Goal: Navigation & Orientation: Find specific page/section

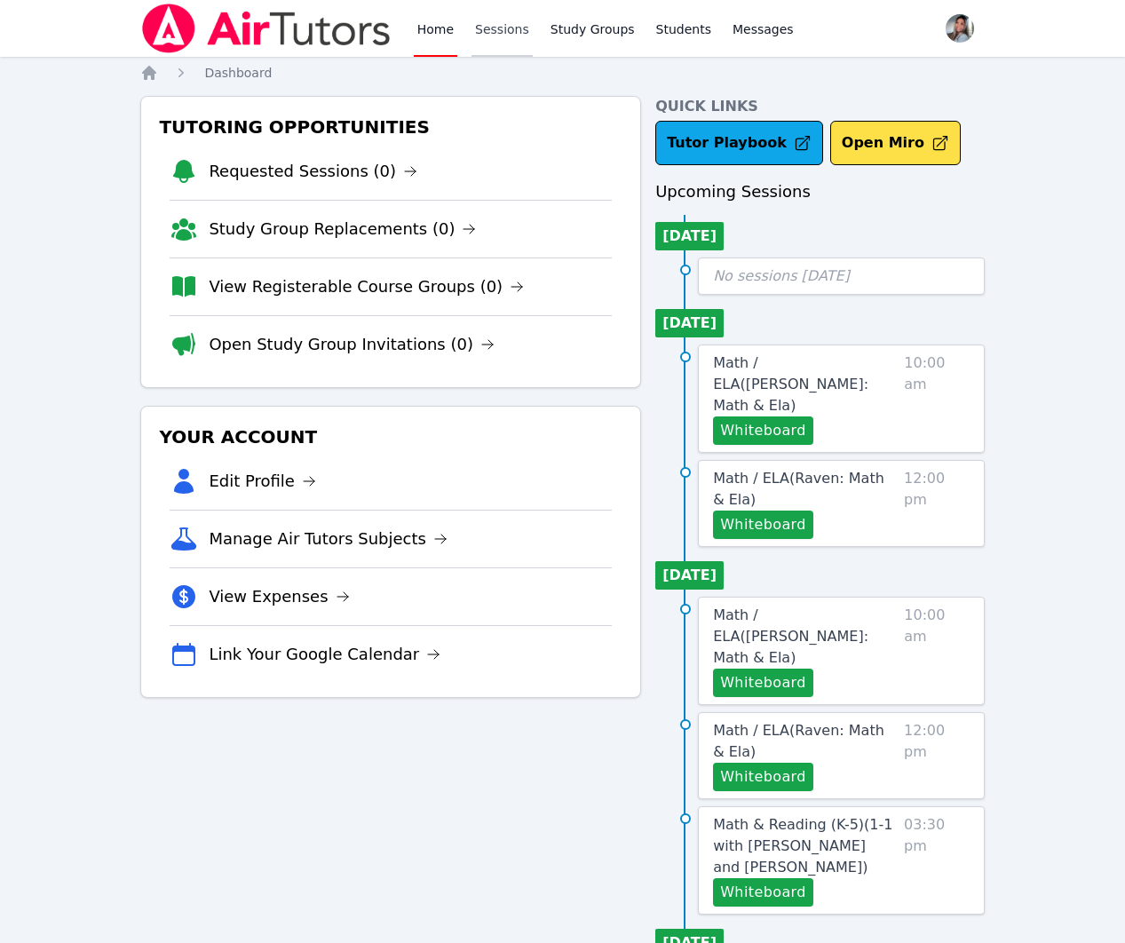
click at [490, 24] on link "Sessions" at bounding box center [501, 28] width 61 height 57
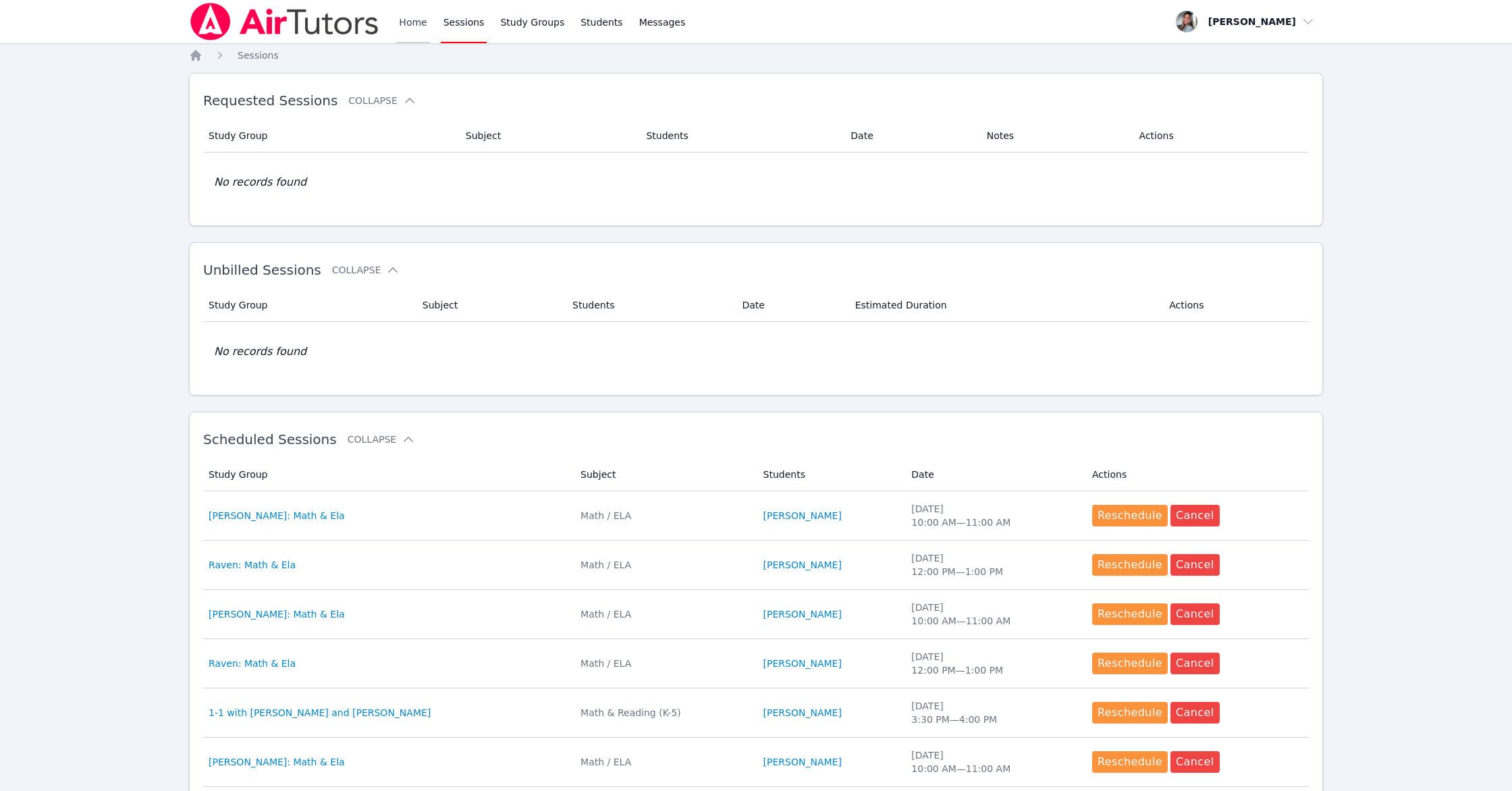
click at [404, 21] on link "Home" at bounding box center [413, 21] width 33 height 43
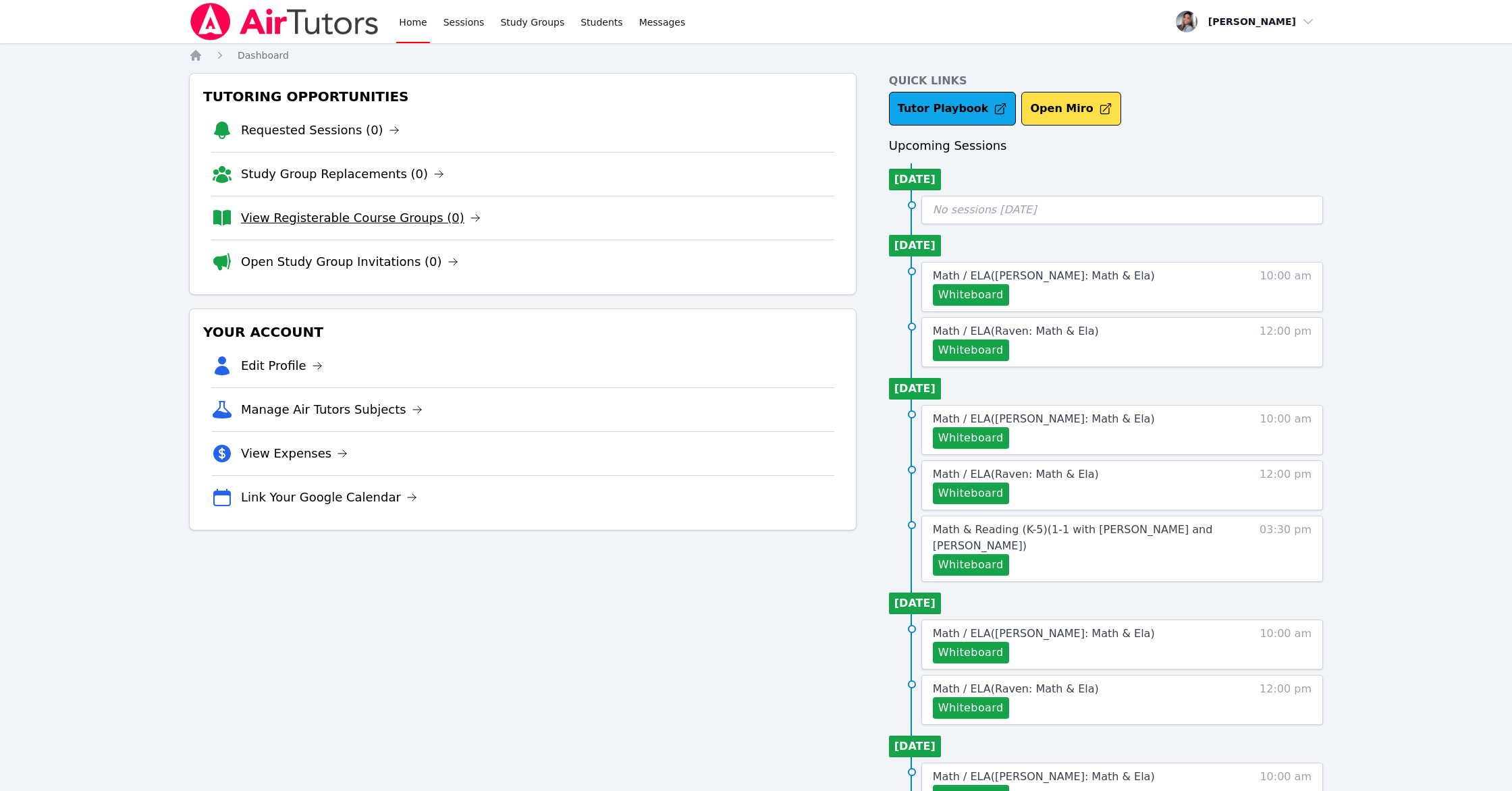
click at [376, 215] on link "View Registerable Course Groups (0)" at bounding box center [360, 217] width 239 height 19
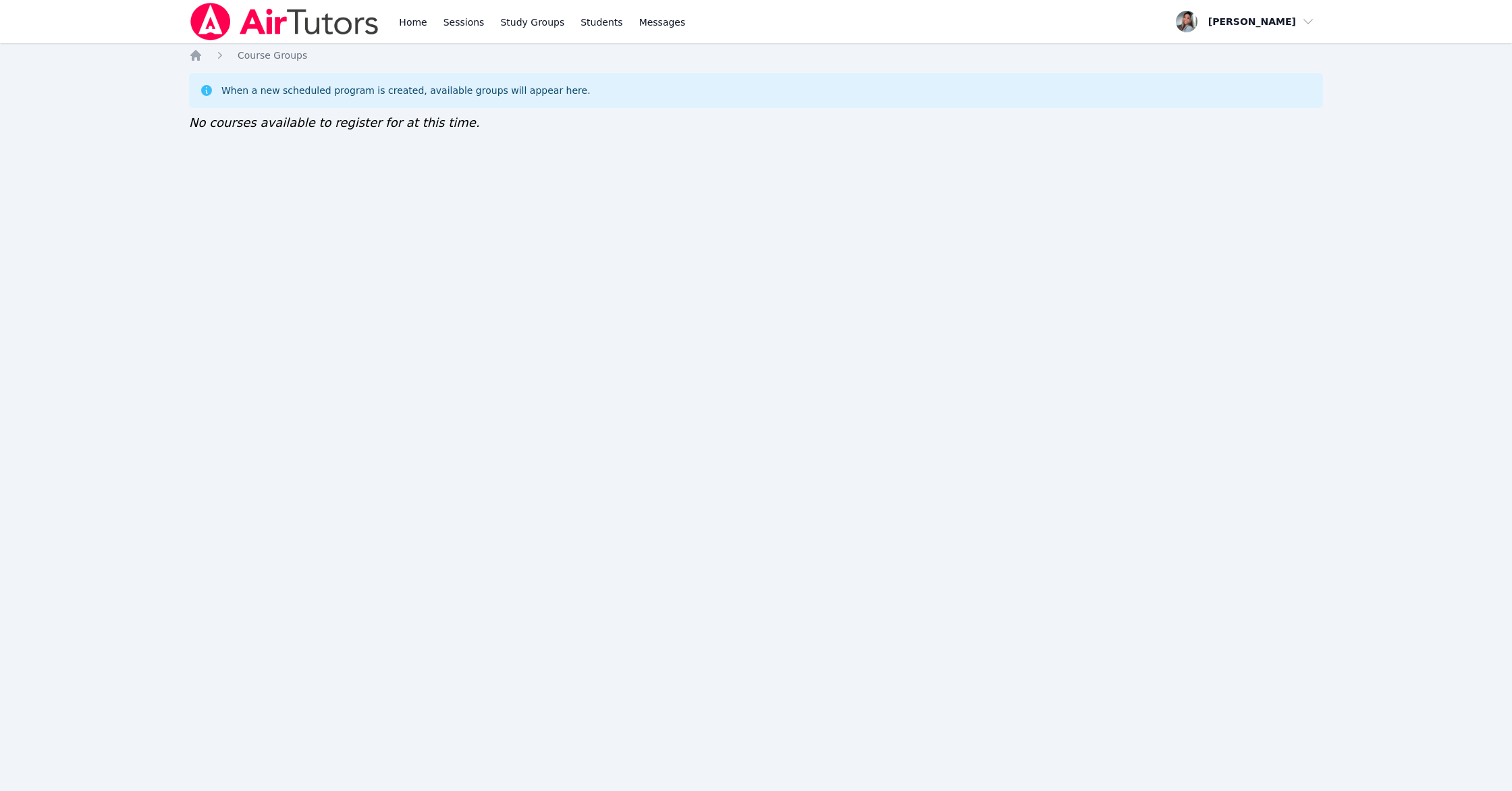
click at [188, 57] on div "Home Sessions Study Groups Students Messages Open user menu [PERSON_NAME] Open …" at bounding box center [756, 395] width 1512 height 791
click at [190, 54] on icon "Breadcrumb" at bounding box center [196, 55] width 14 height 14
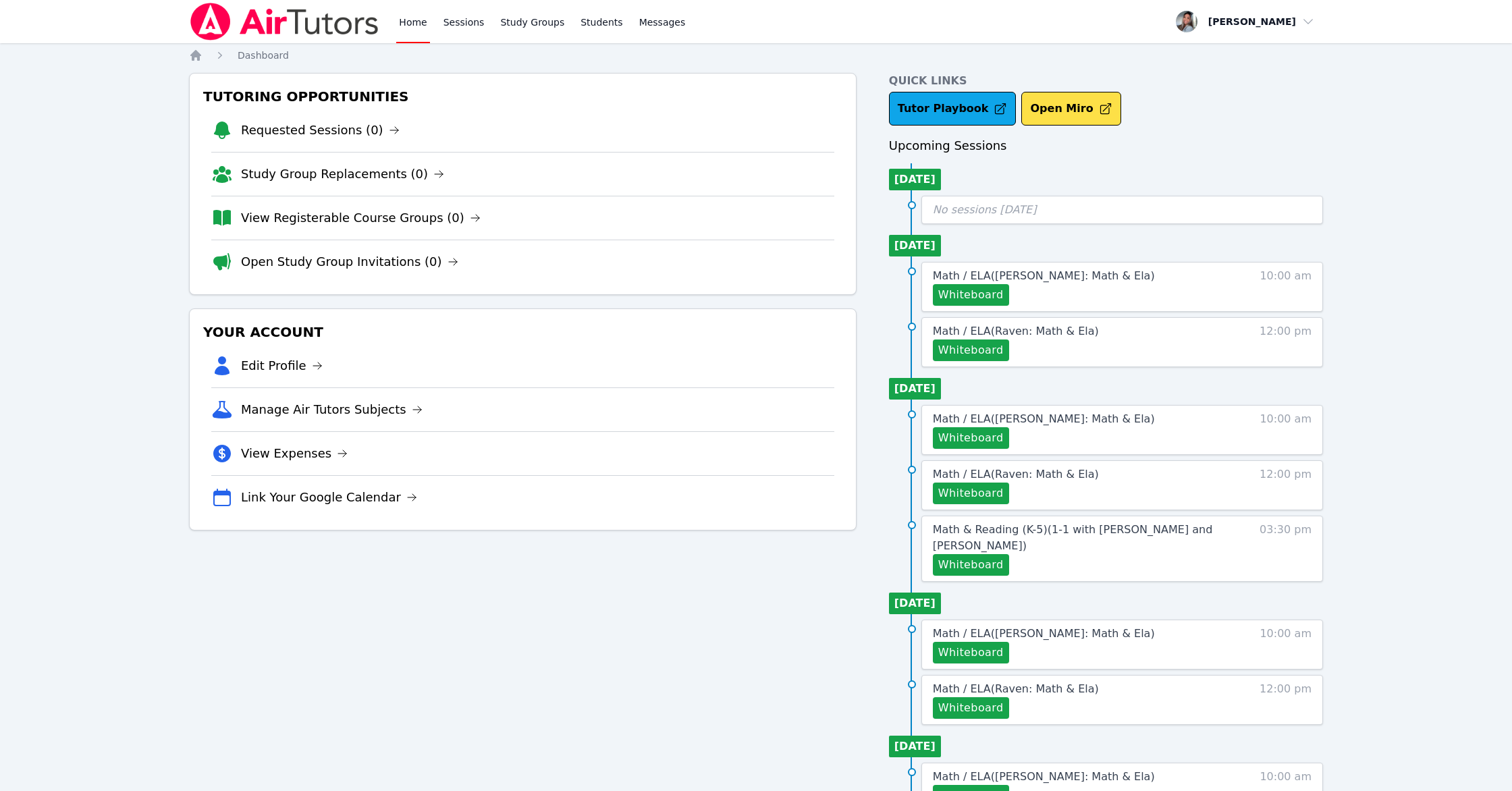
drag, startPoint x: 376, startPoint y: 263, endPoint x: 358, endPoint y: 256, distance: 19.3
click at [375, 263] on link "Open Study Group Invitations (0)" at bounding box center [350, 261] width 217 height 19
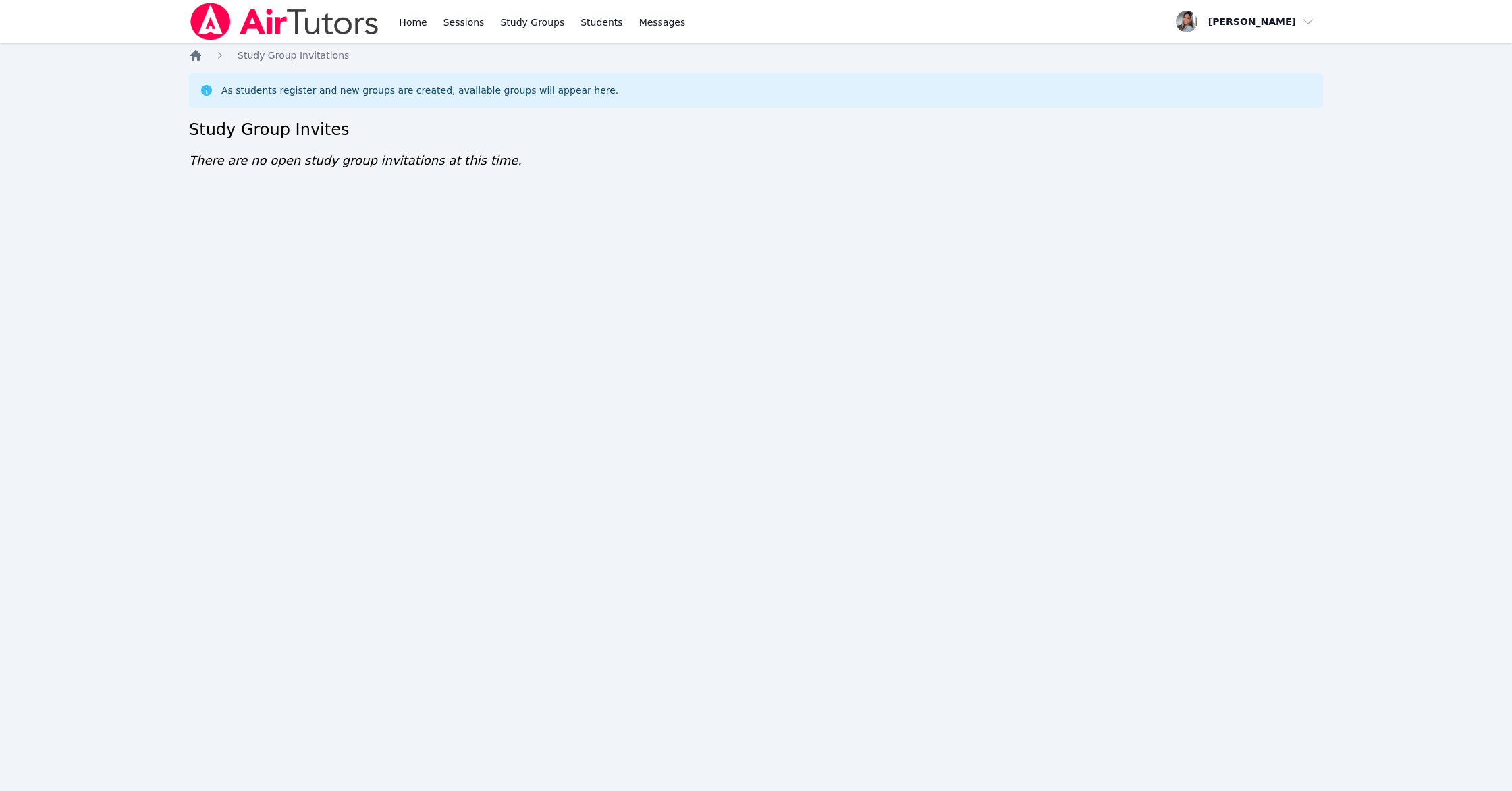
click at [195, 57] on icon "Breadcrumb" at bounding box center [195, 55] width 11 height 11
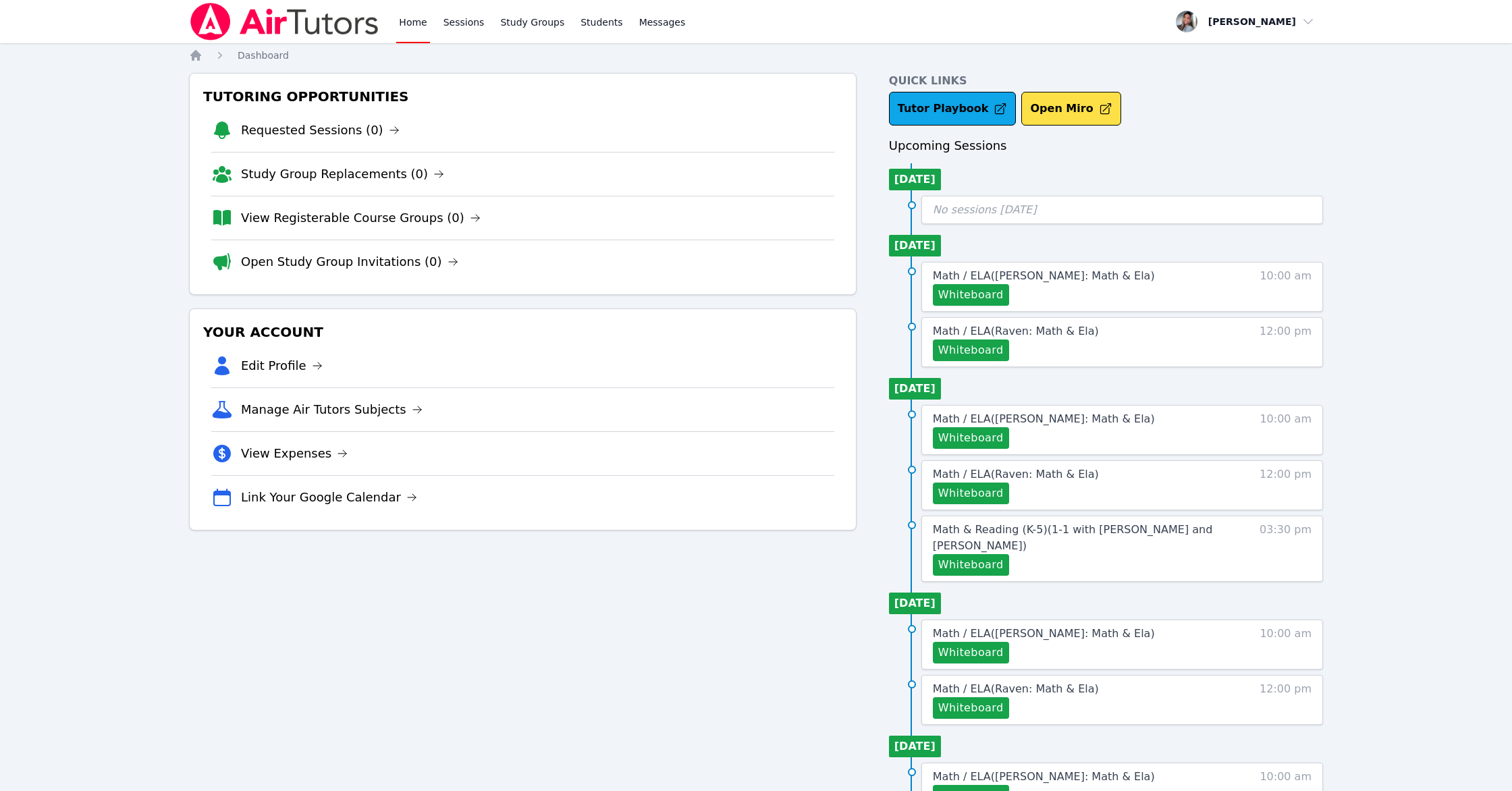
click at [352, 177] on link "Study Group Replacements (0)" at bounding box center [342, 174] width 203 height 19
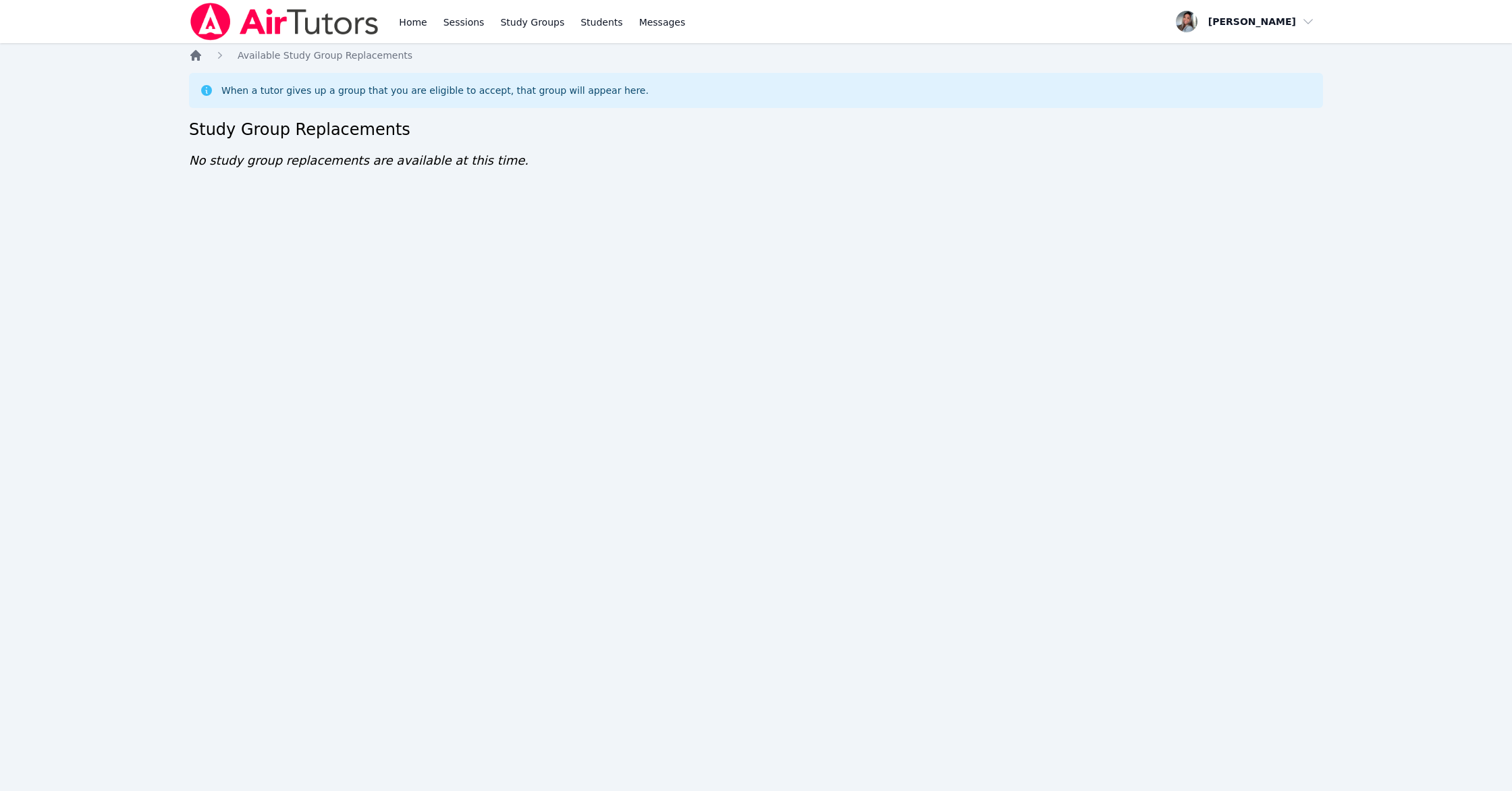
click at [195, 59] on icon "Breadcrumb" at bounding box center [196, 55] width 14 height 14
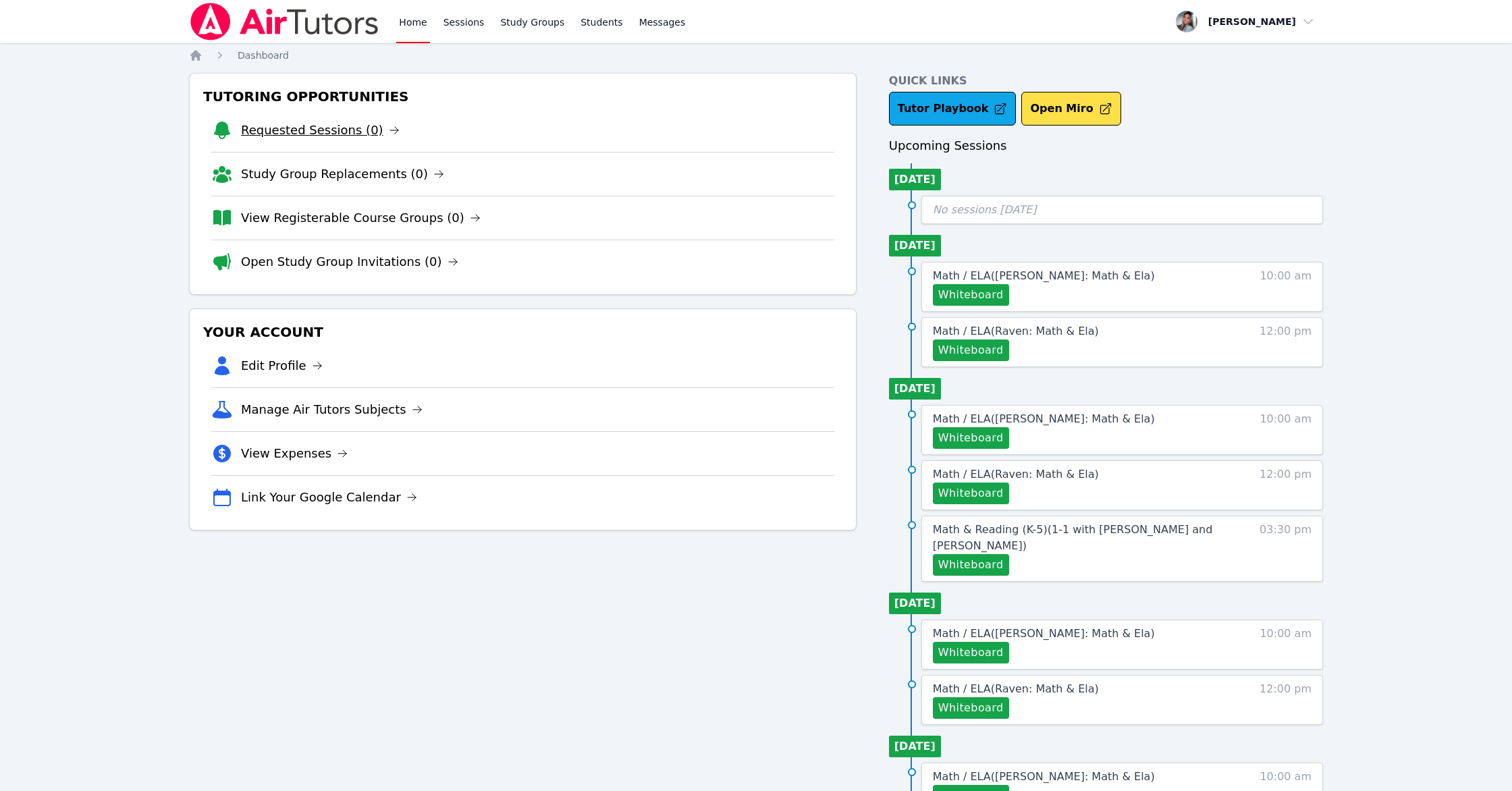
click at [341, 134] on link "Requested Sessions (0)" at bounding box center [320, 130] width 159 height 19
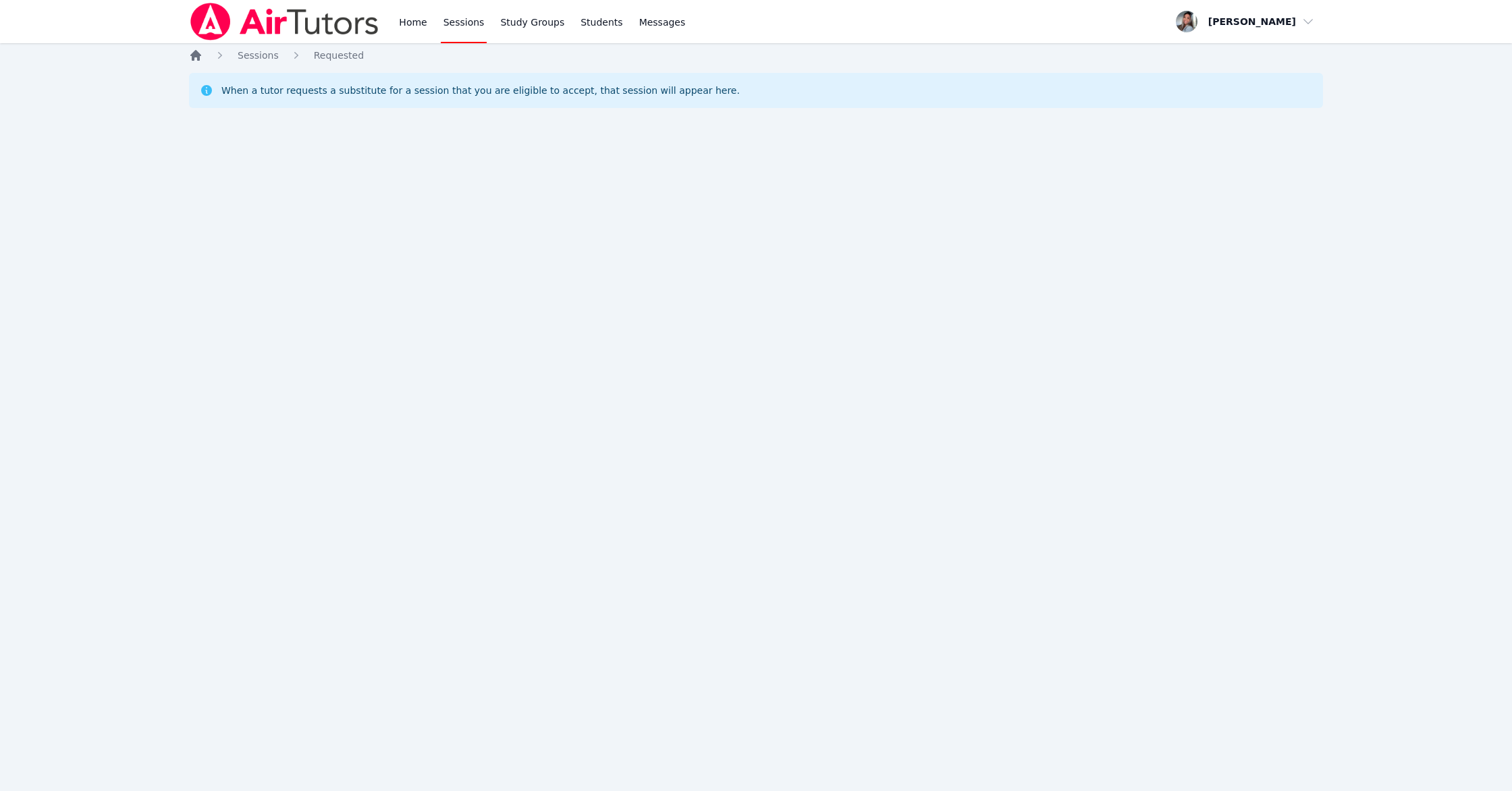
click at [192, 51] on icon "Breadcrumb" at bounding box center [196, 55] width 14 height 14
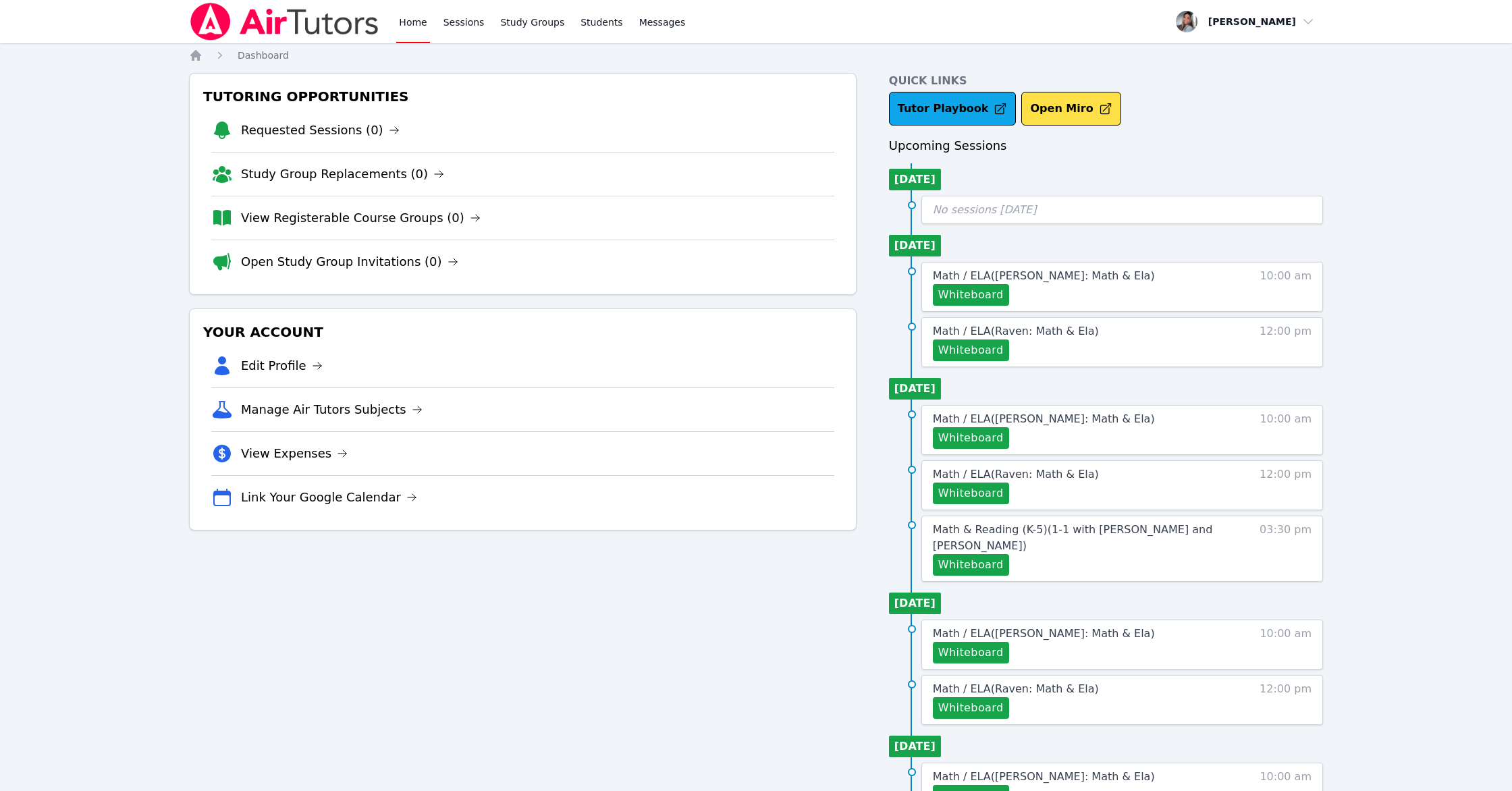
scroll to position [2, 0]
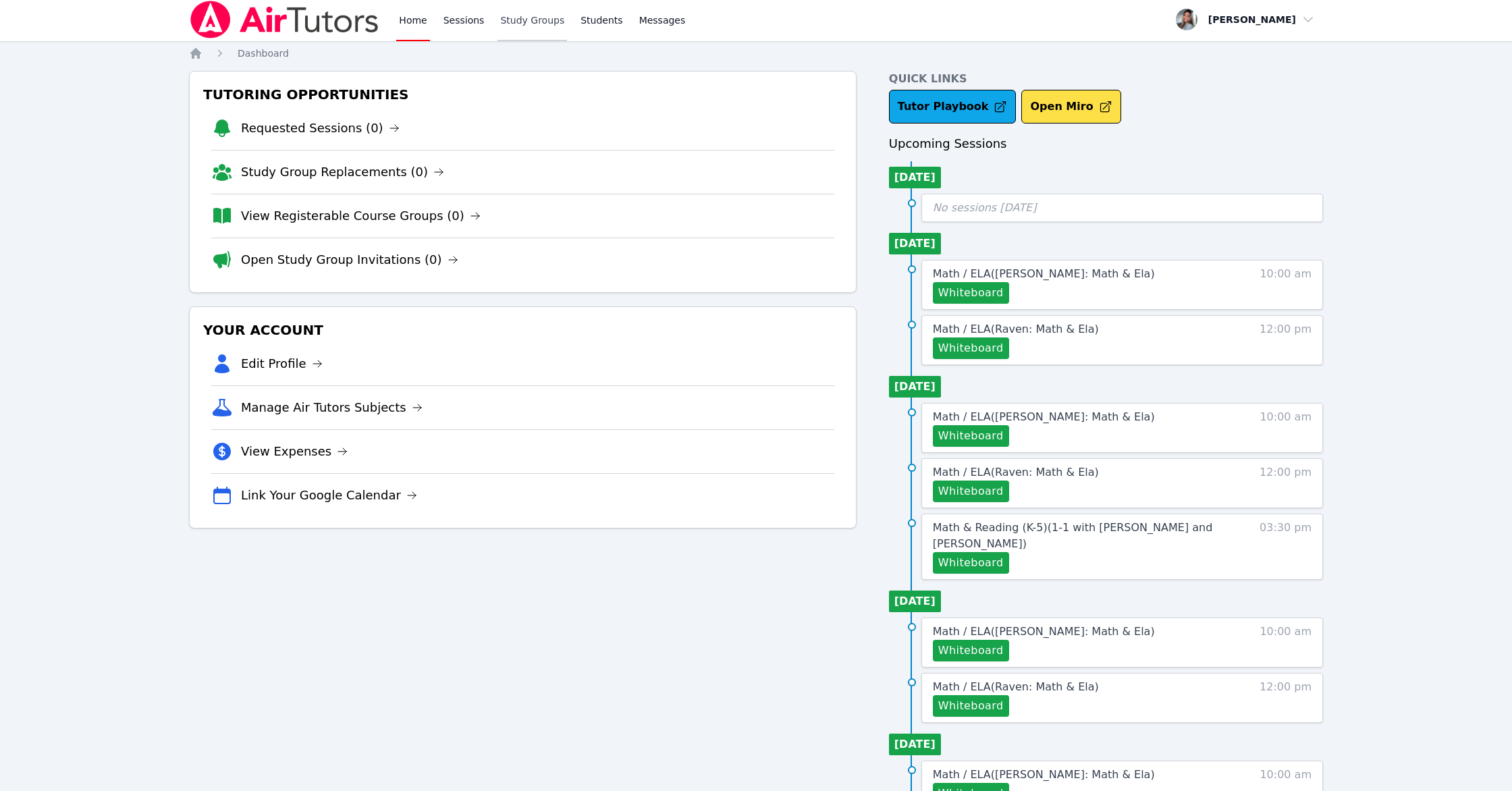
click at [521, 15] on link "Study Groups" at bounding box center [531, 19] width 69 height 43
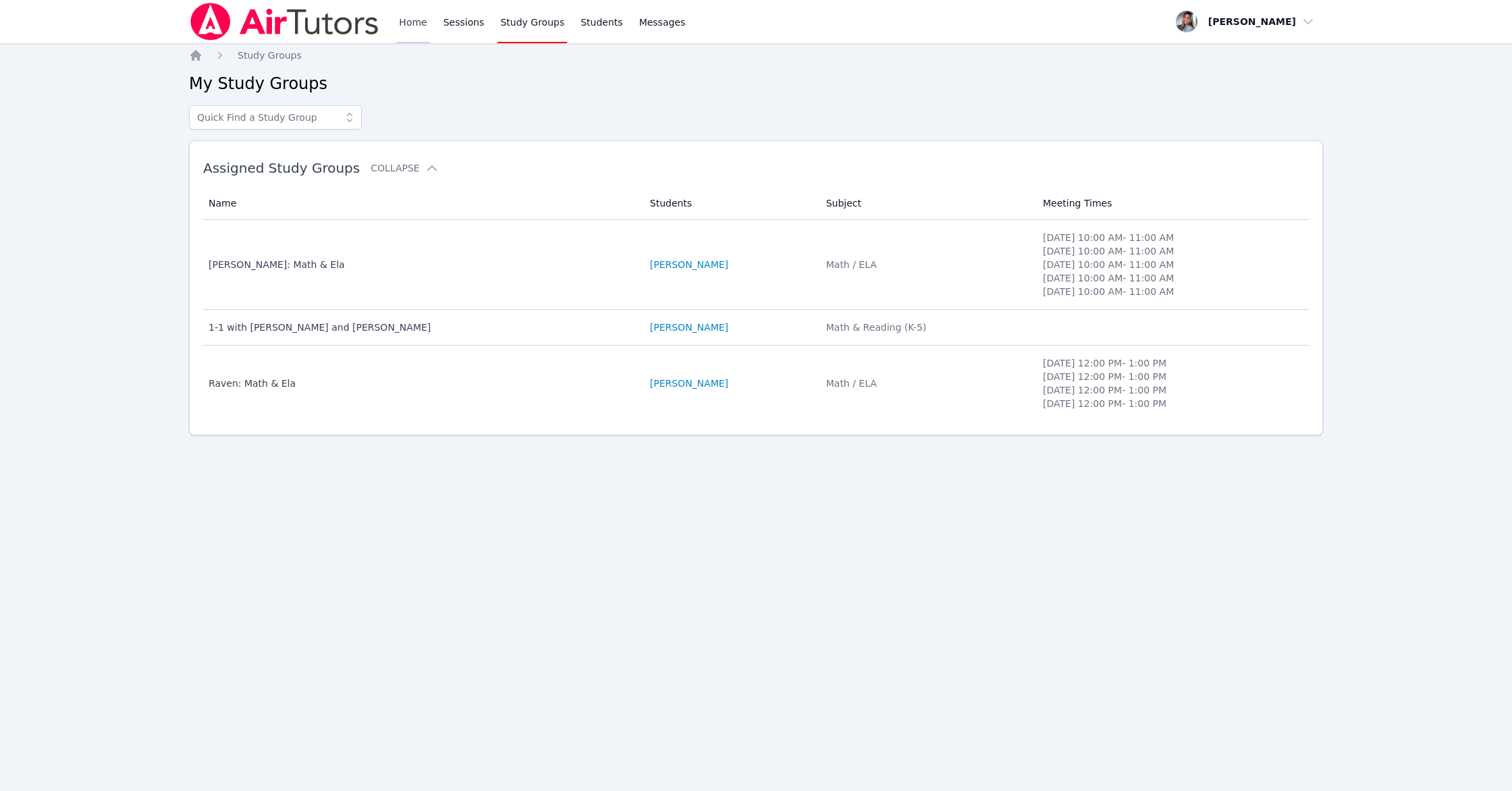
click at [426, 25] on link "Home" at bounding box center [413, 21] width 33 height 43
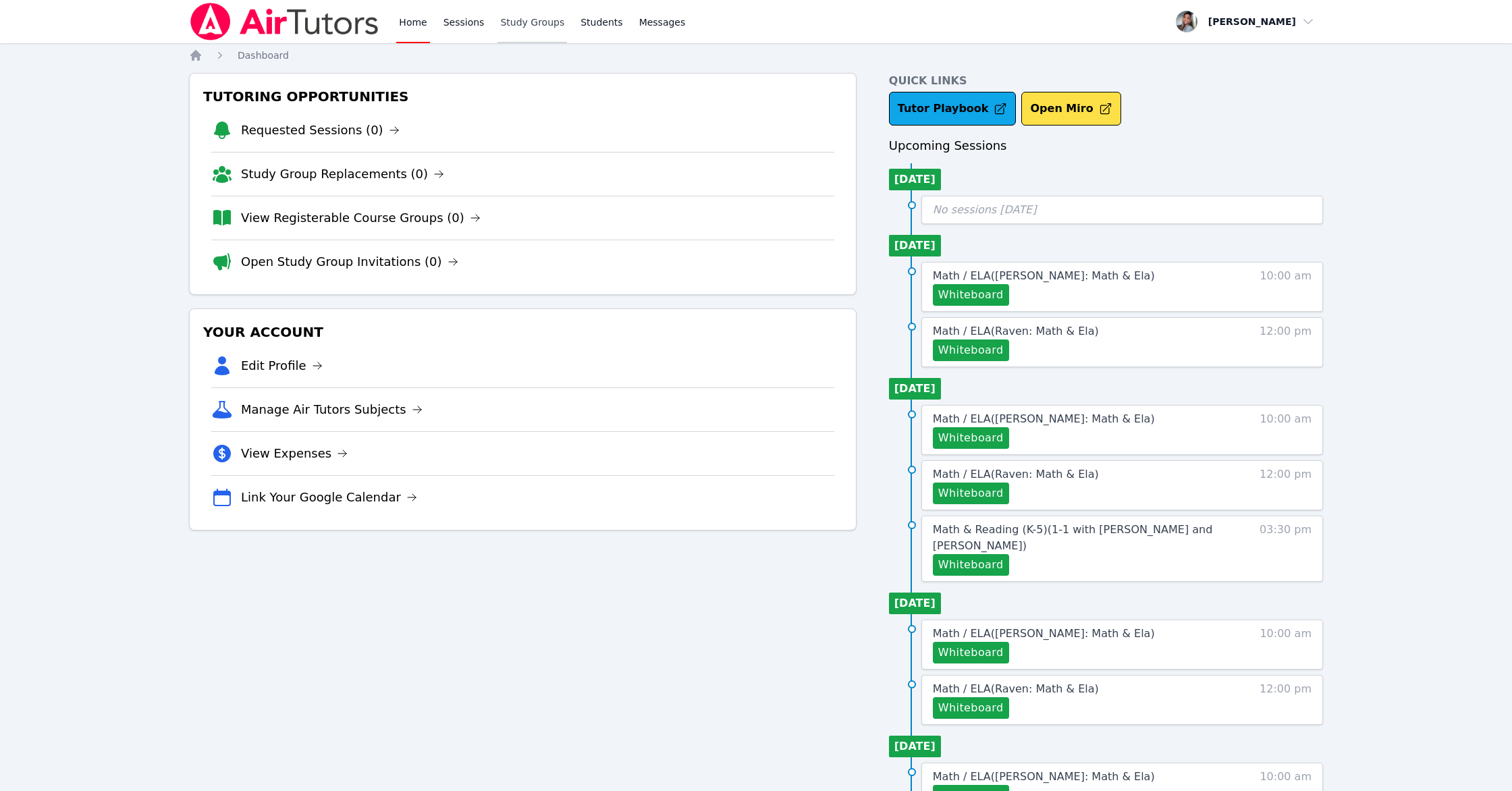
click at [518, 24] on link "Study Groups" at bounding box center [531, 21] width 69 height 43
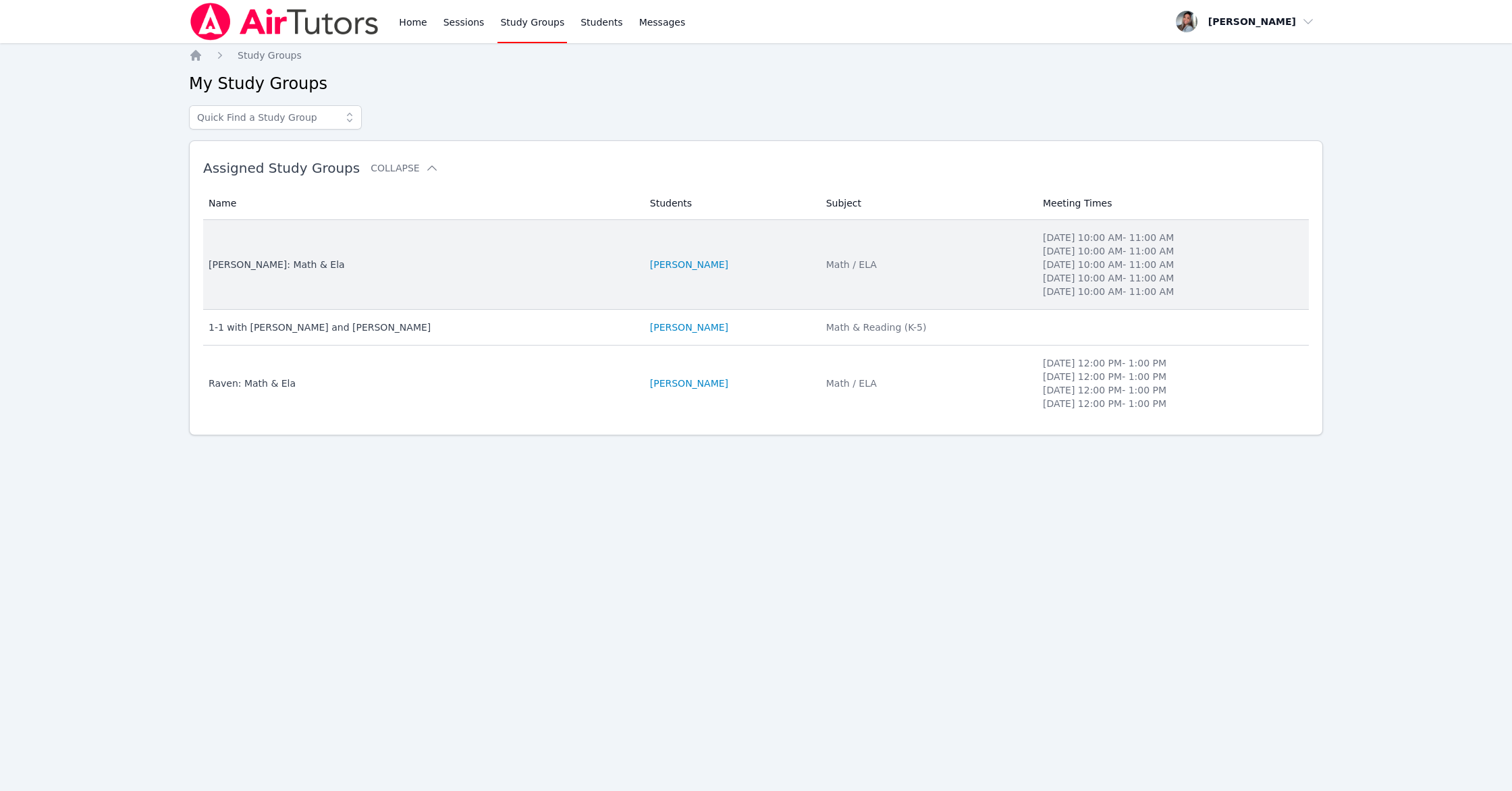
click at [813, 289] on td "Students [PERSON_NAME]" at bounding box center [730, 264] width 176 height 90
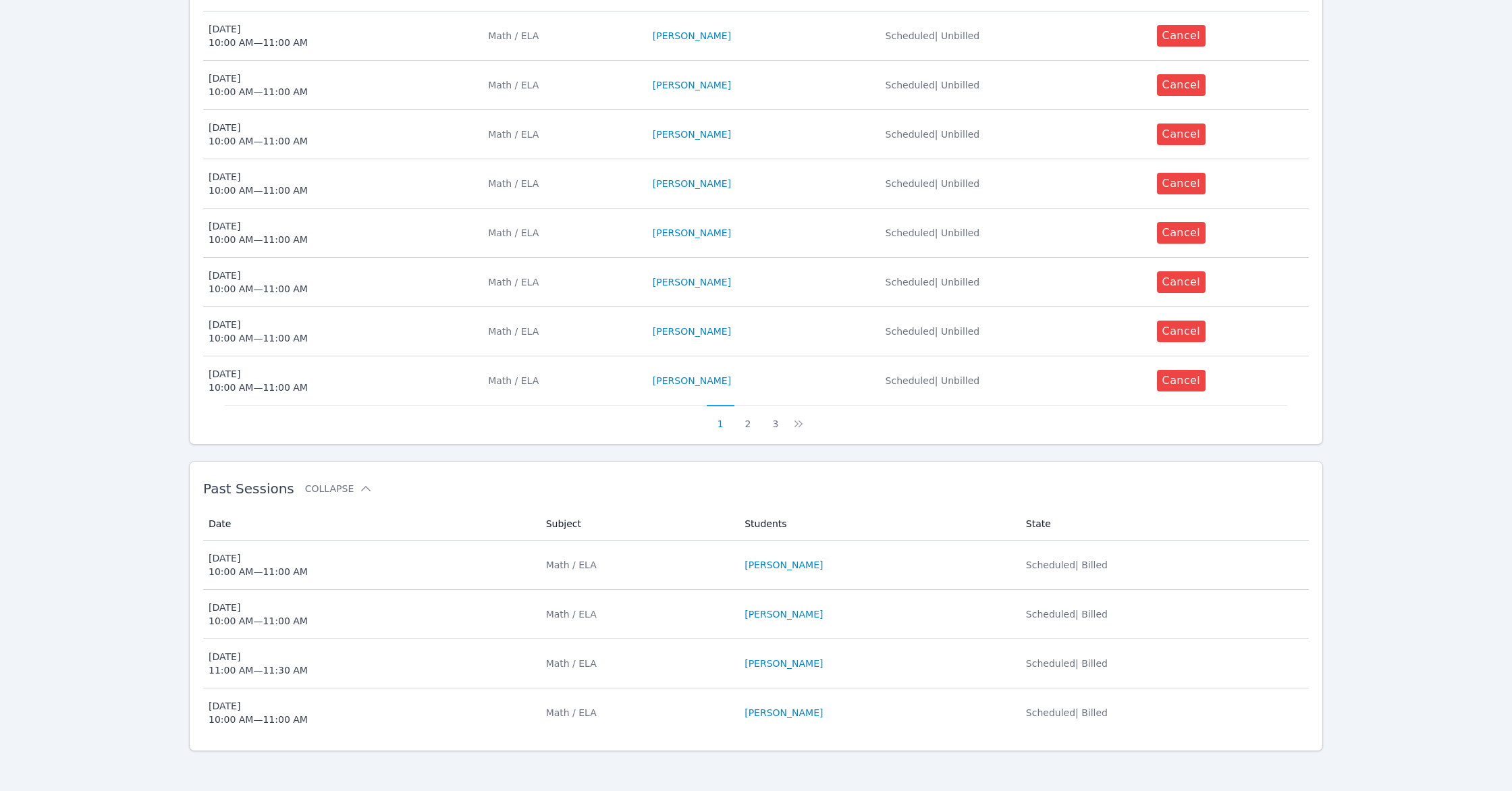
scroll to position [588, 0]
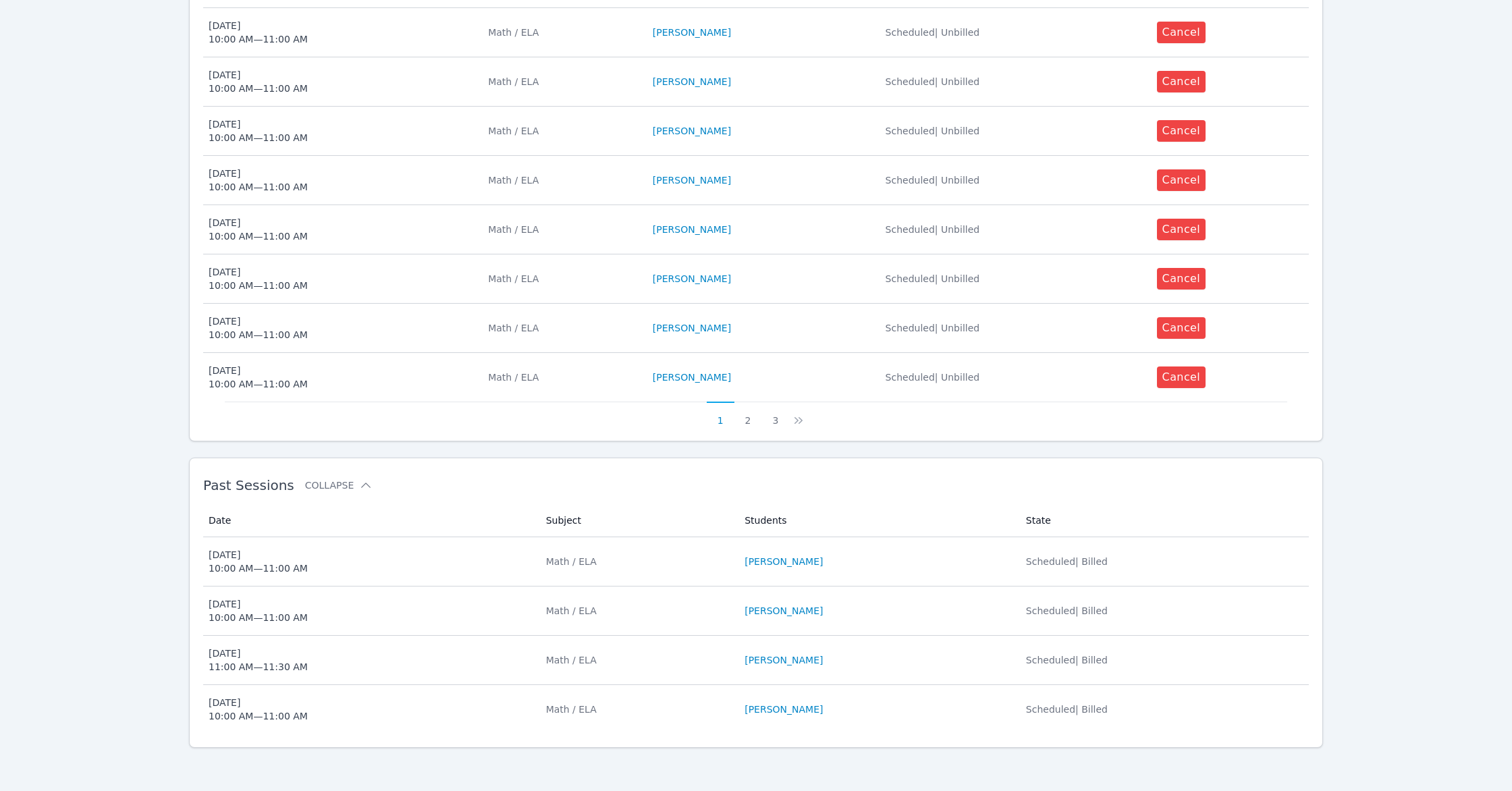
click at [387, 557] on span "[DATE] 10:00 AM — 11:00 AM" at bounding box center [369, 562] width 322 height 27
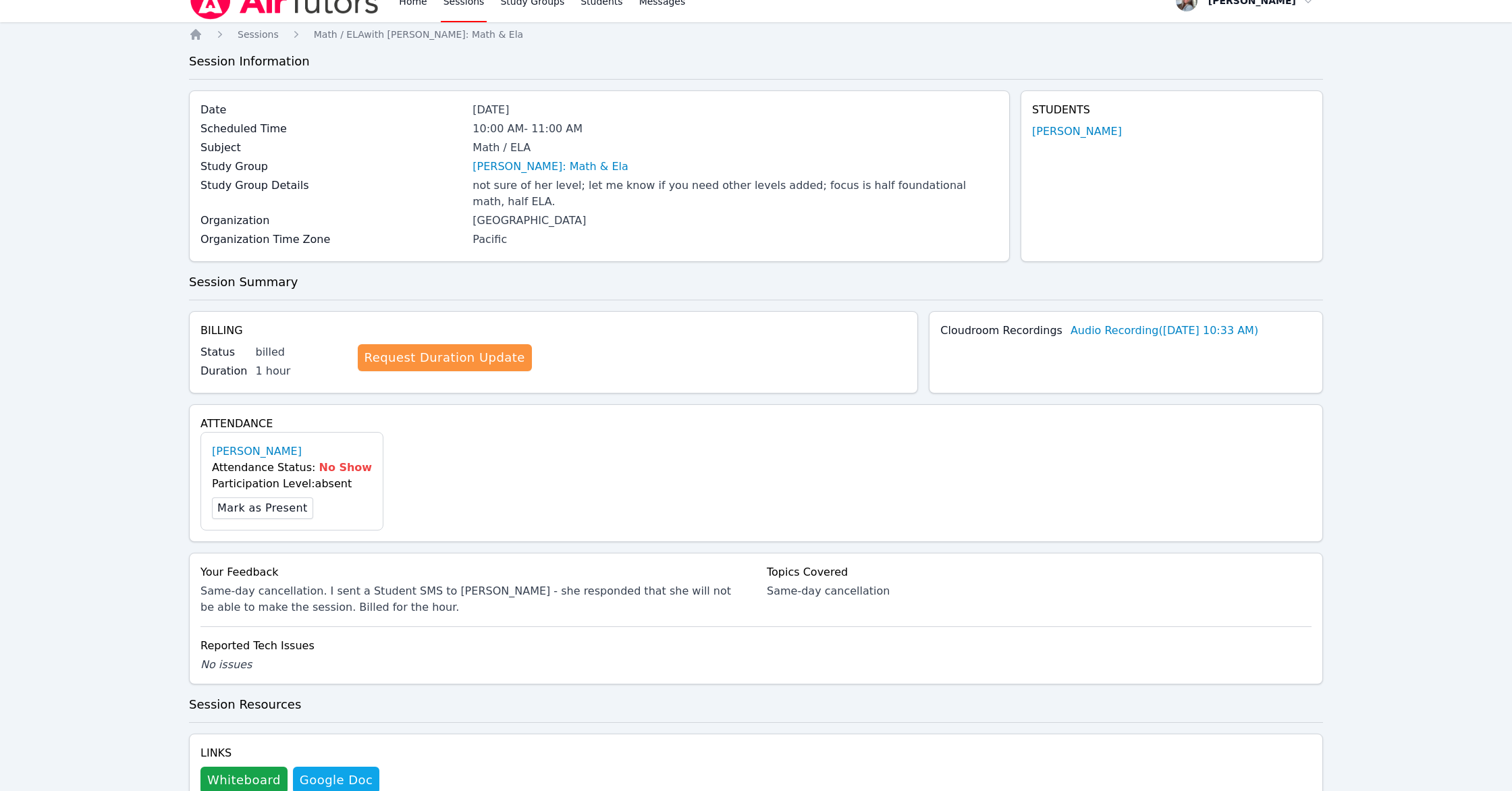
scroll to position [327, 0]
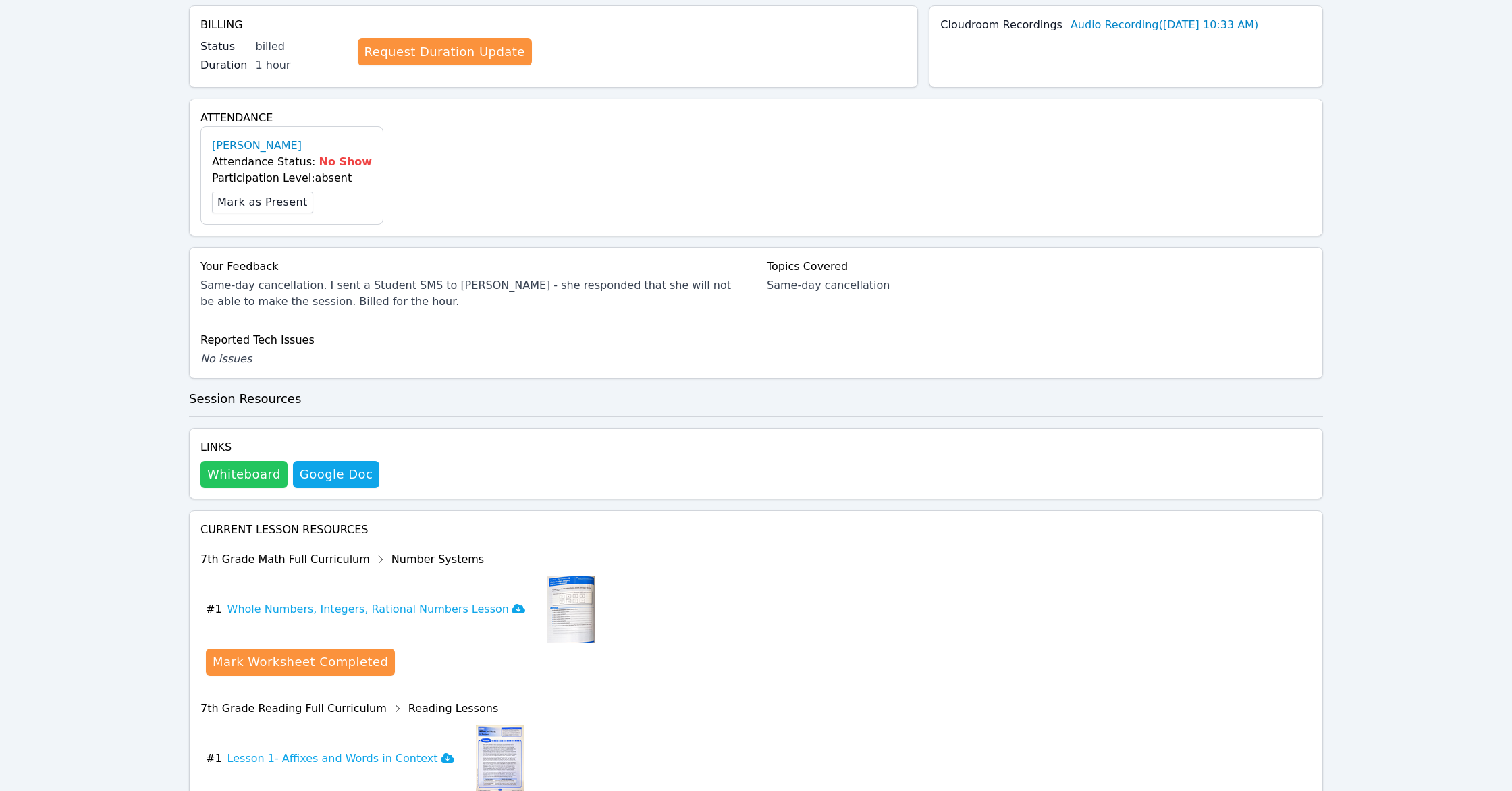
click at [240, 460] on button "Whiteboard" at bounding box center [244, 474] width 87 height 27
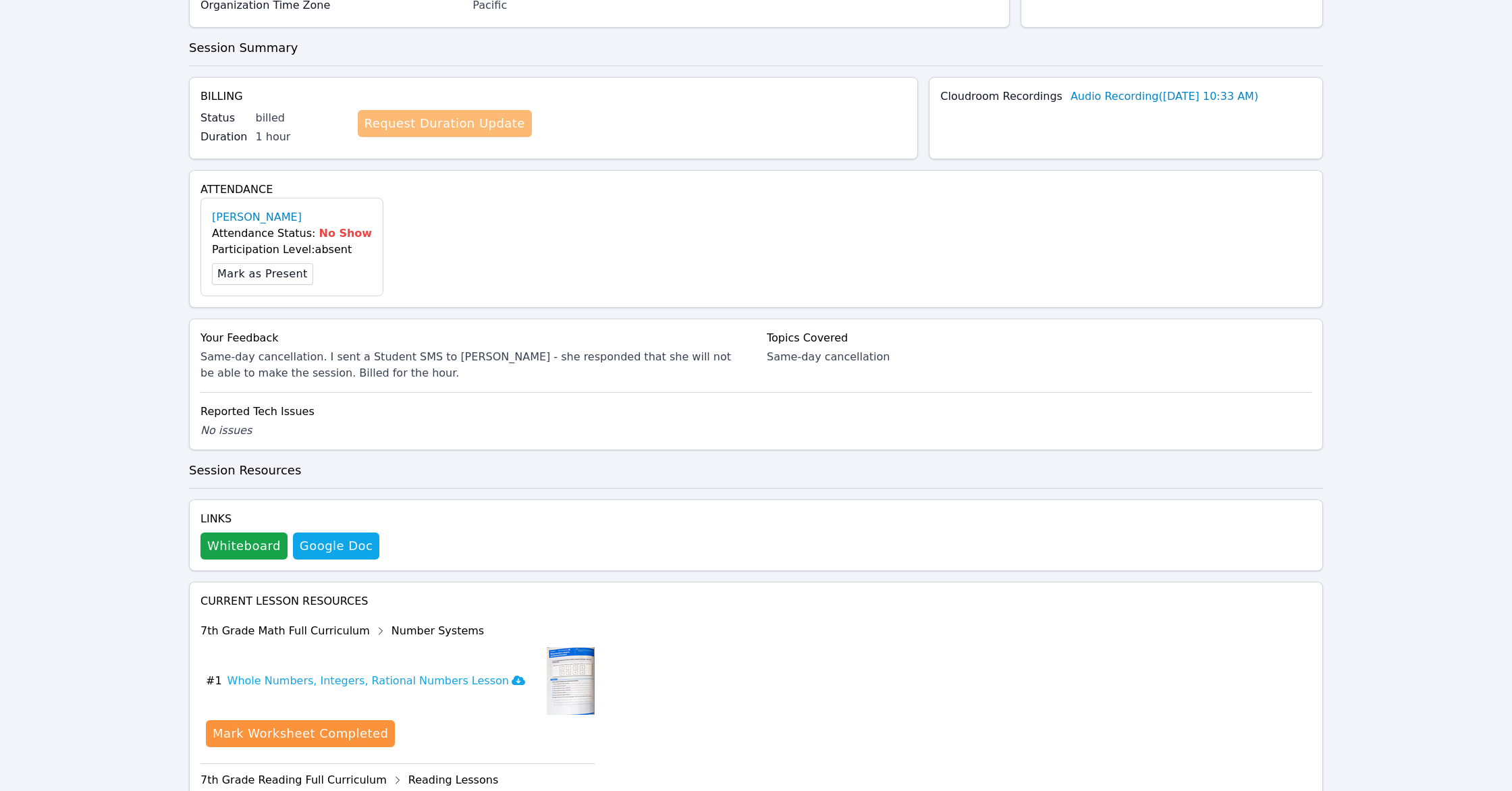
scroll to position [0, 0]
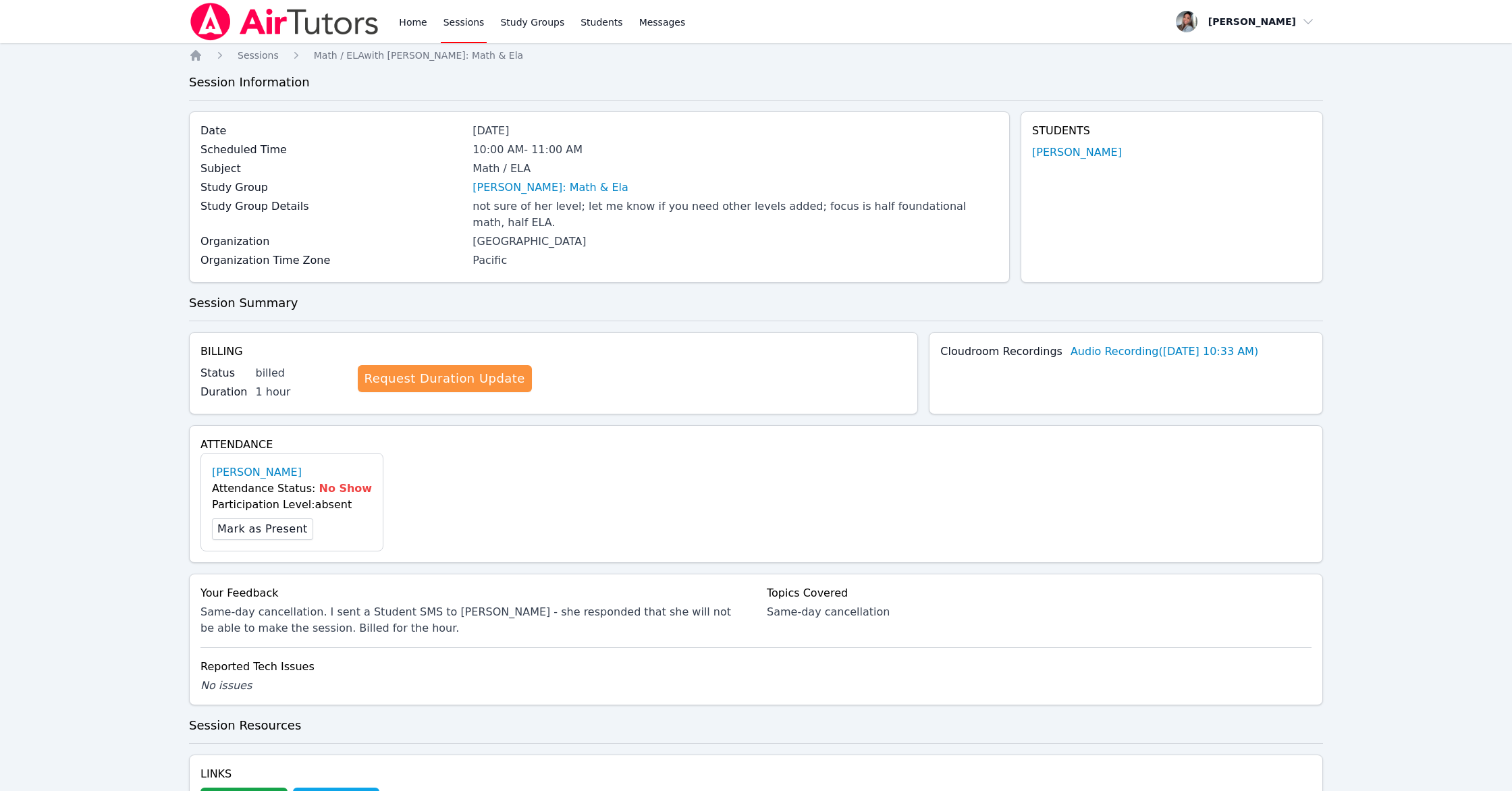
click at [456, 30] on link "Sessions" at bounding box center [464, 21] width 46 height 43
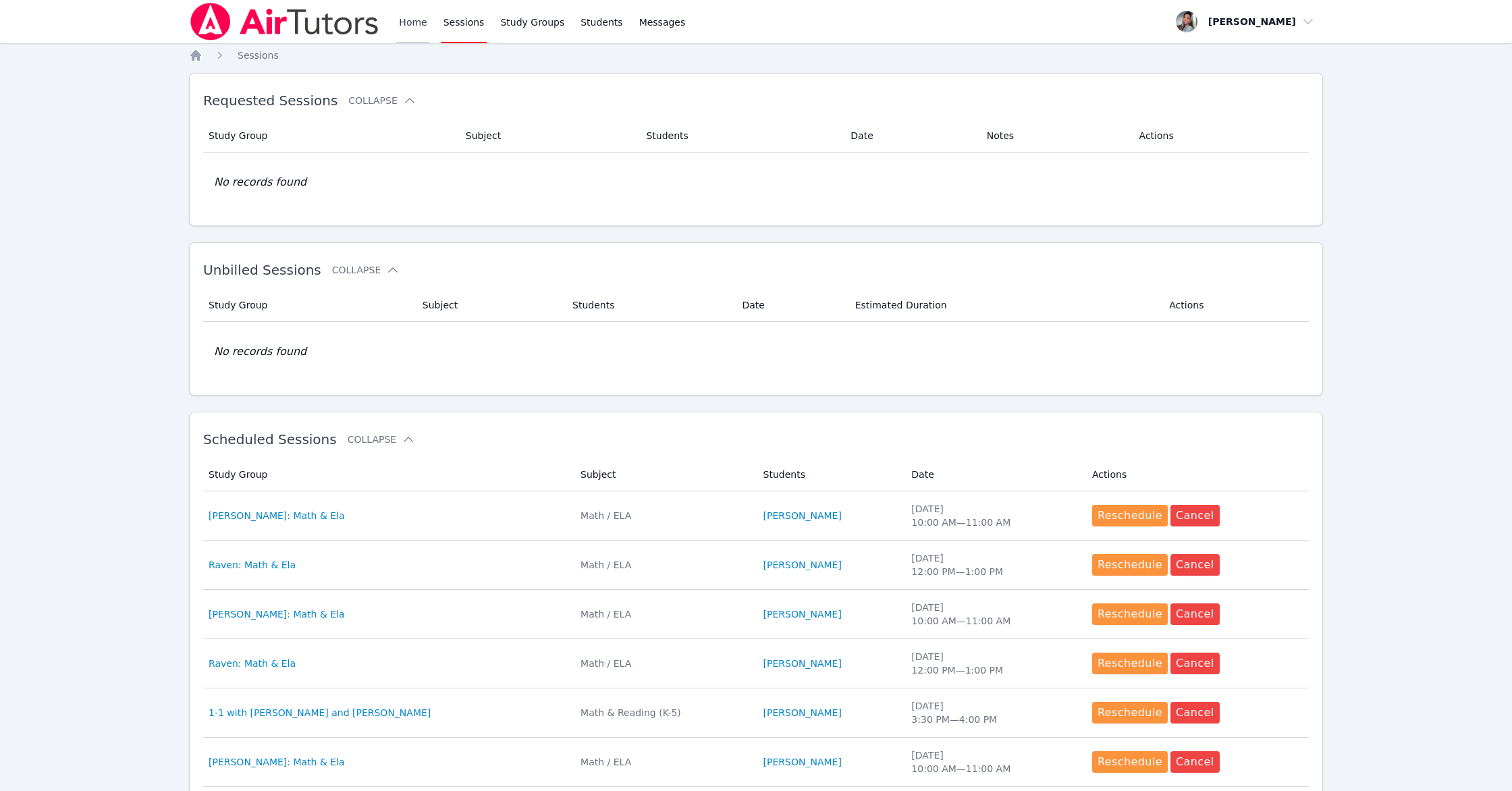
click at [409, 21] on link "Home" at bounding box center [413, 21] width 33 height 43
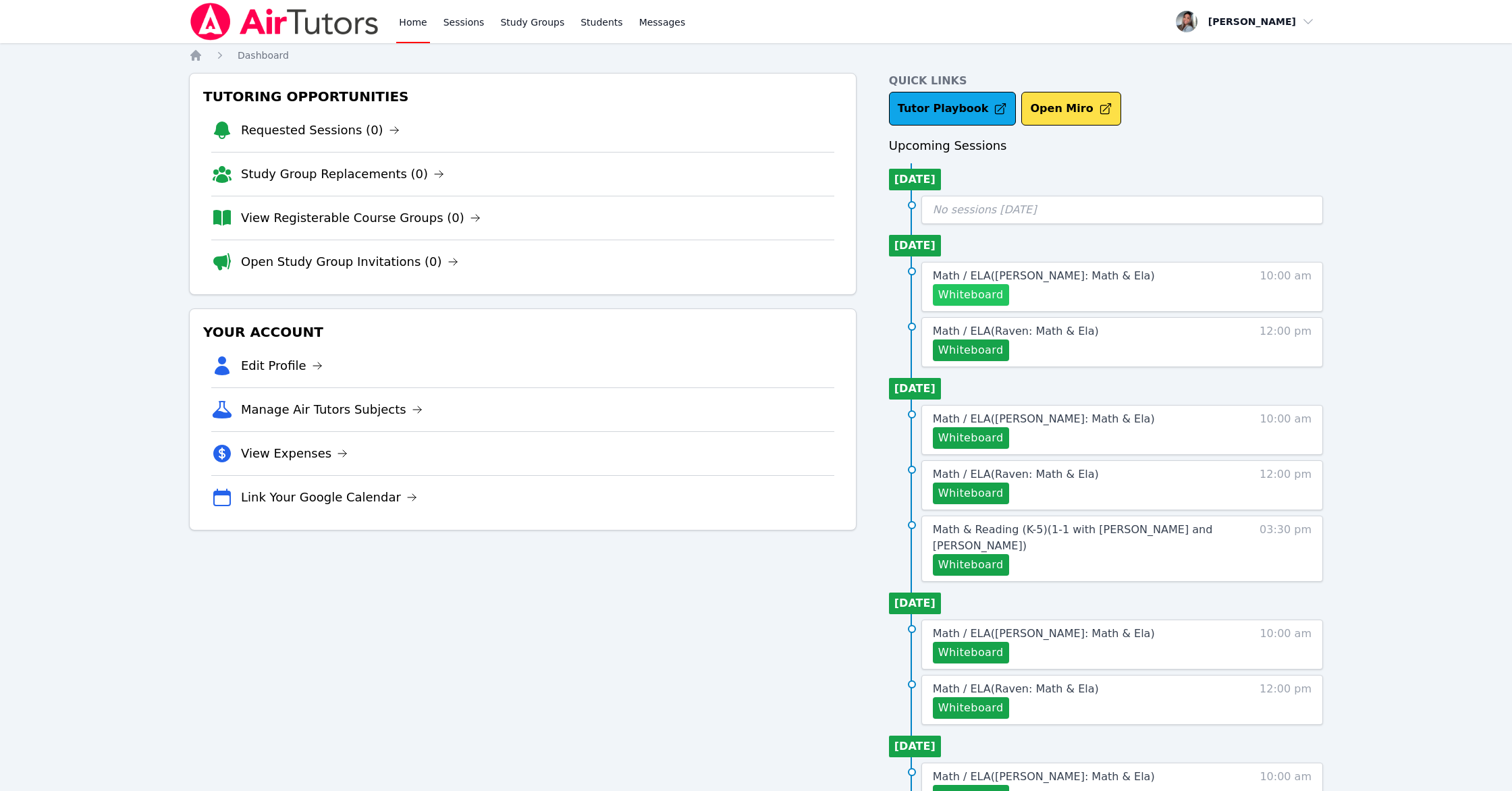
click at [854, 293] on button "Whiteboard" at bounding box center [971, 295] width 76 height 21
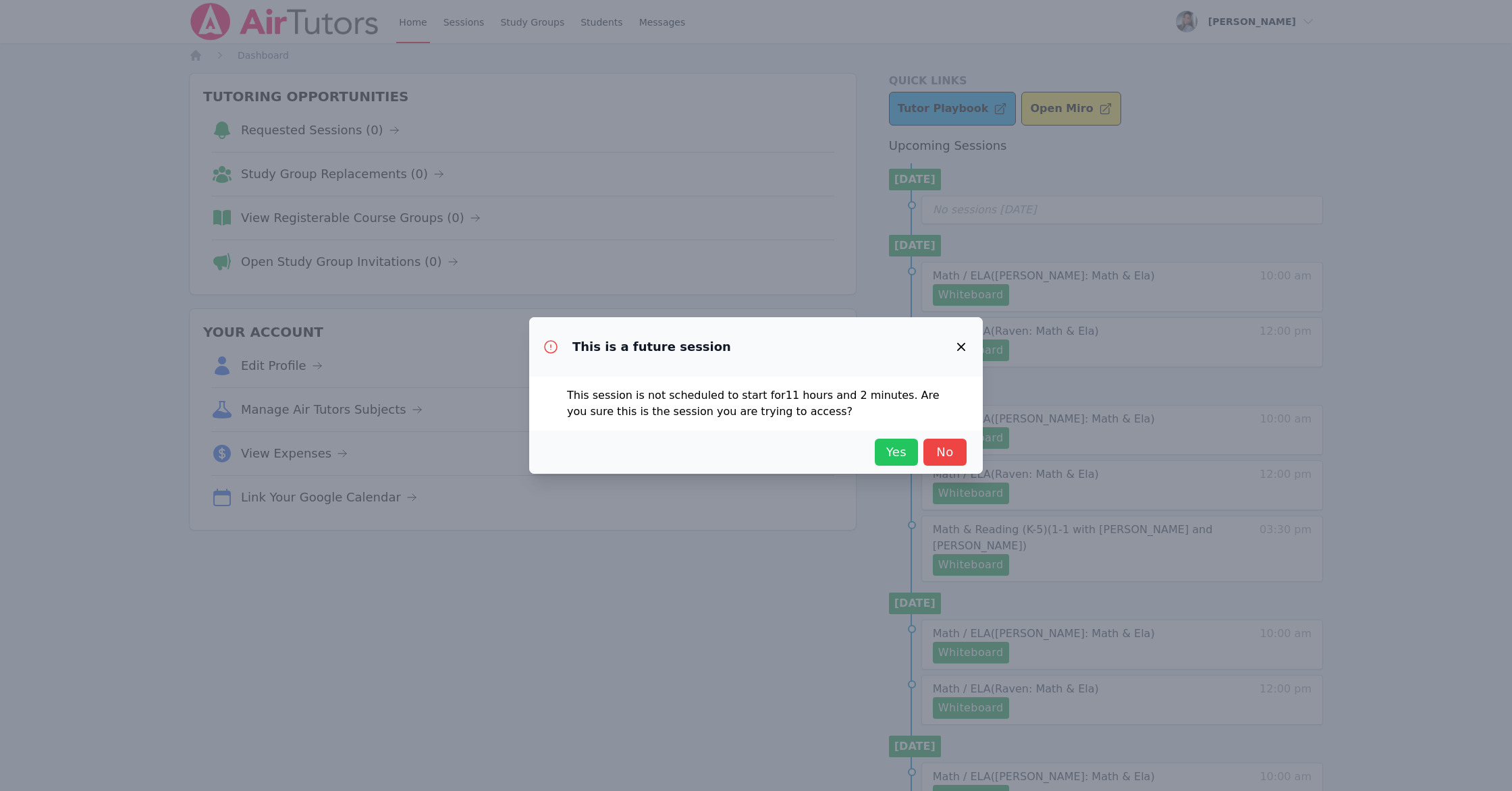
click at [854, 456] on span "Yes" at bounding box center [896, 451] width 30 height 19
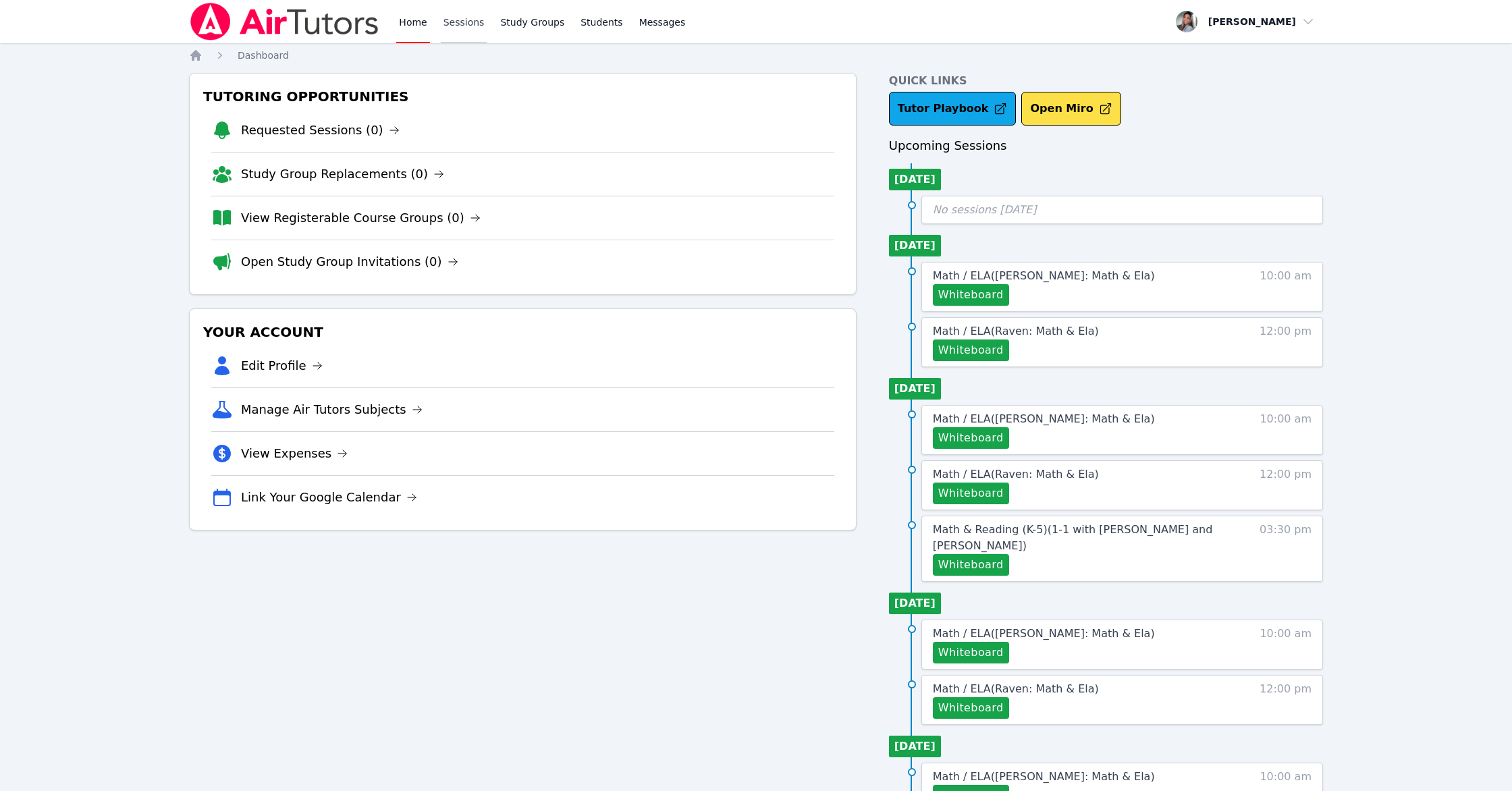
click at [460, 28] on link "Sessions" at bounding box center [464, 21] width 46 height 43
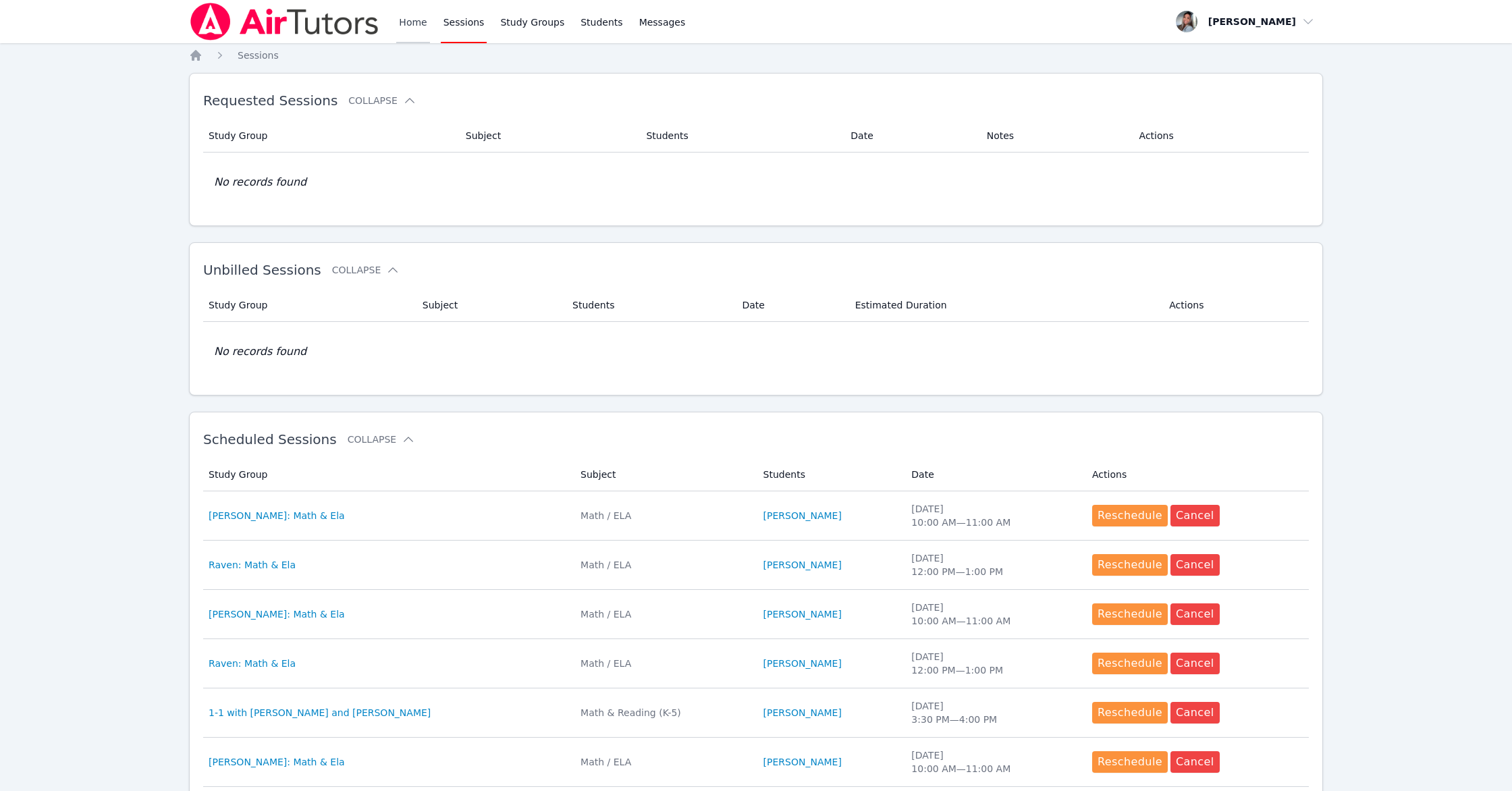
click at [401, 21] on link "Home" at bounding box center [413, 21] width 33 height 43
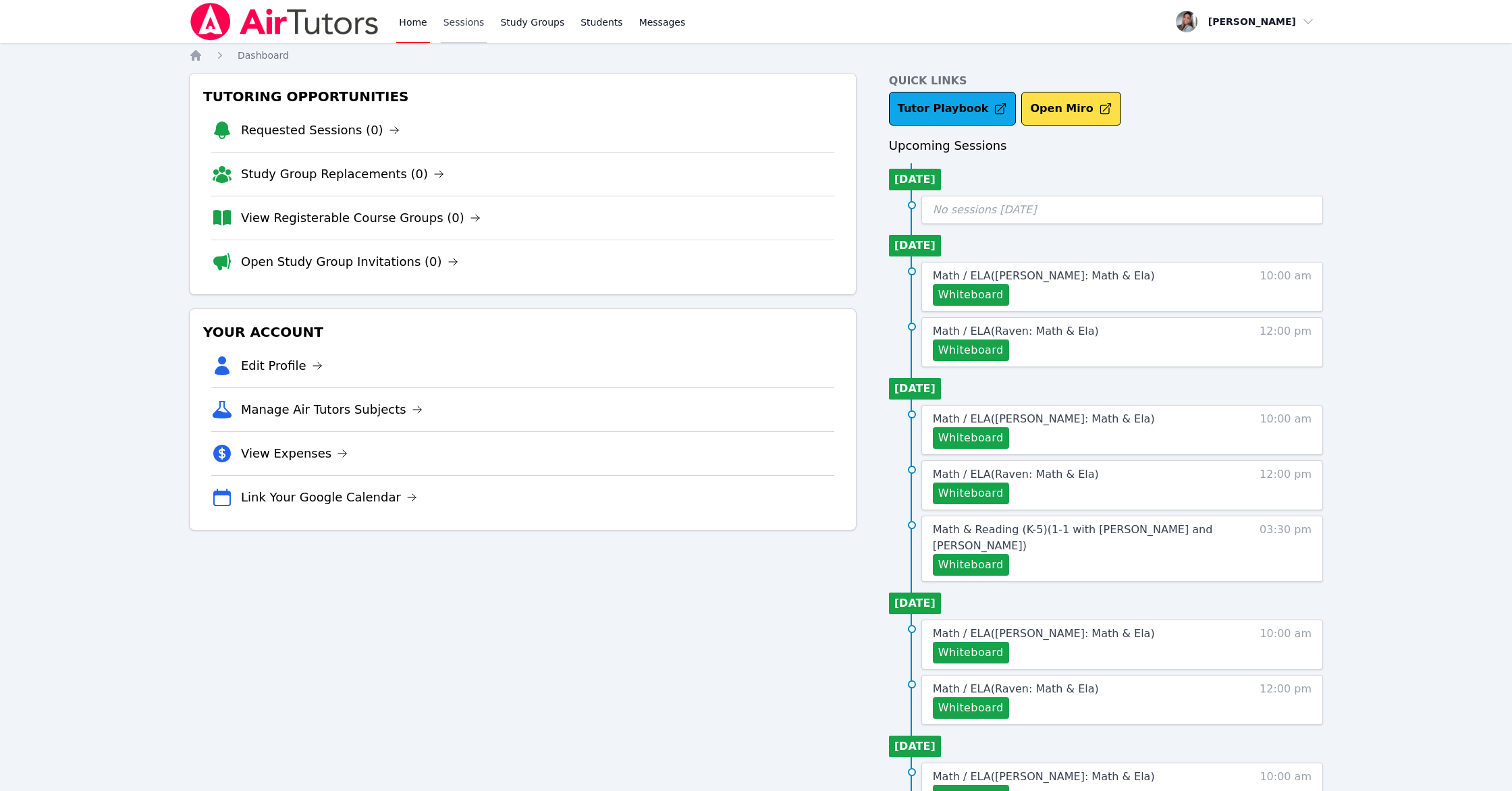
click at [473, 27] on link "Sessions" at bounding box center [464, 21] width 46 height 43
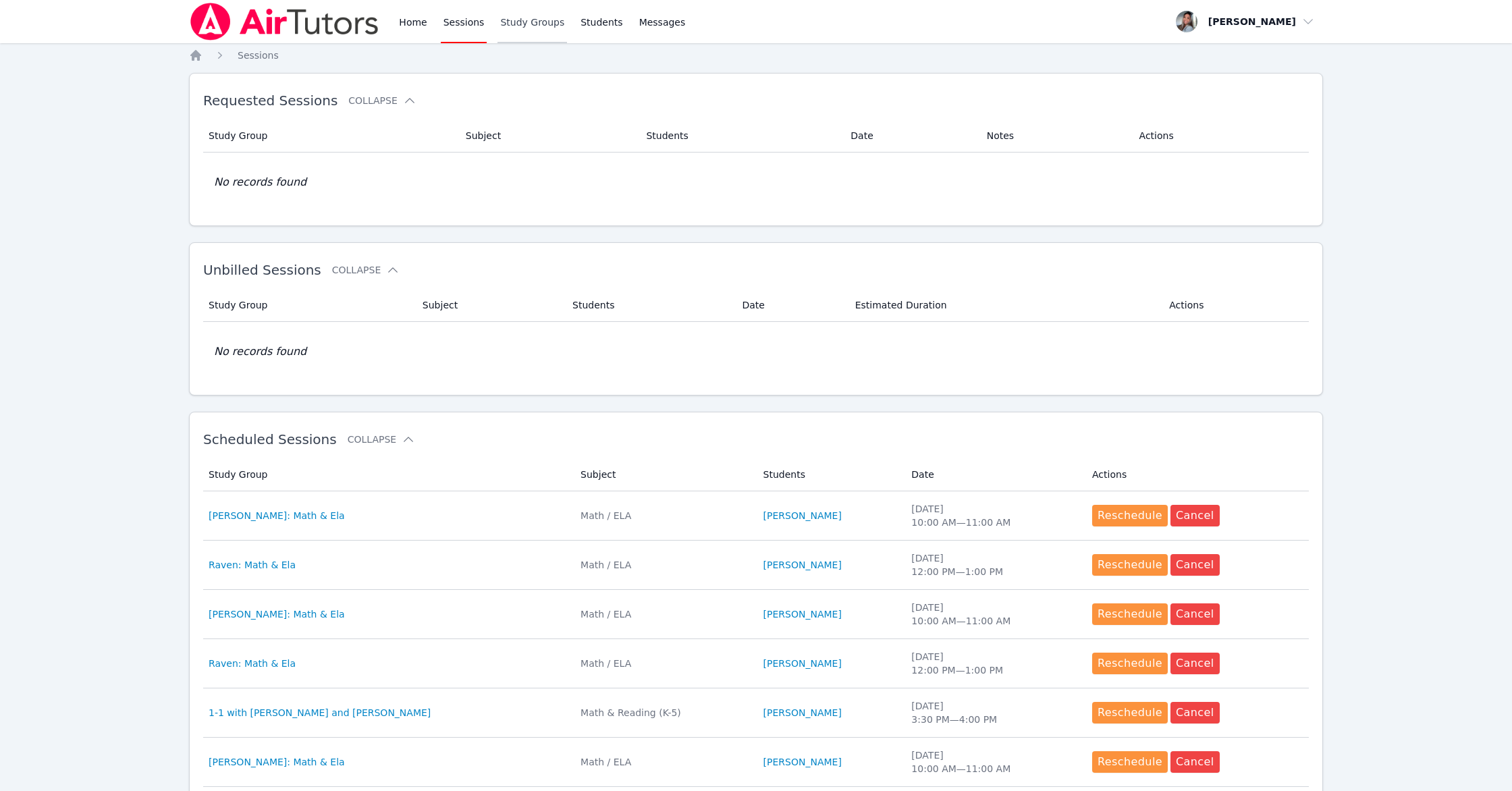
click at [527, 21] on link "Study Groups" at bounding box center [531, 21] width 69 height 43
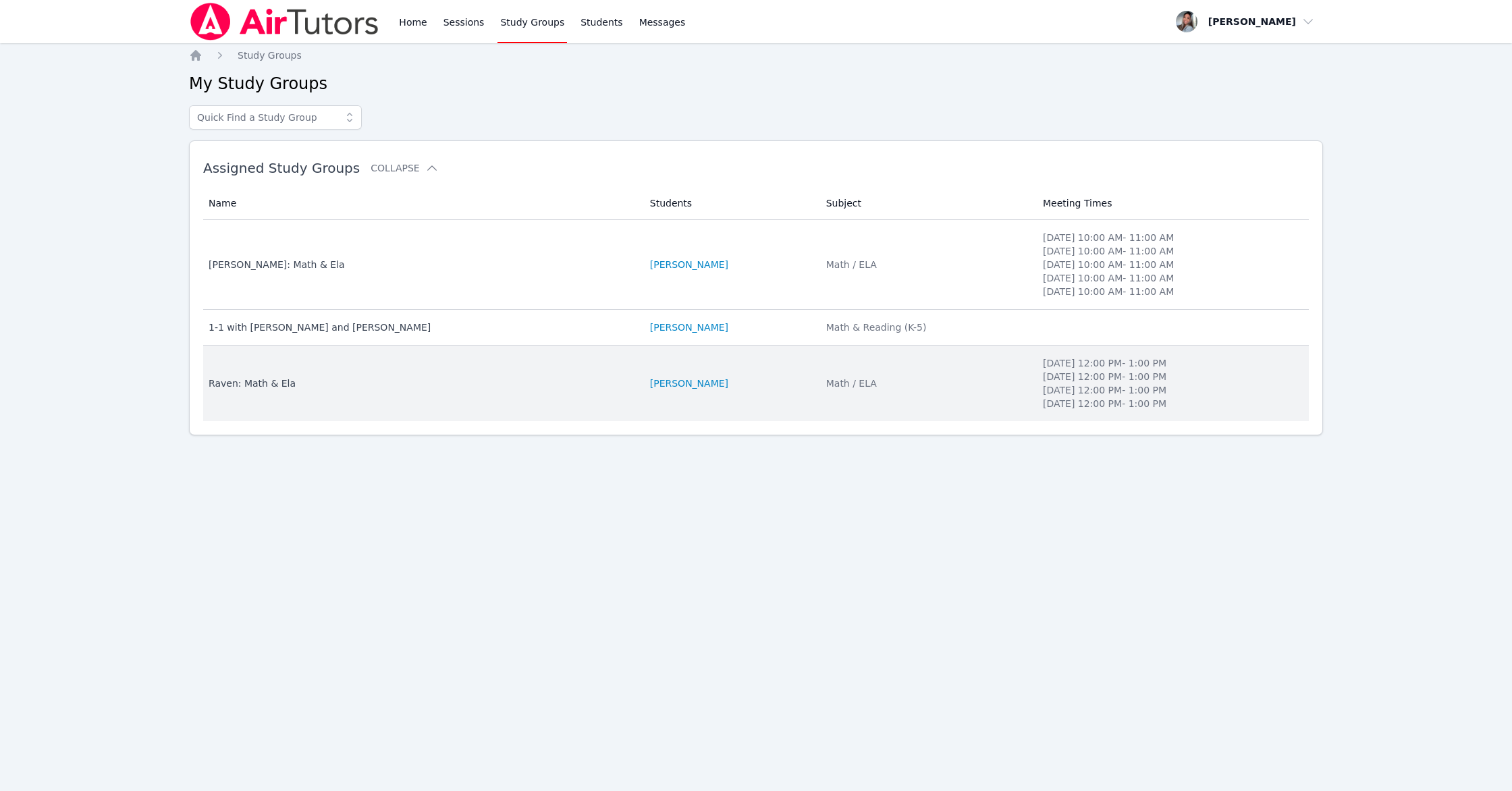
click at [810, 388] on li "[PERSON_NAME]" at bounding box center [730, 383] width 160 height 14
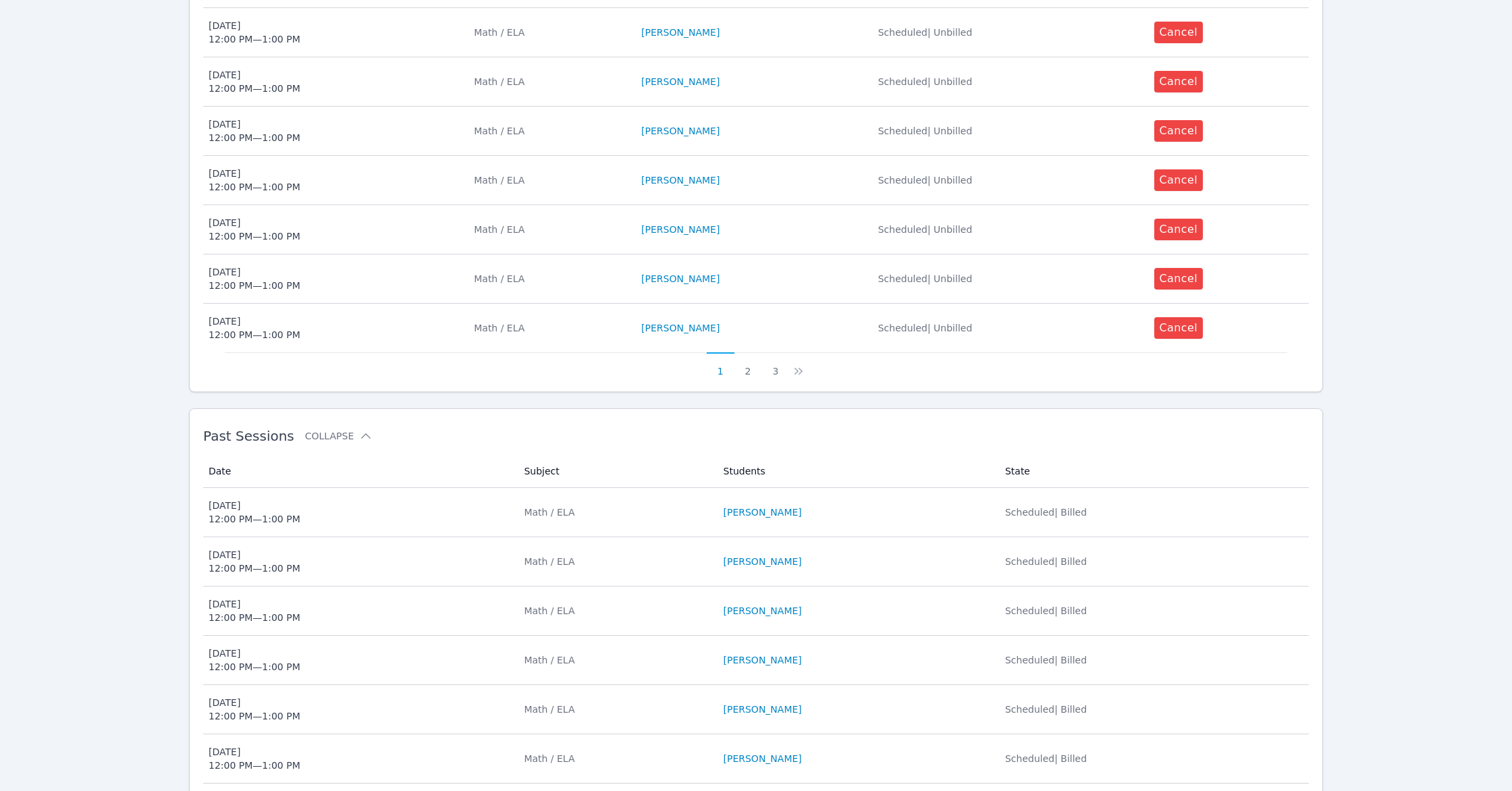
scroll to position [589, 0]
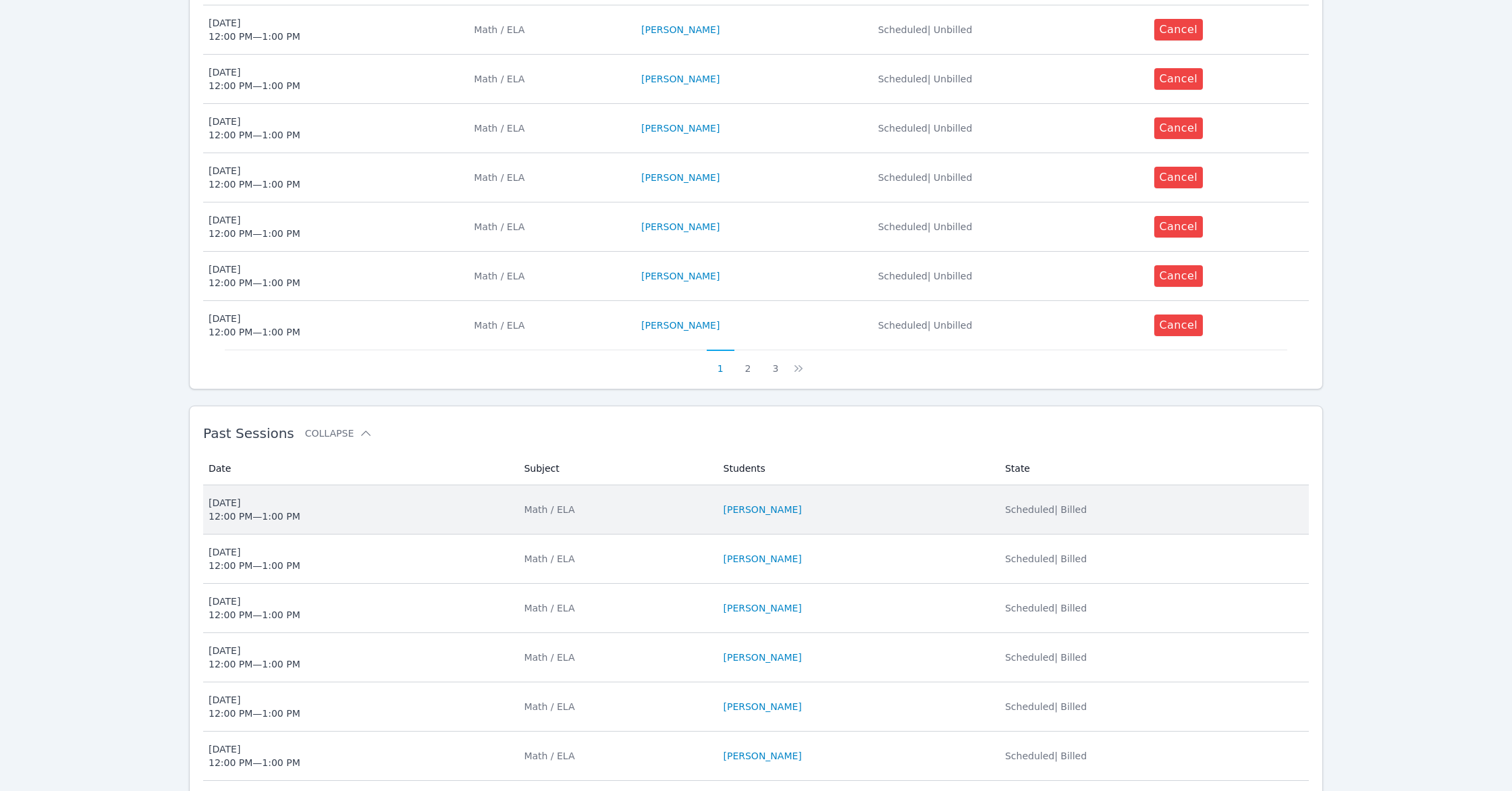
click at [672, 519] on td "Subject Math / ELA" at bounding box center [615, 509] width 199 height 49
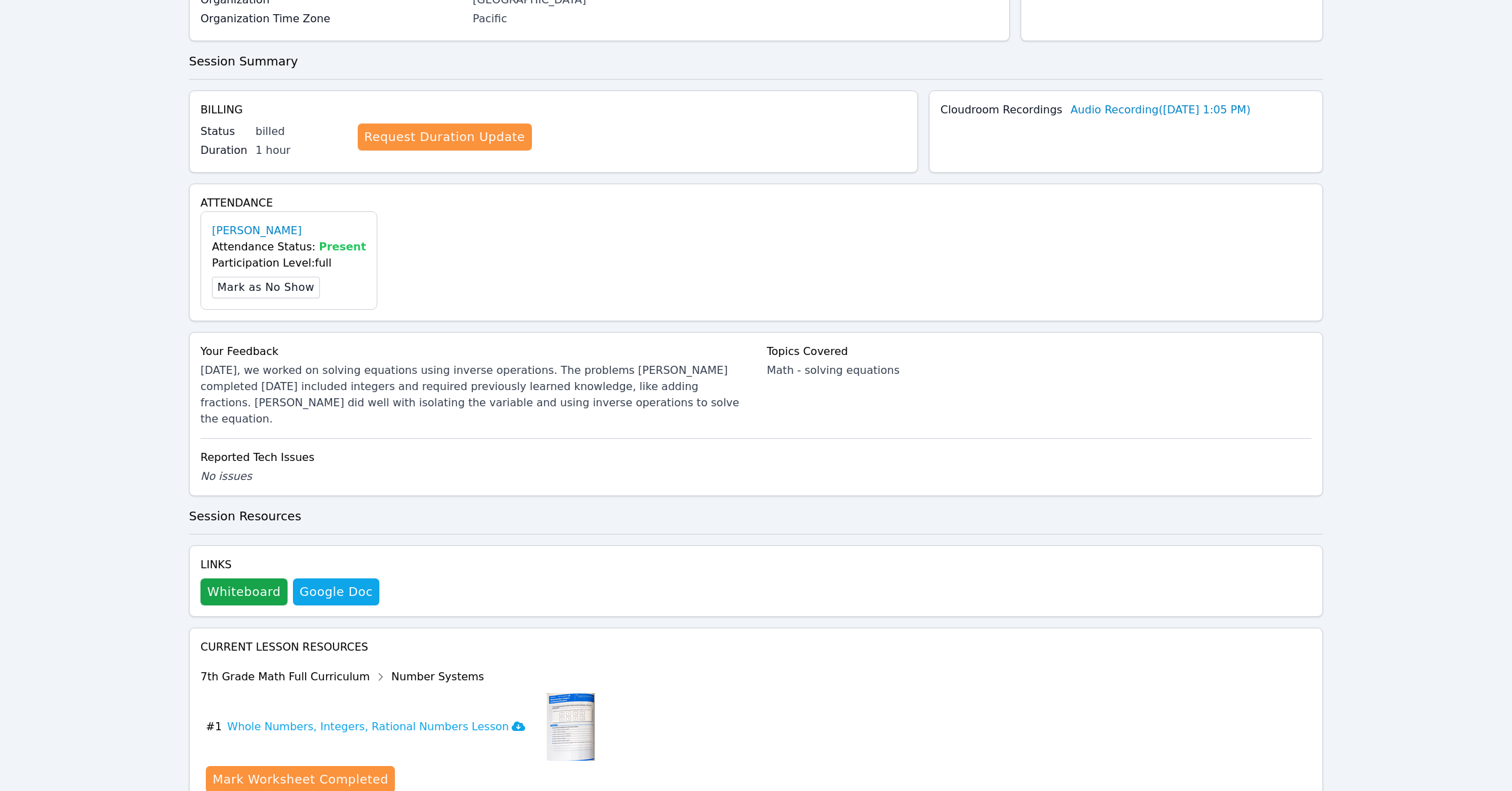
scroll to position [268, 0]
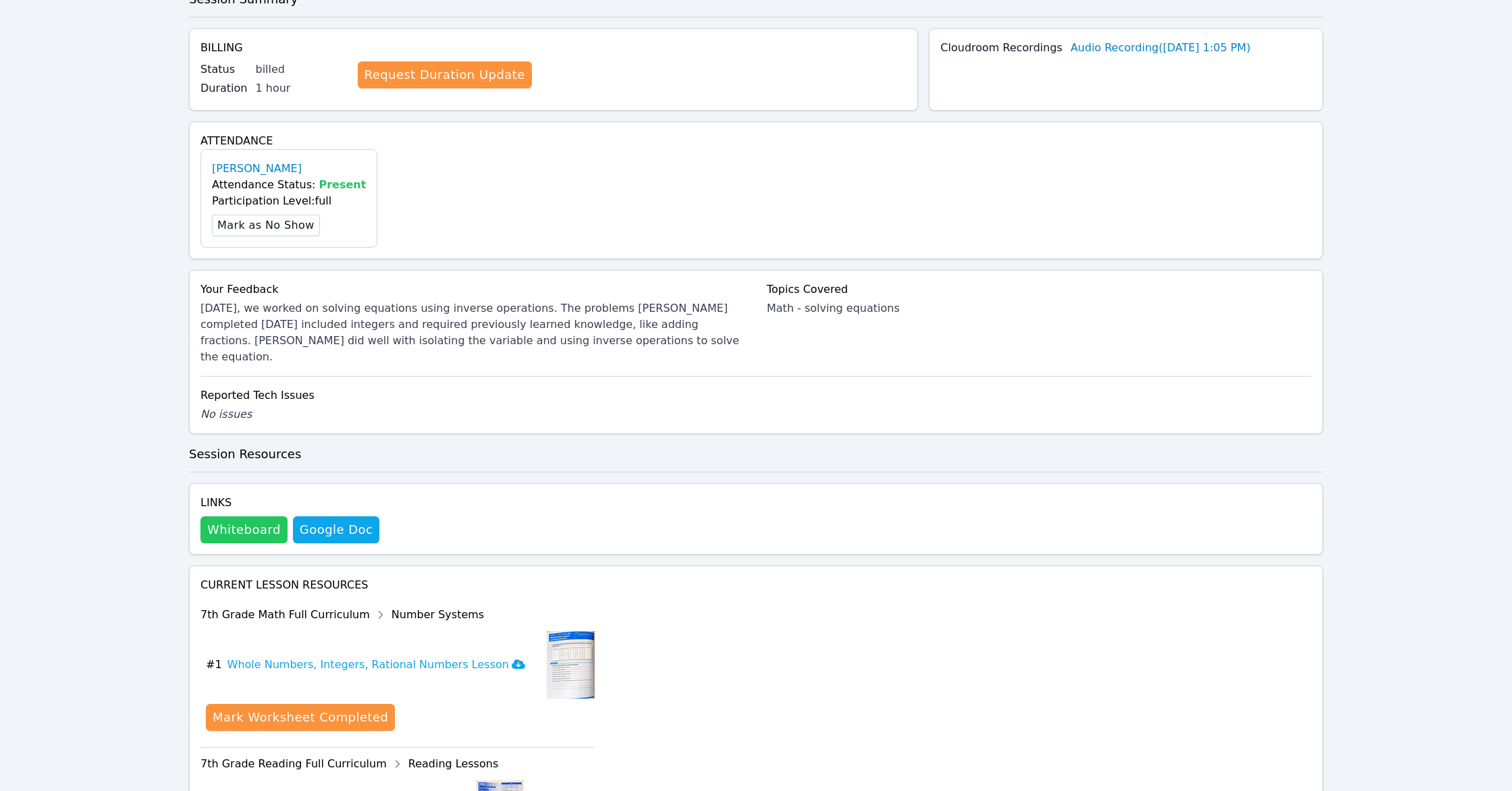
click at [249, 521] on button "Whiteboard" at bounding box center [244, 530] width 87 height 27
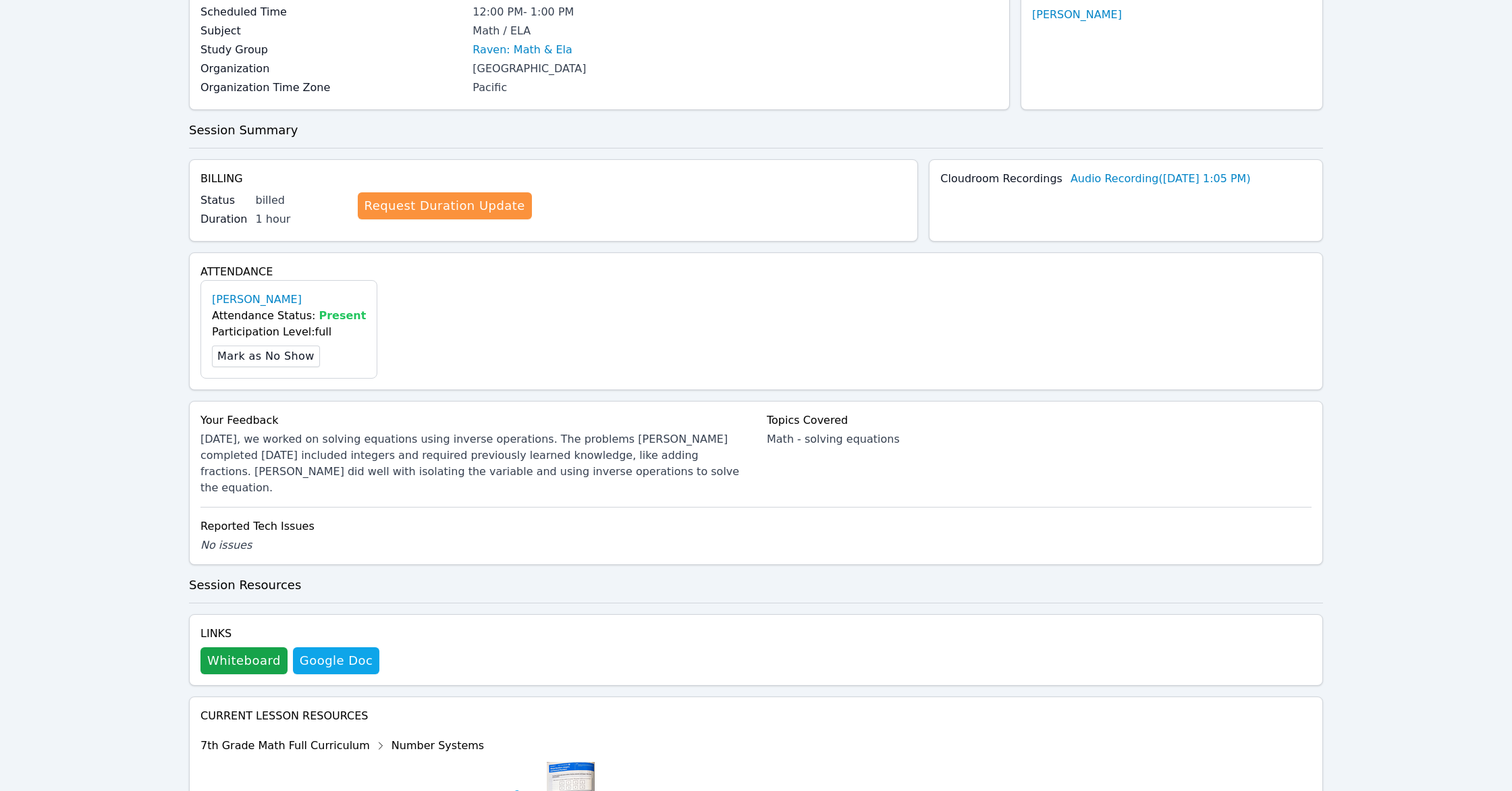
scroll to position [0, 0]
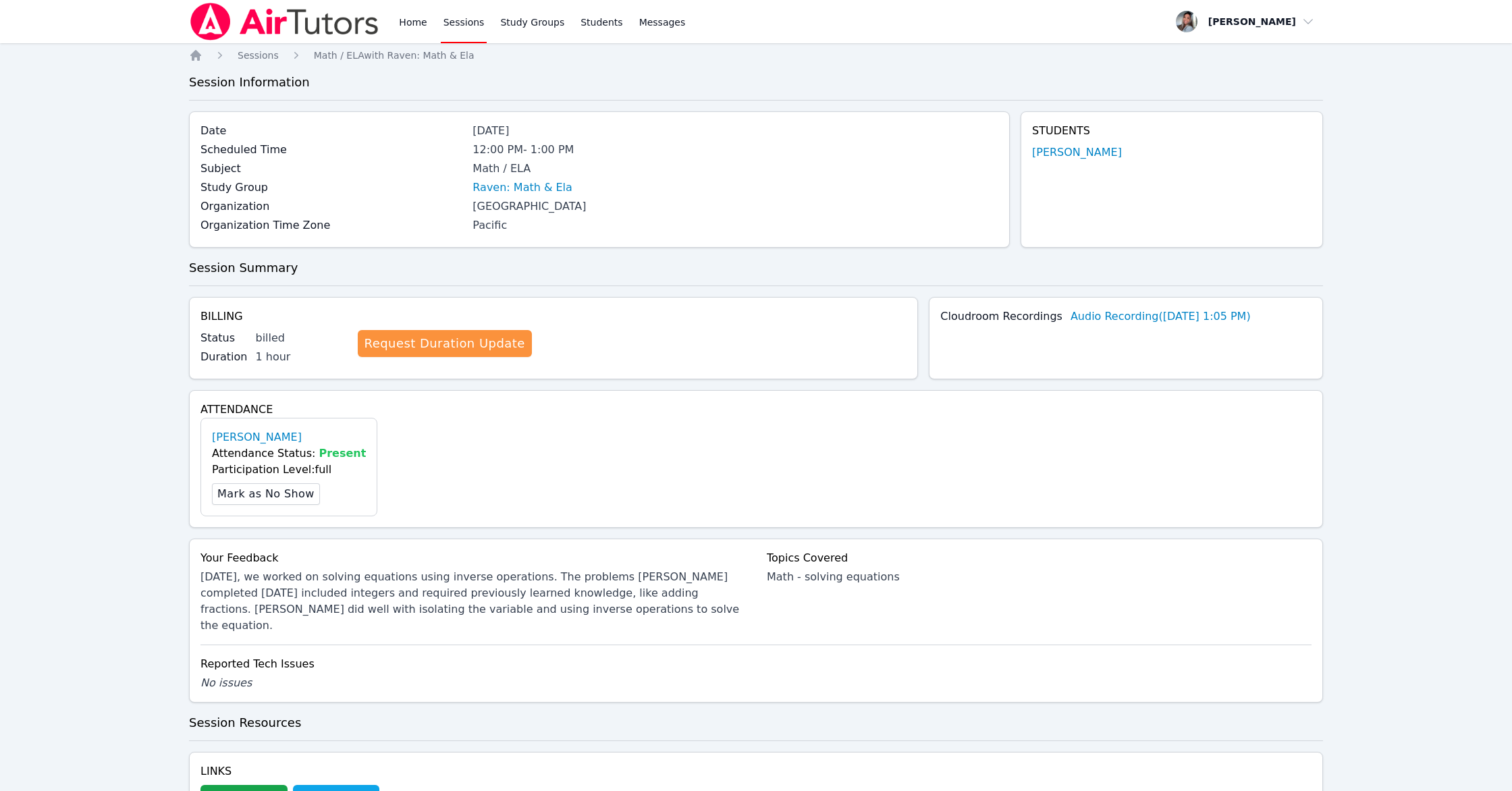
click at [458, 15] on link "Sessions" at bounding box center [464, 21] width 46 height 43
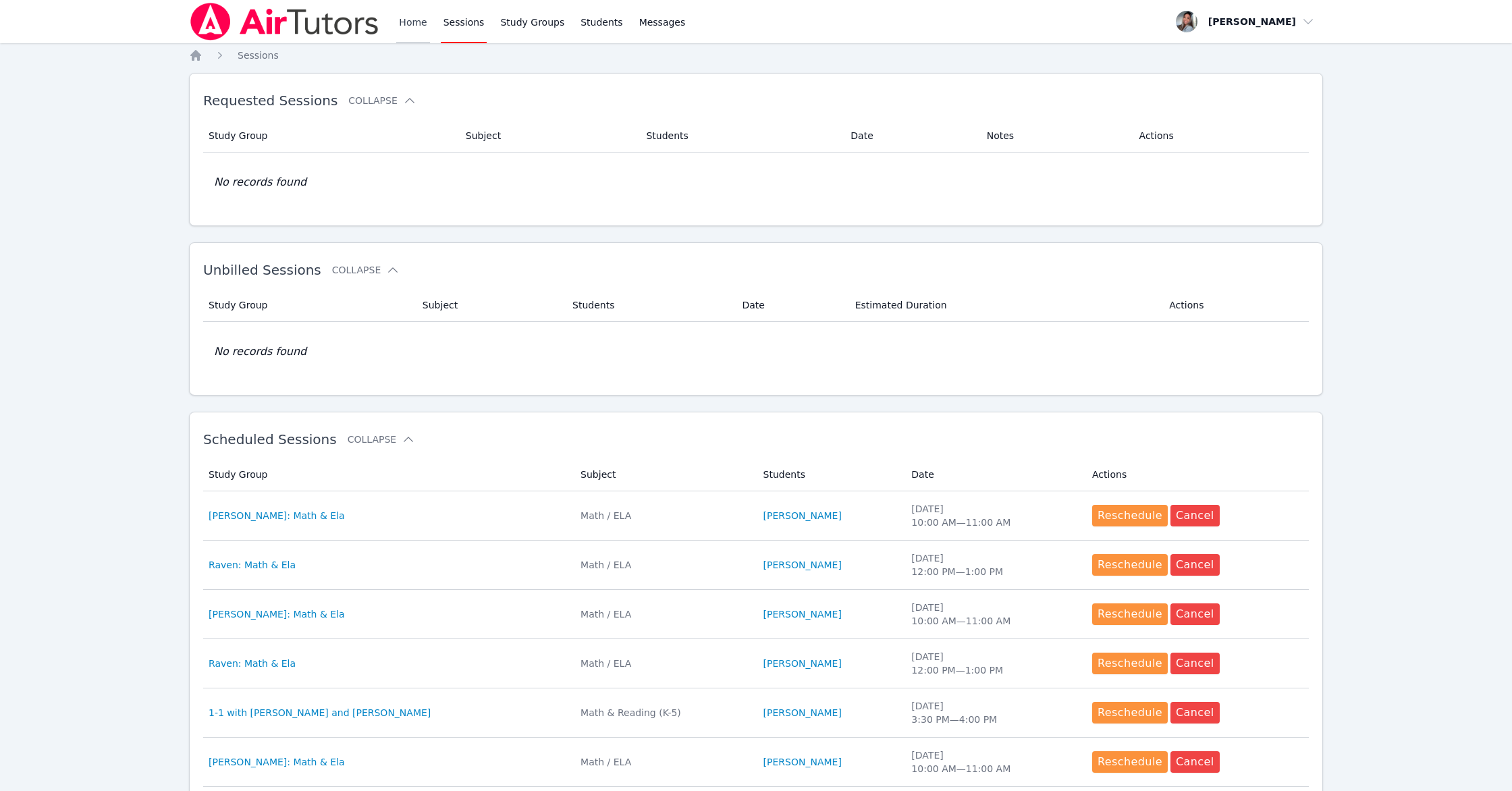
click at [409, 24] on link "Home" at bounding box center [413, 21] width 33 height 43
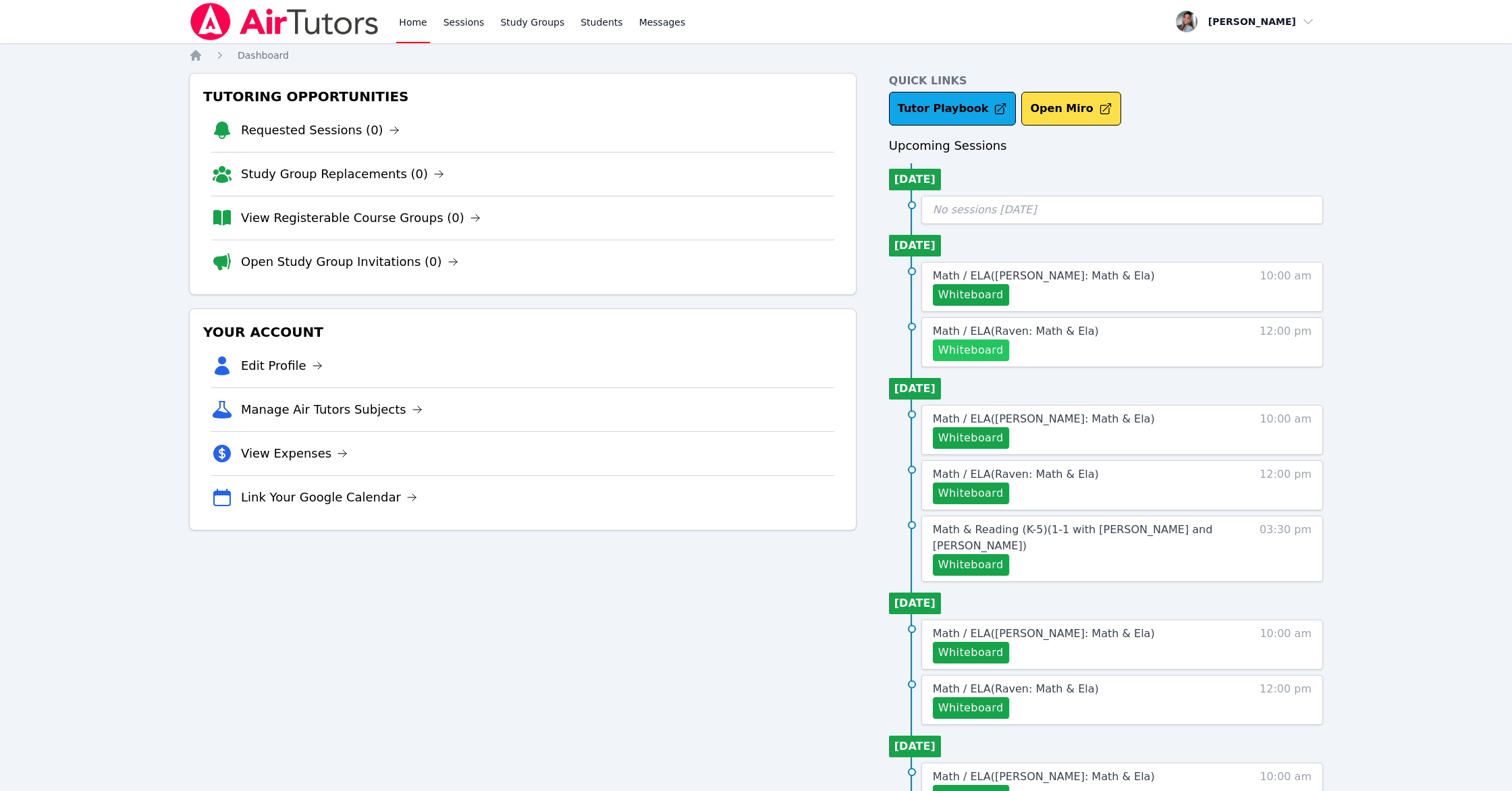
click at [854, 350] on button "Whiteboard" at bounding box center [971, 350] width 76 height 21
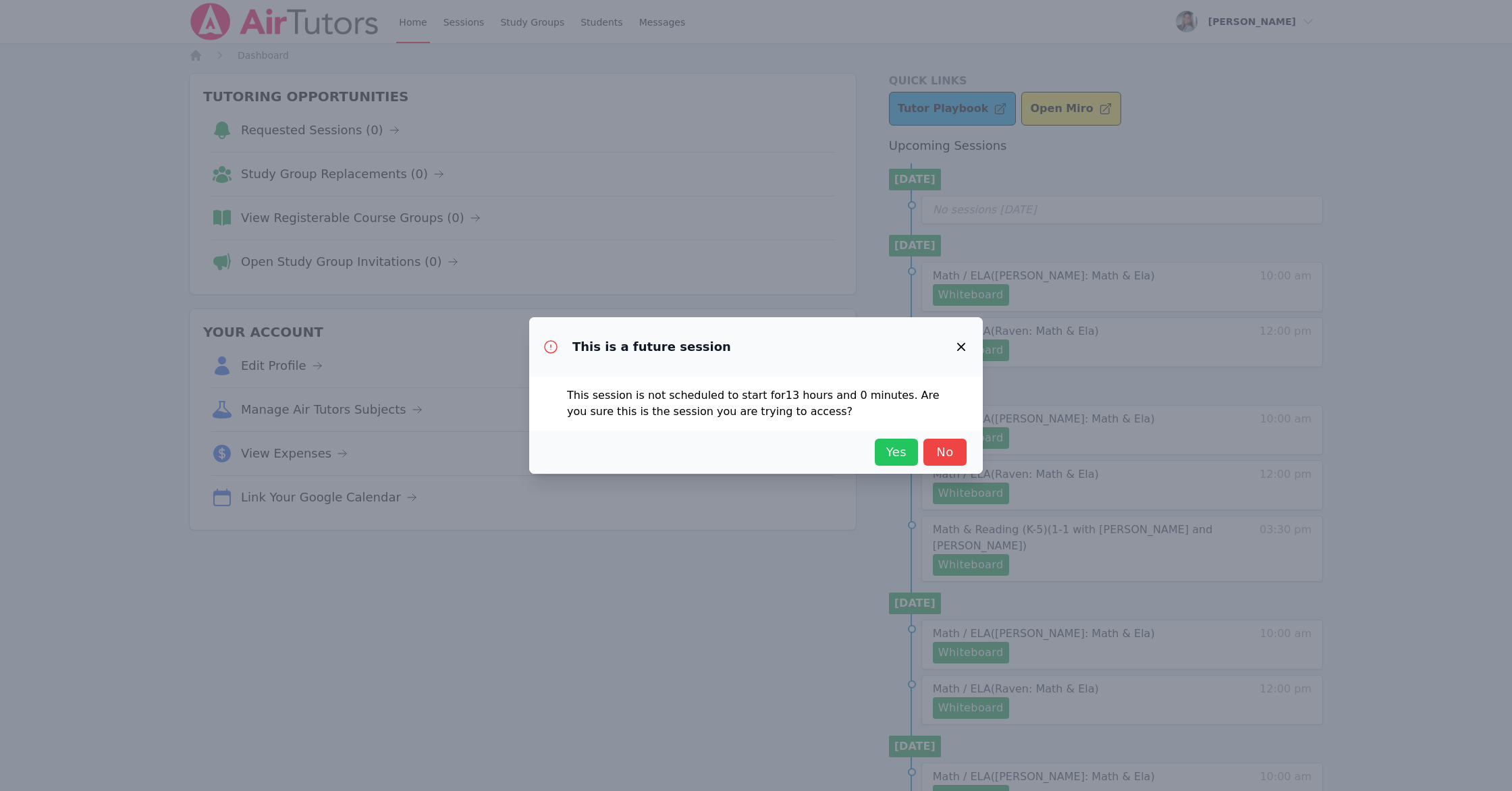
click at [854, 461] on button "Yes" at bounding box center [896, 452] width 43 height 27
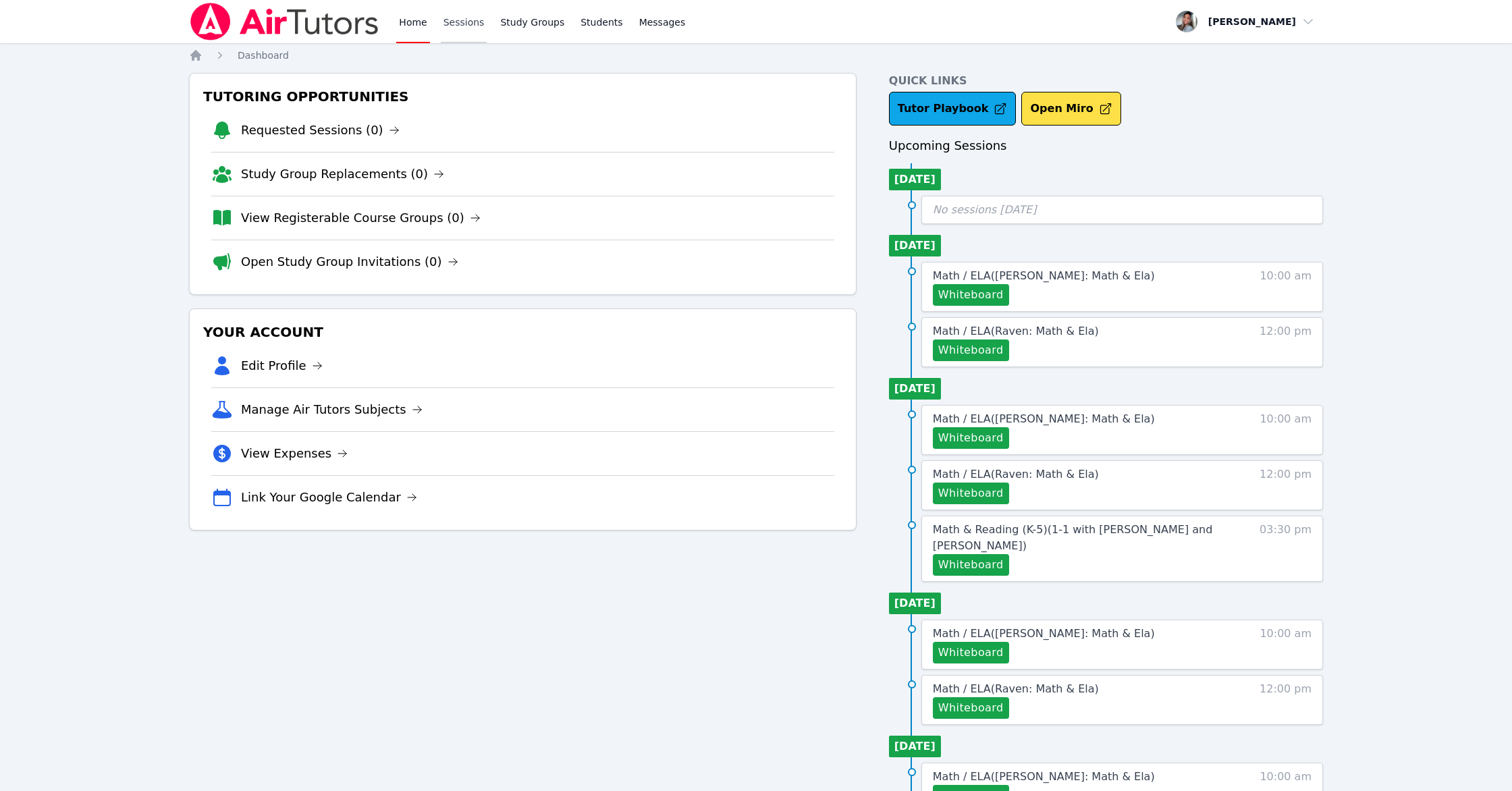
click at [465, 22] on link "Sessions" at bounding box center [464, 21] width 46 height 43
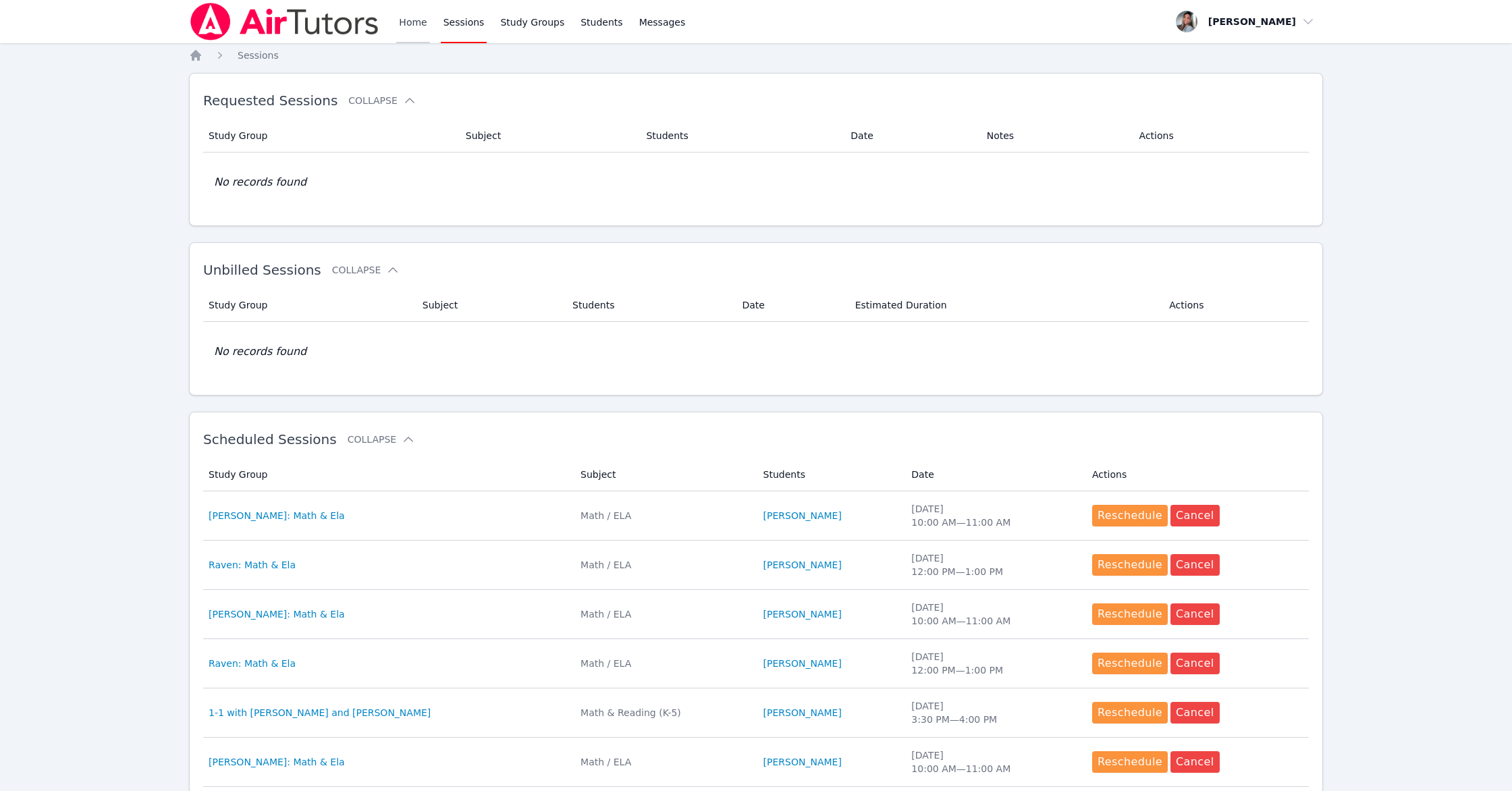
click at [412, 21] on link "Home" at bounding box center [413, 21] width 33 height 43
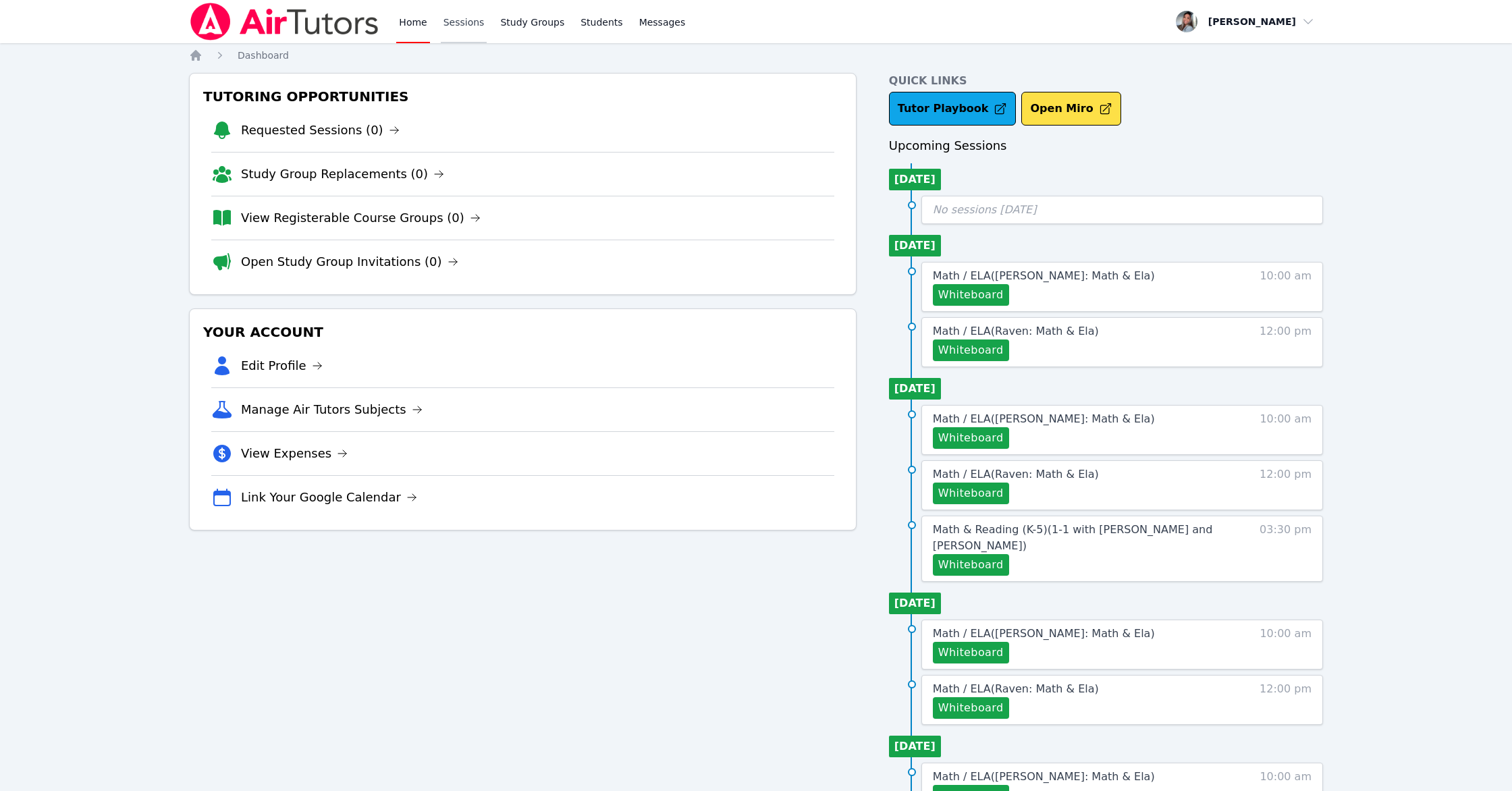
click at [466, 24] on link "Sessions" at bounding box center [464, 21] width 46 height 43
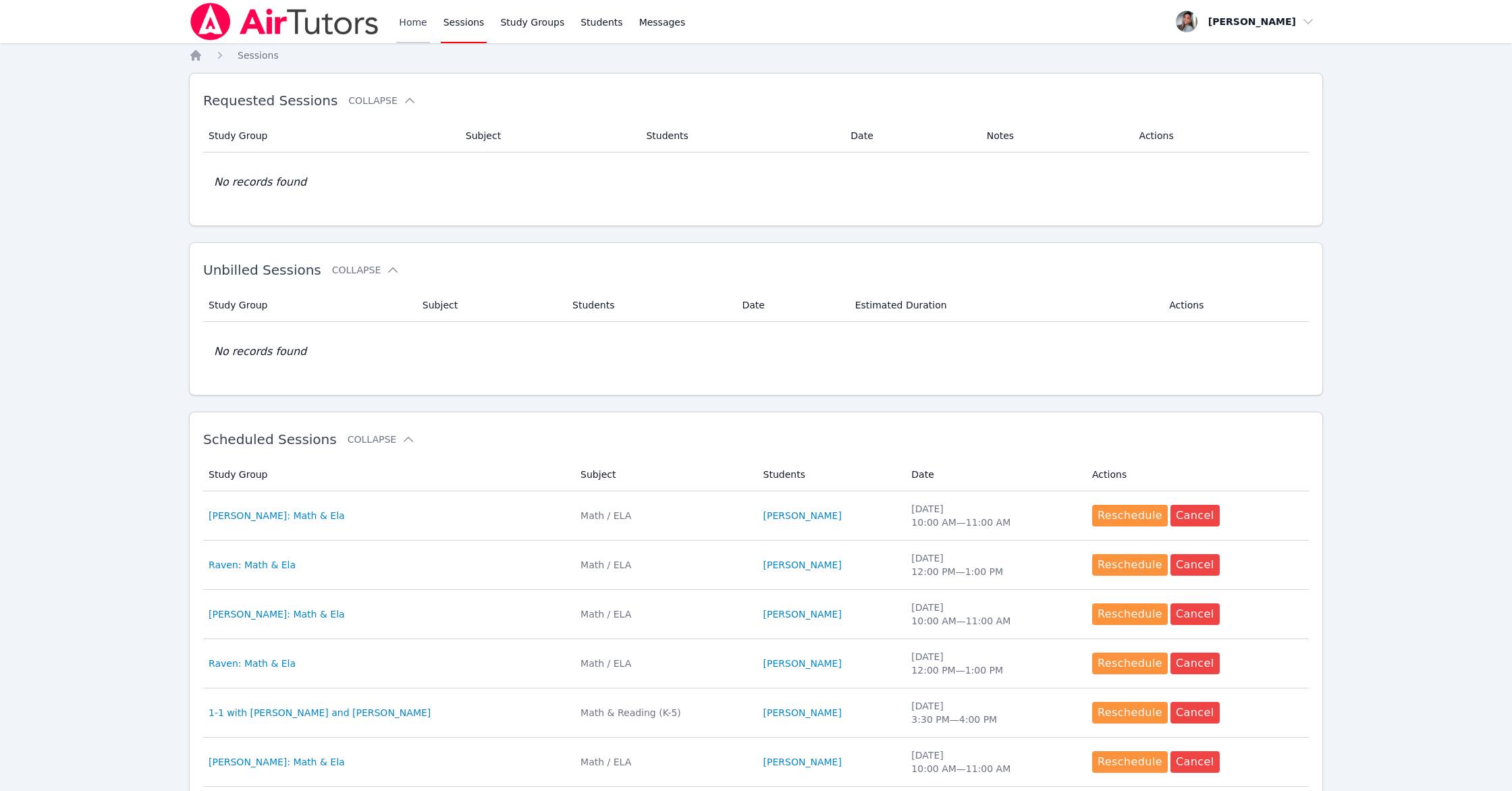
click at [414, 25] on link "Home" at bounding box center [413, 21] width 33 height 43
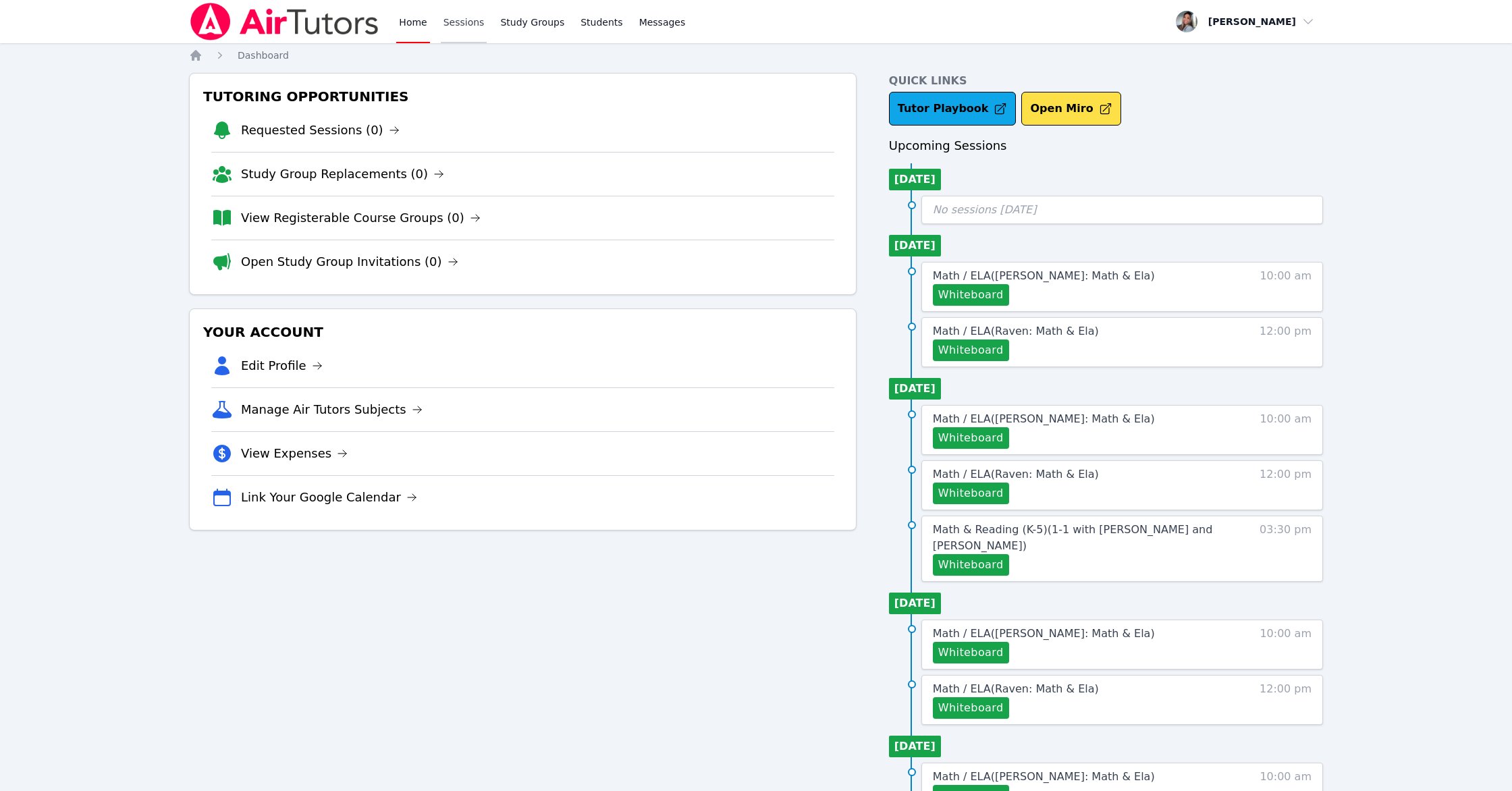
click at [455, 19] on link "Sessions" at bounding box center [464, 21] width 46 height 43
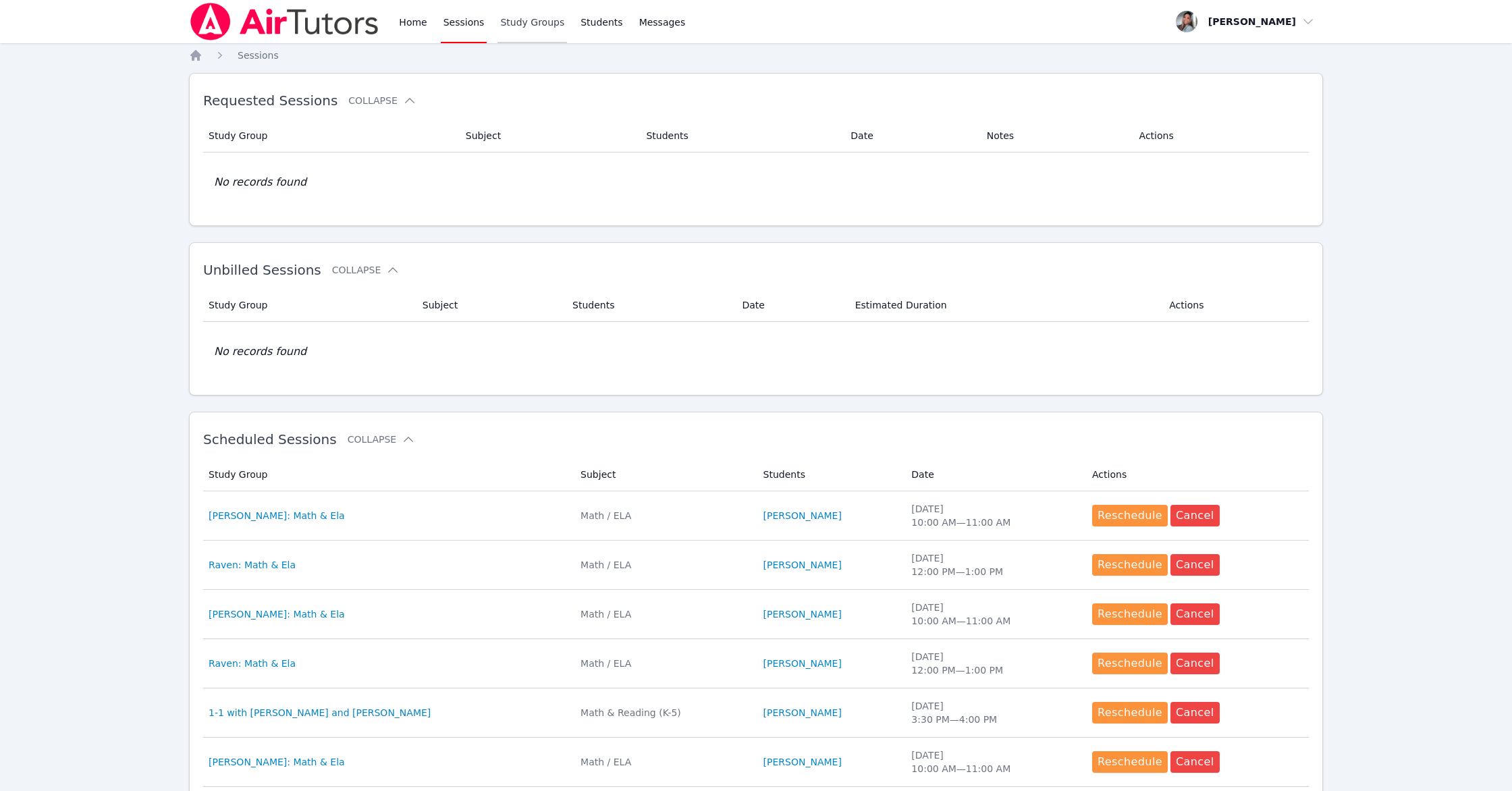
click at [526, 32] on link "Study Groups" at bounding box center [531, 21] width 69 height 43
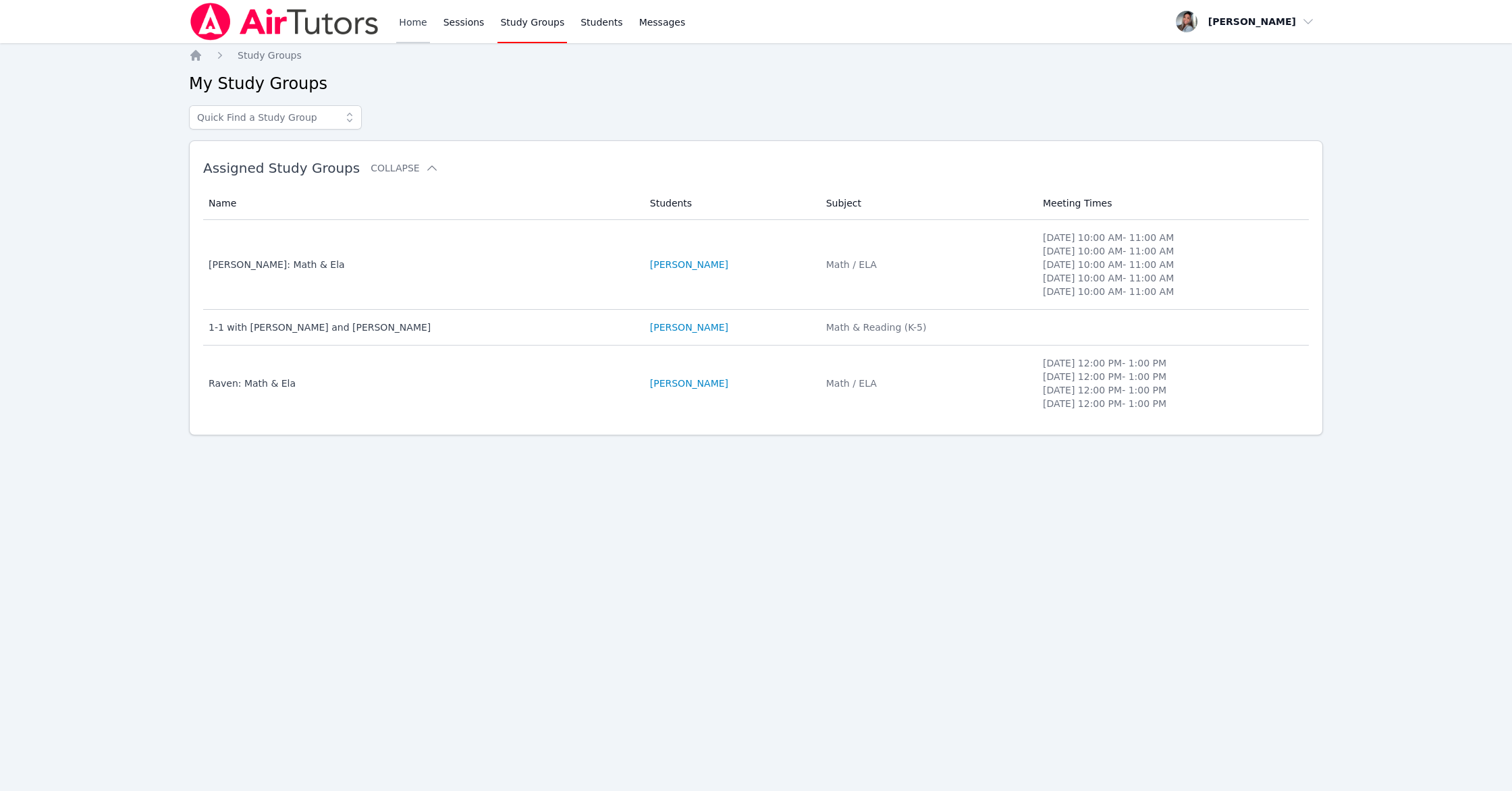
click at [401, 28] on link "Home" at bounding box center [413, 21] width 33 height 43
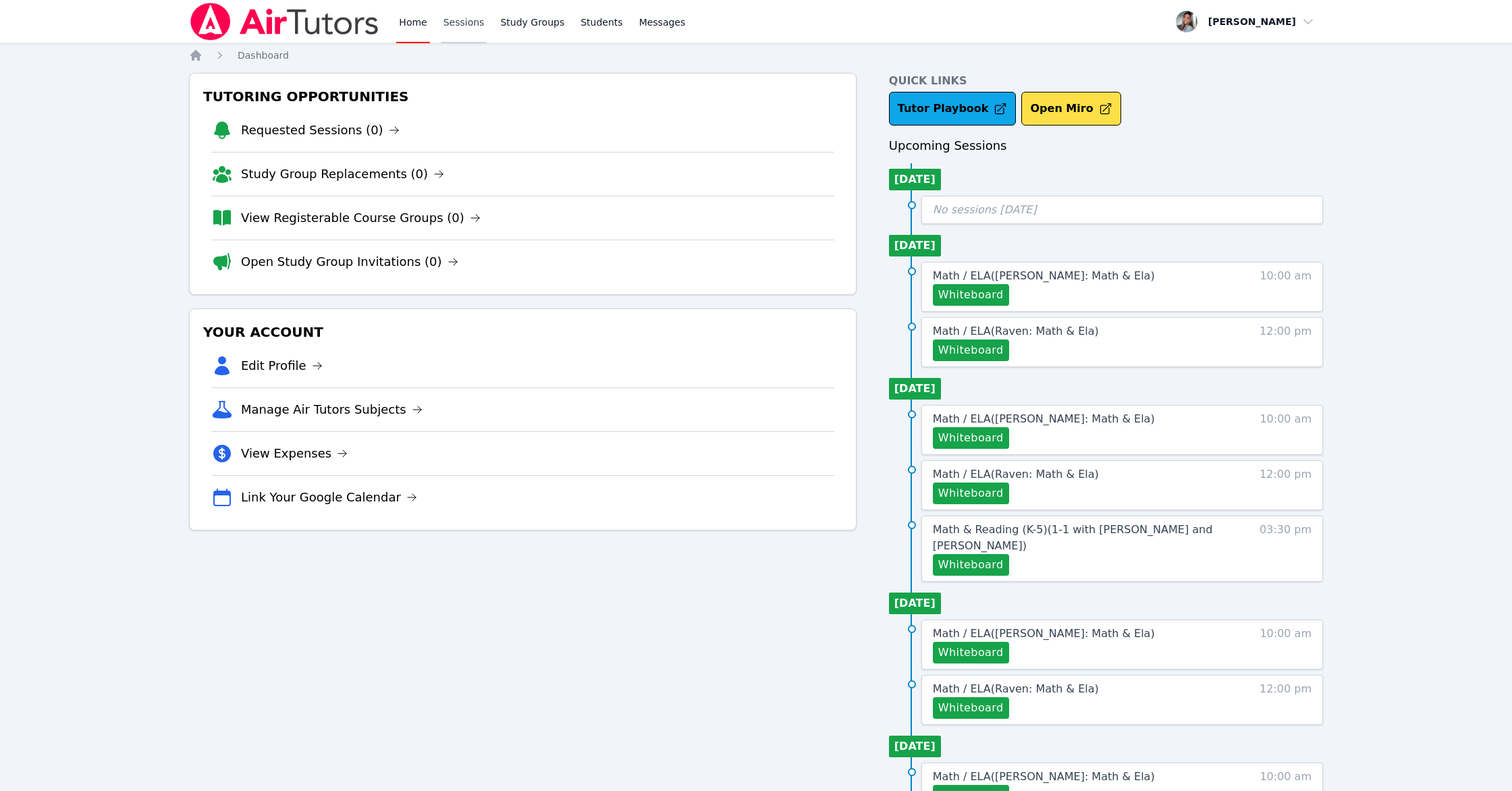
click at [472, 27] on link "Sessions" at bounding box center [464, 21] width 46 height 43
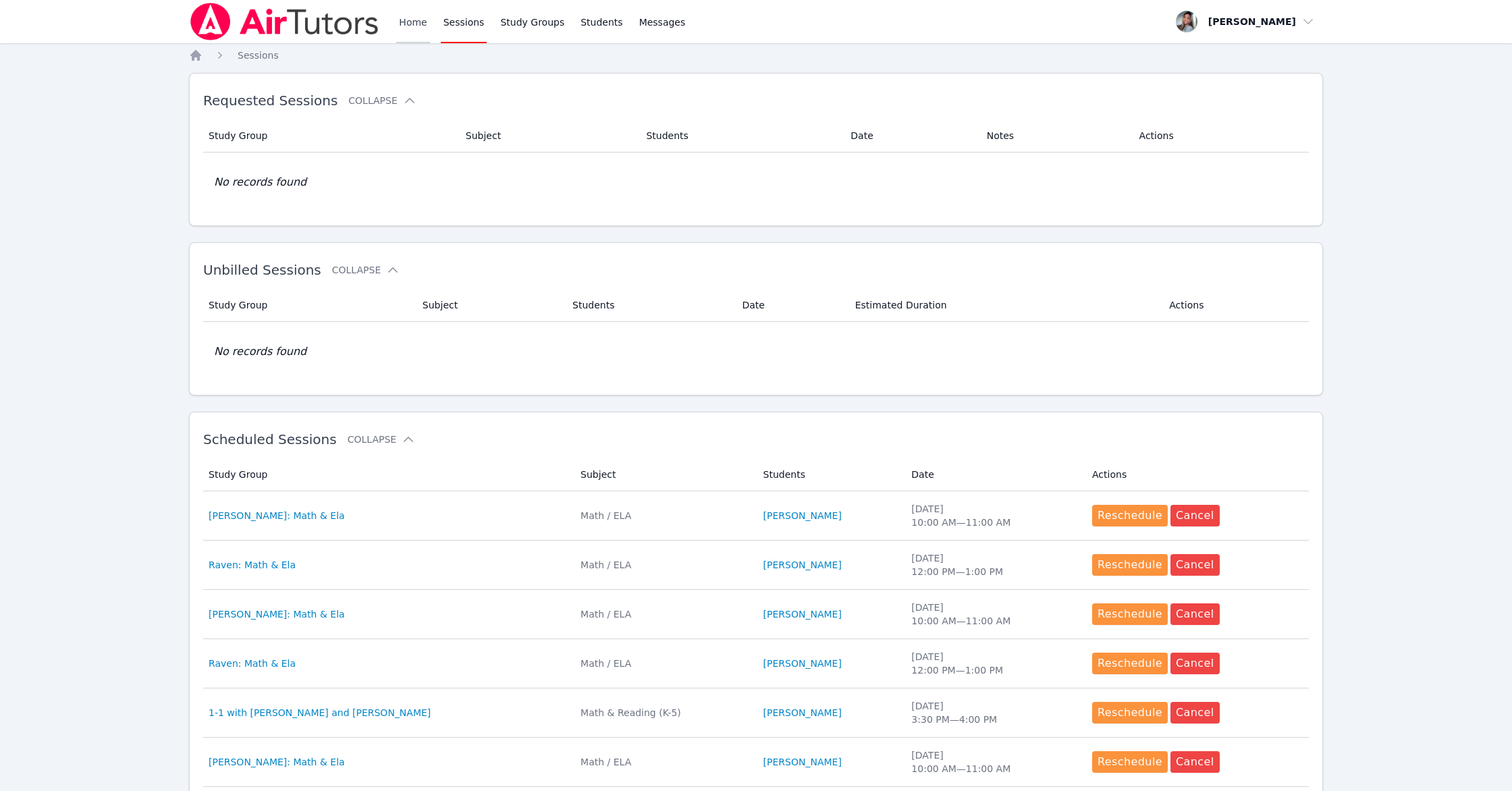
click at [413, 27] on link "Home" at bounding box center [413, 21] width 33 height 43
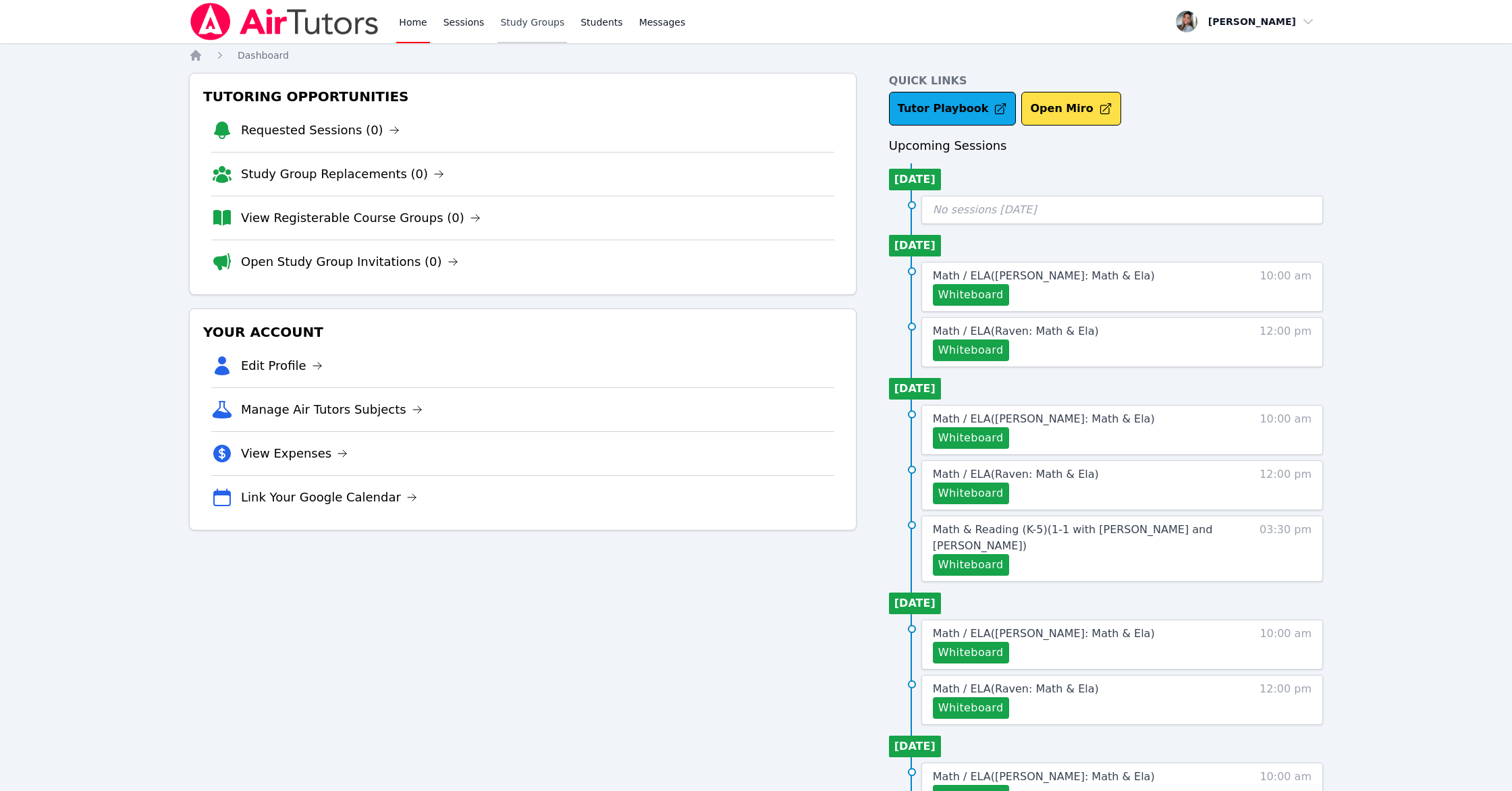
click at [548, 20] on link "Study Groups" at bounding box center [531, 21] width 69 height 43
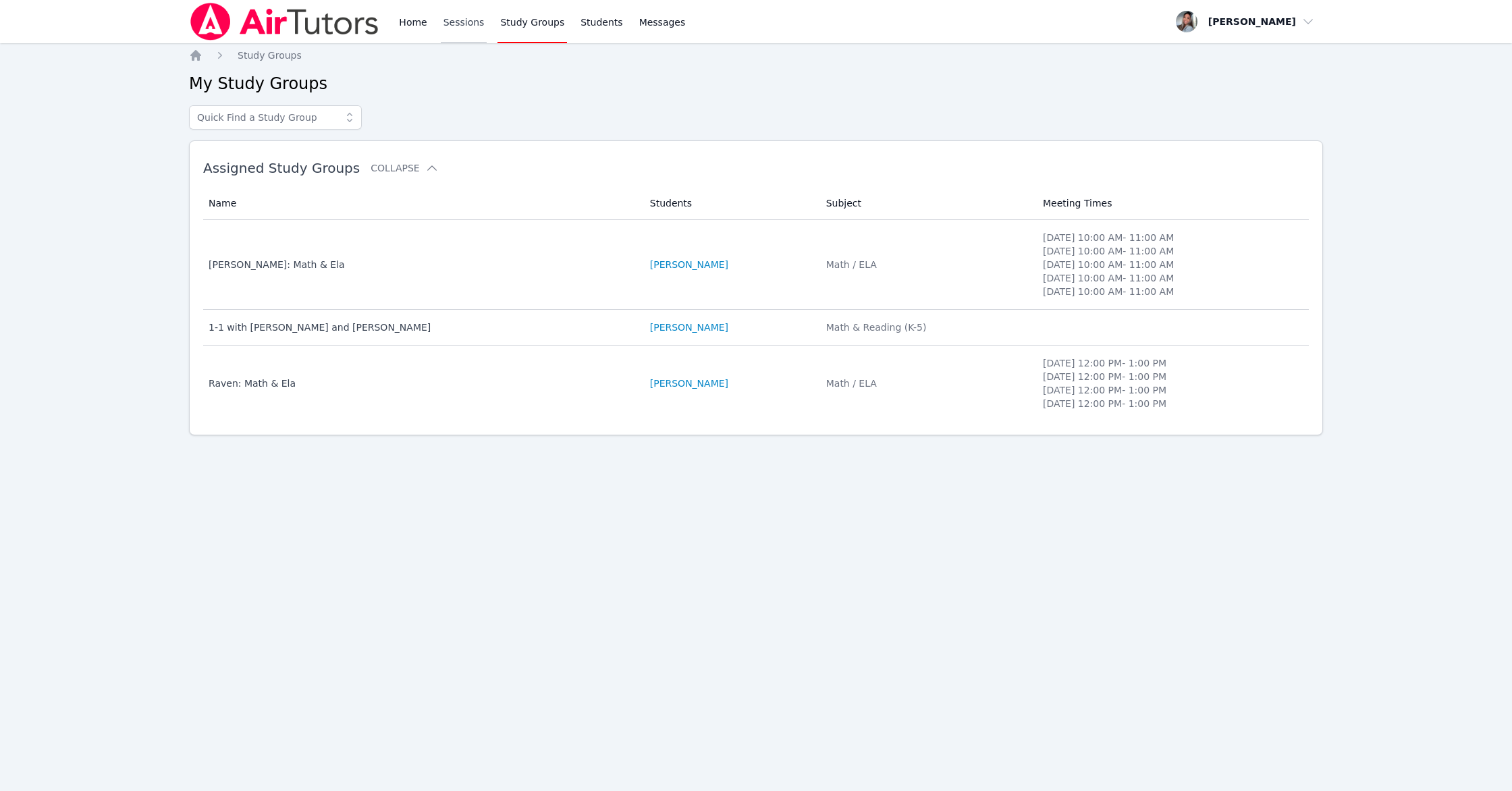
click at [452, 21] on link "Sessions" at bounding box center [464, 21] width 46 height 43
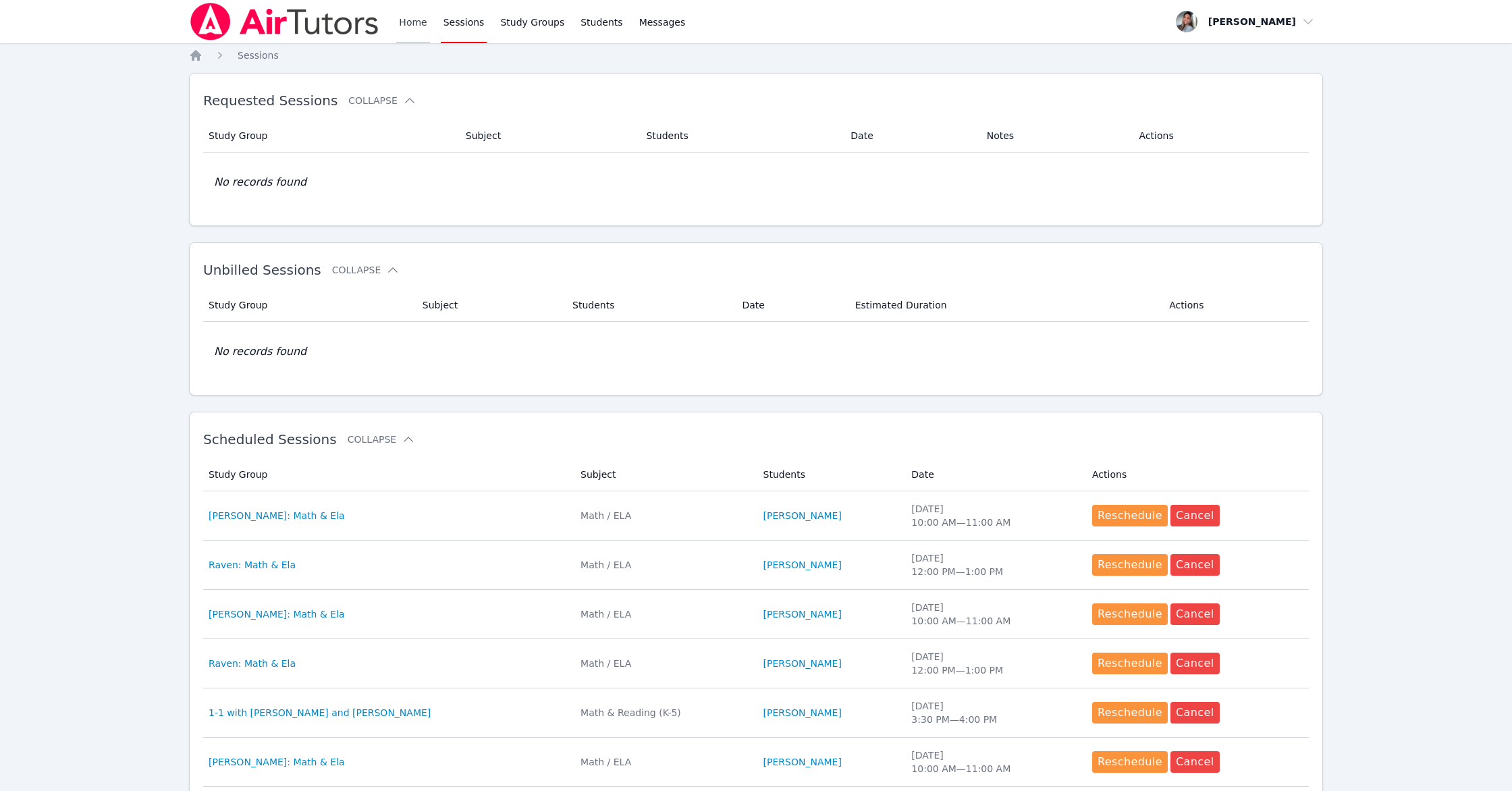
click at [414, 24] on link "Home" at bounding box center [413, 21] width 33 height 43
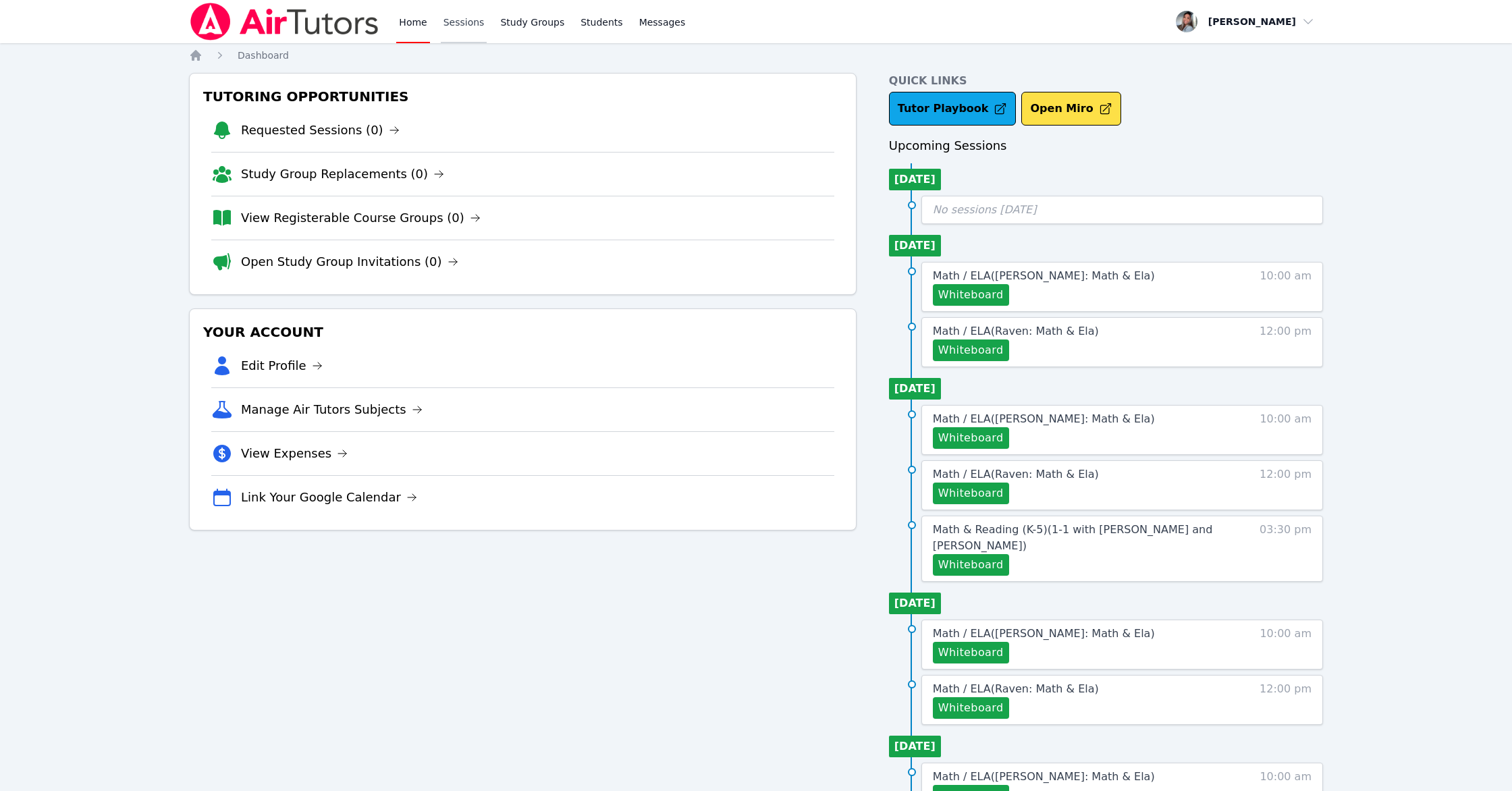
click at [464, 16] on link "Sessions" at bounding box center [464, 21] width 46 height 43
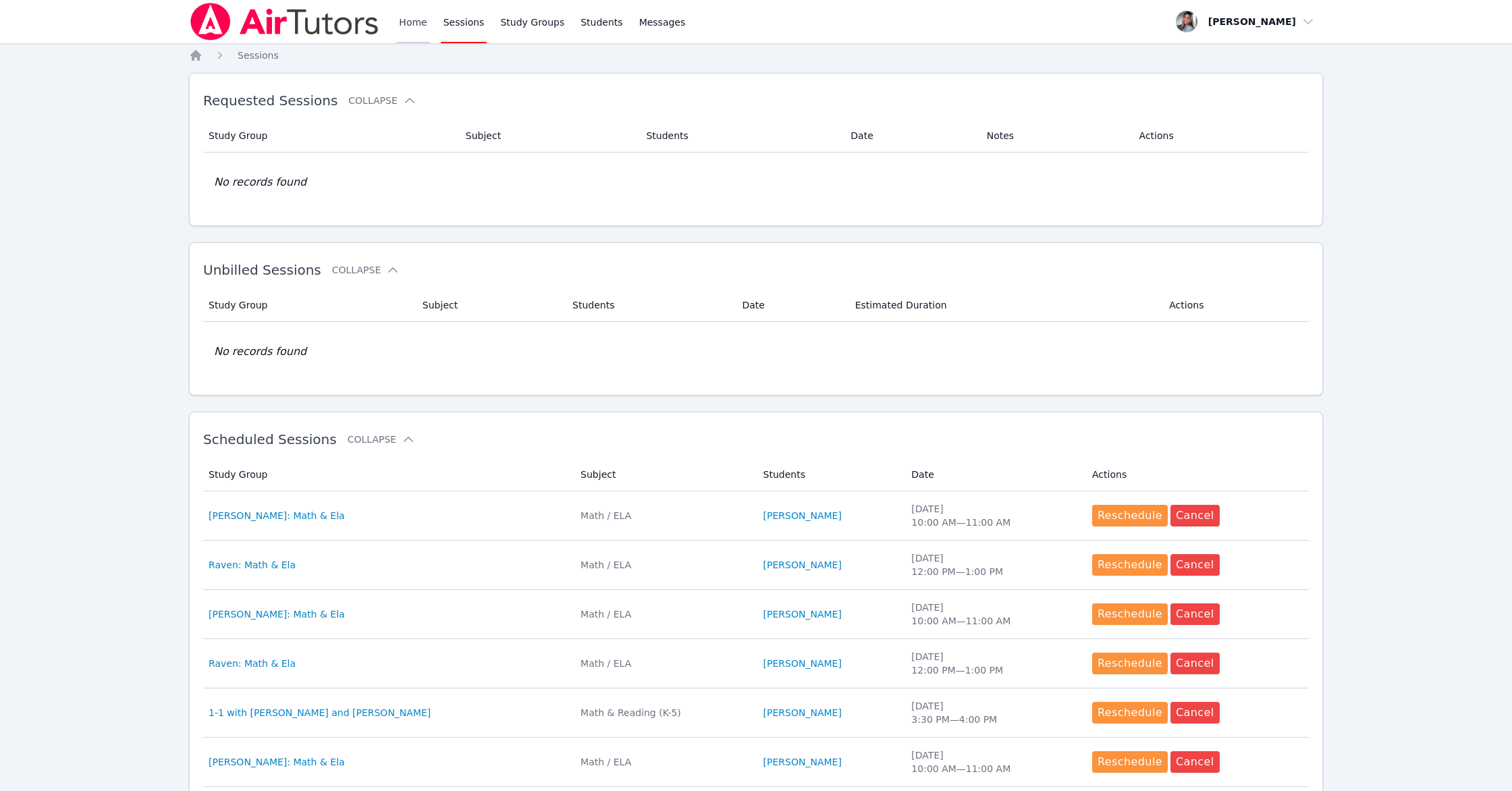
click at [401, 21] on link "Home" at bounding box center [413, 21] width 33 height 43
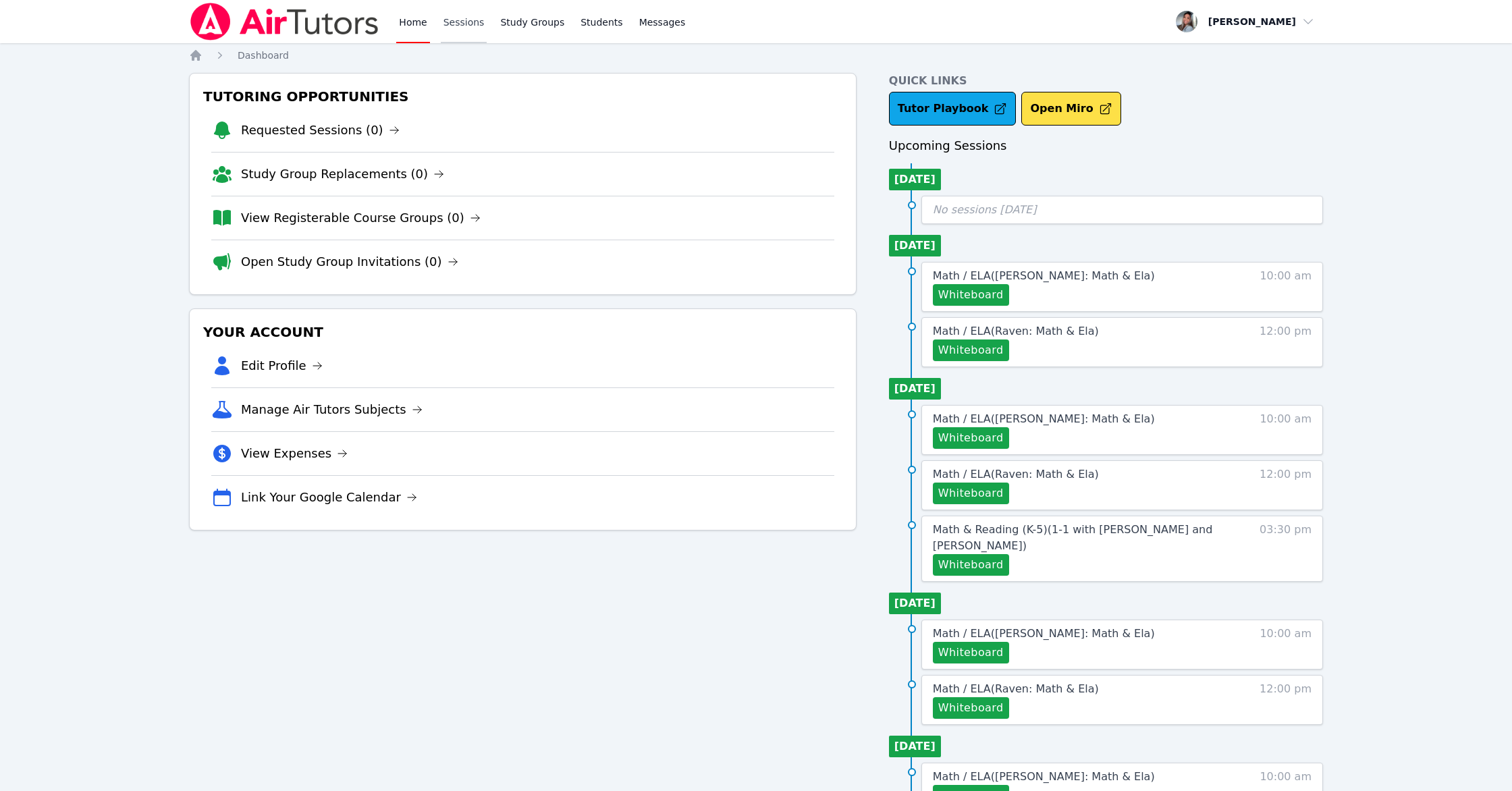
click at [464, 38] on link "Sessions" at bounding box center [464, 21] width 46 height 43
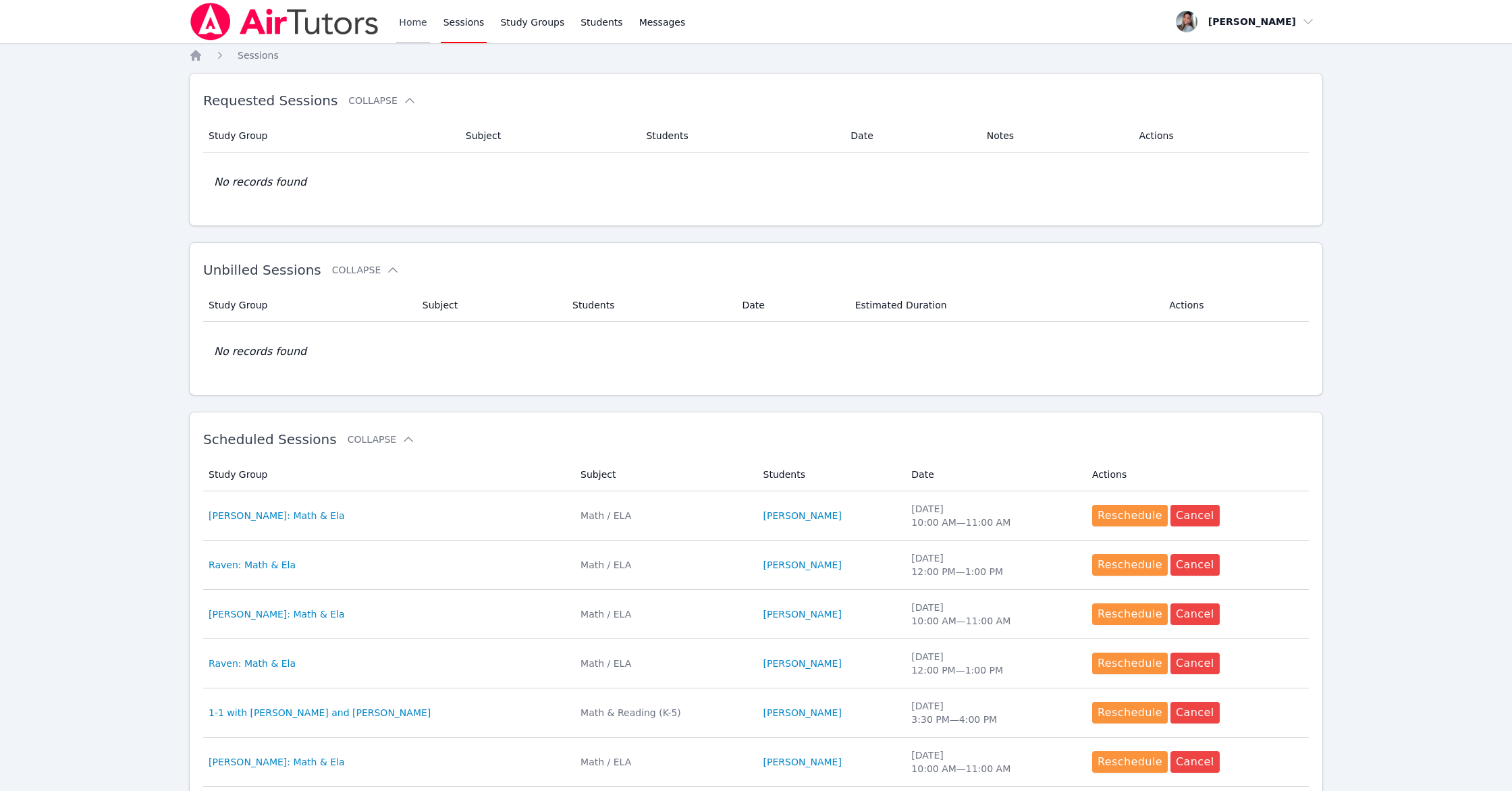
click at [418, 24] on link "Home" at bounding box center [413, 21] width 33 height 43
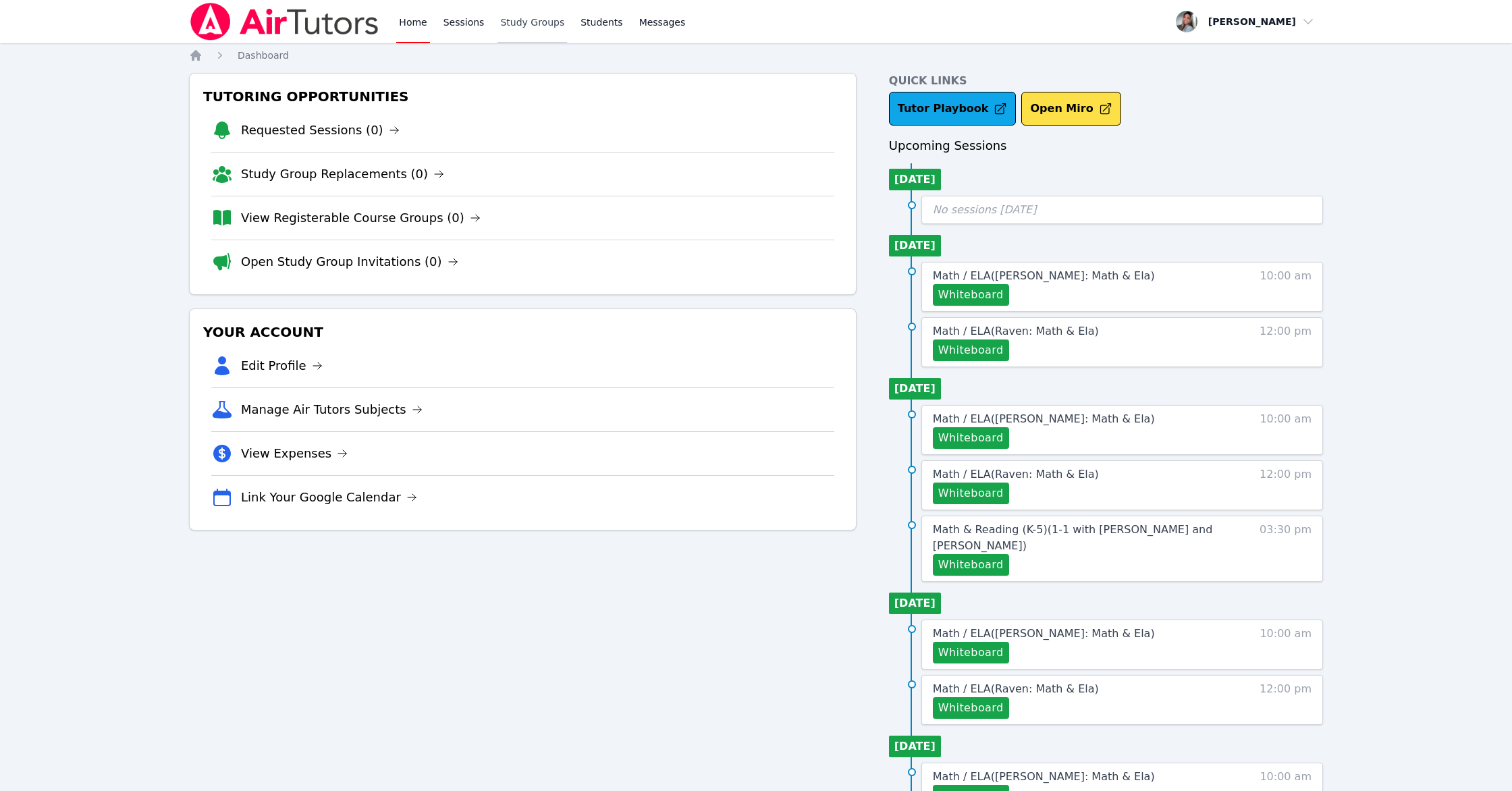
click at [521, 17] on link "Study Groups" at bounding box center [531, 21] width 69 height 43
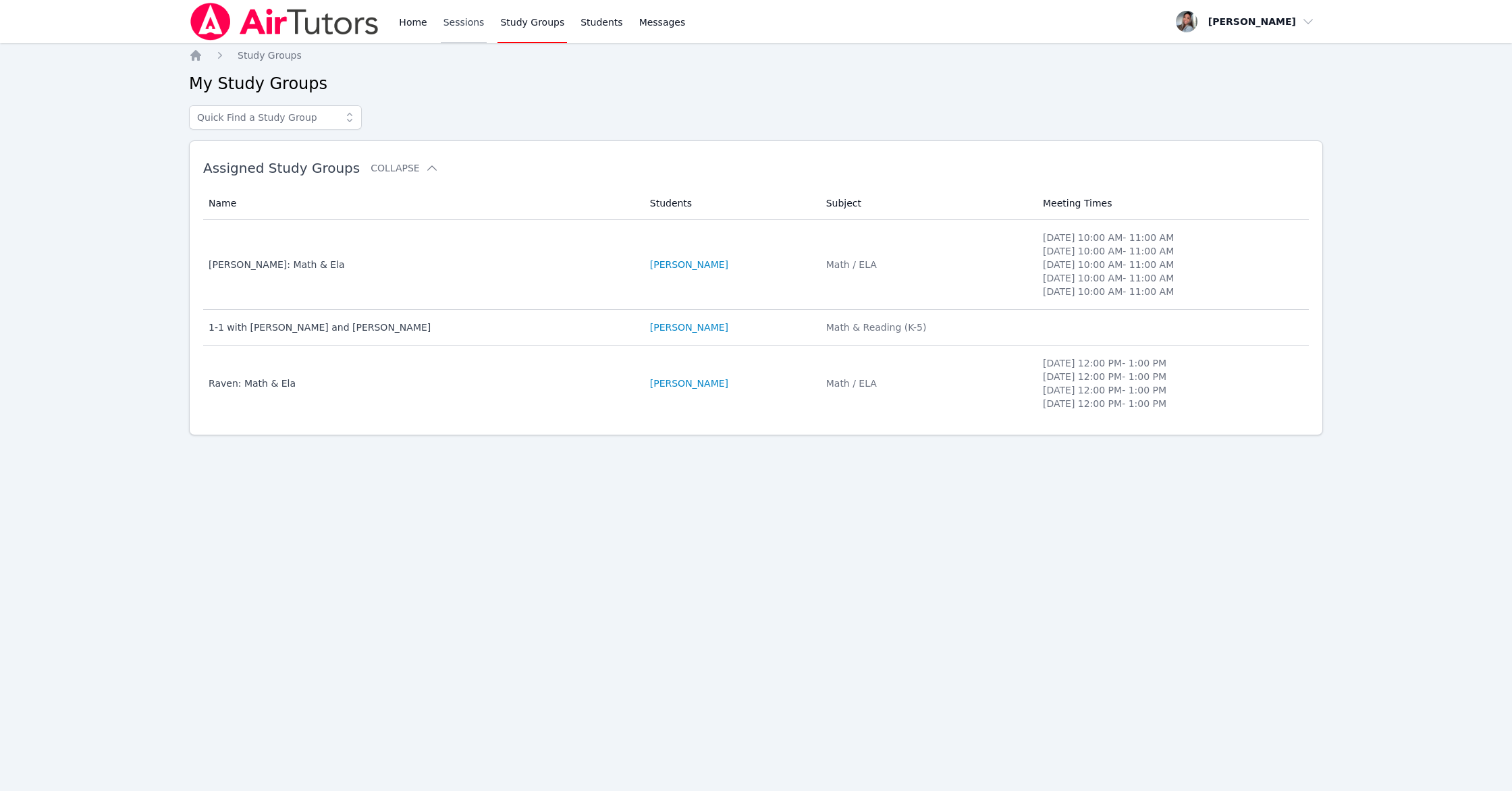
click at [451, 21] on link "Sessions" at bounding box center [464, 21] width 46 height 43
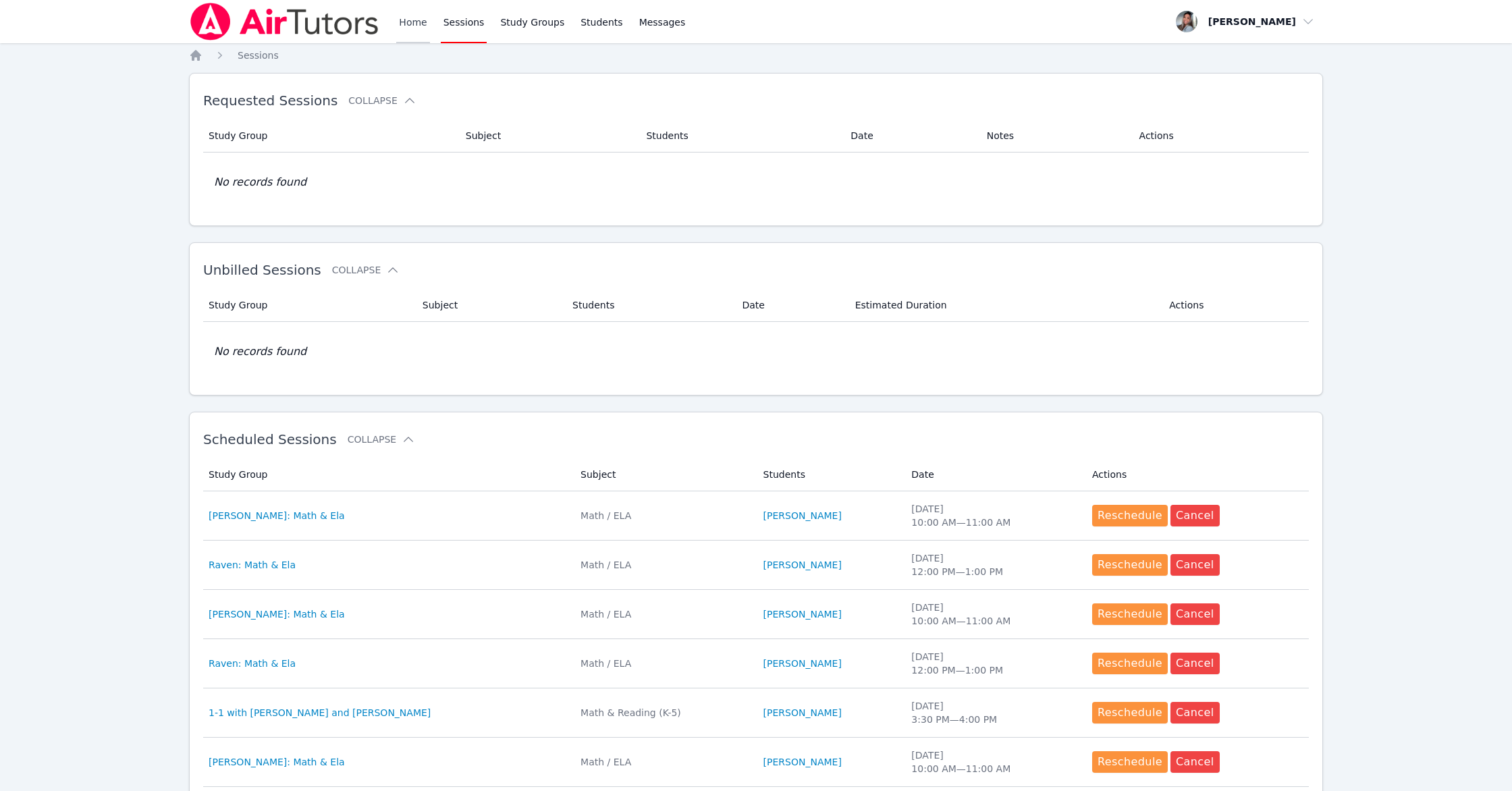
click at [397, 24] on link "Home" at bounding box center [413, 21] width 33 height 43
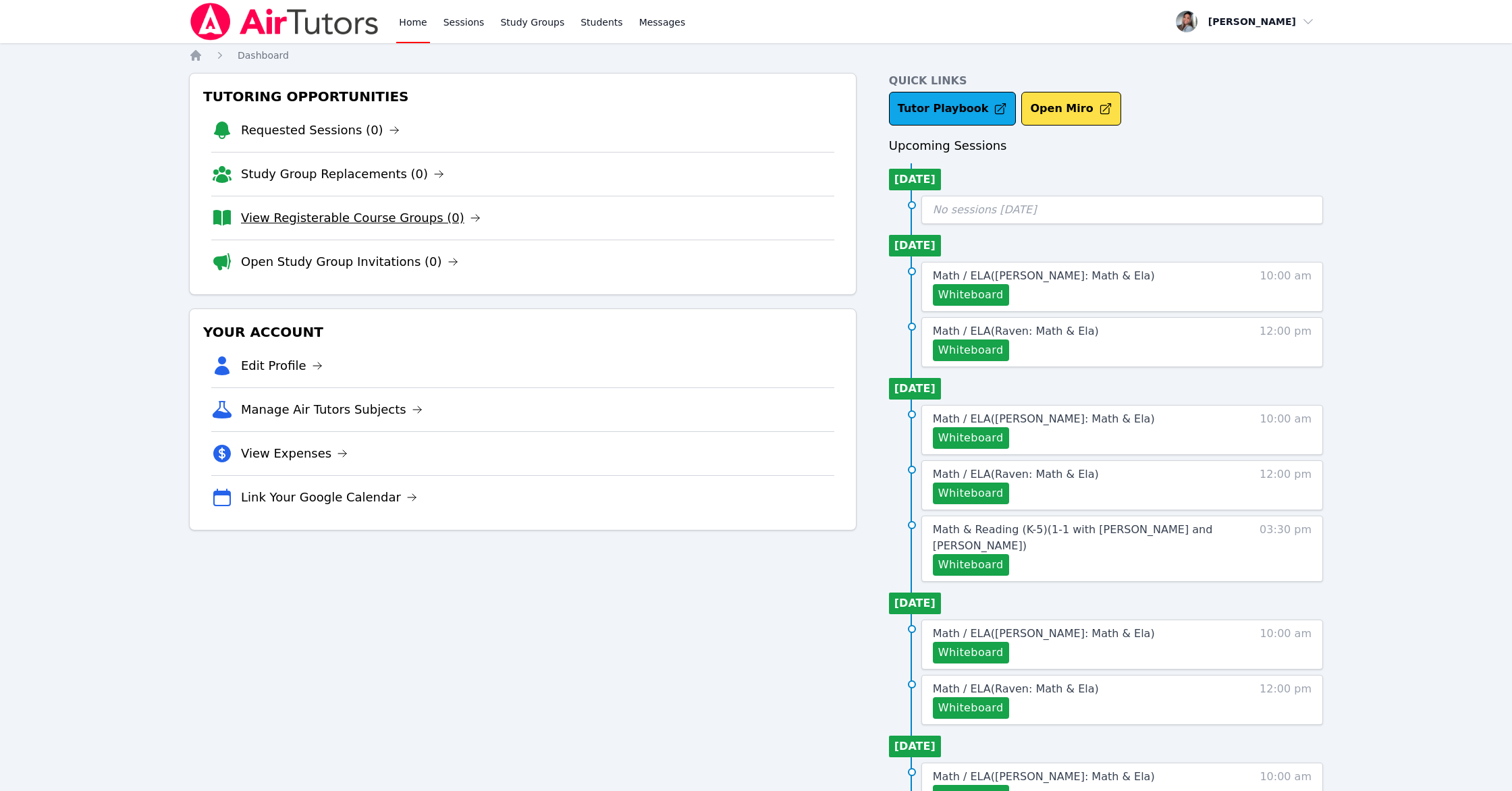
click at [361, 217] on link "View Registerable Course Groups (0)" at bounding box center [360, 217] width 239 height 19
click at [293, 175] on link "Study Group Replacements (0)" at bounding box center [342, 174] width 203 height 19
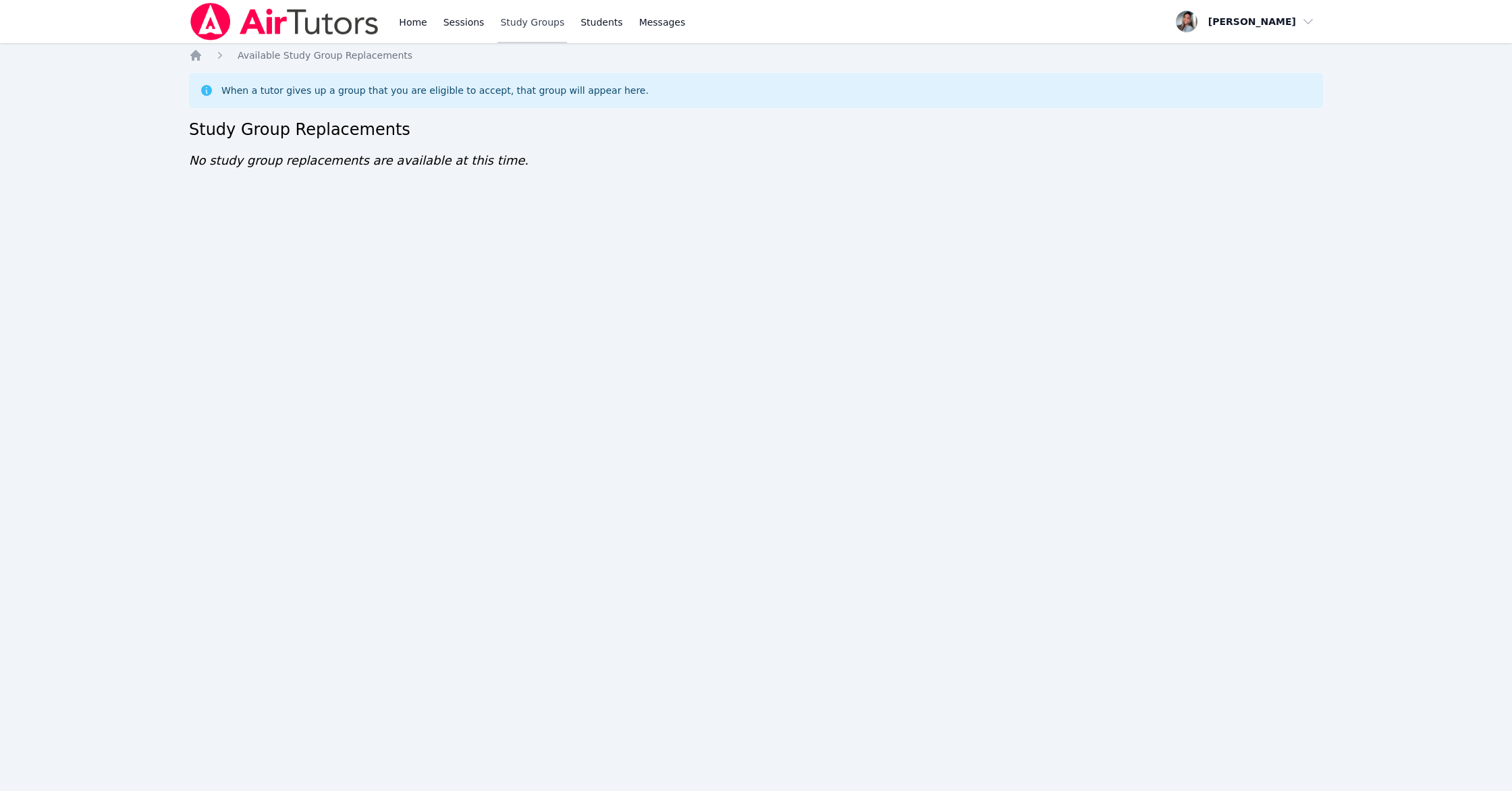
click at [543, 17] on link "Study Groups" at bounding box center [531, 21] width 69 height 43
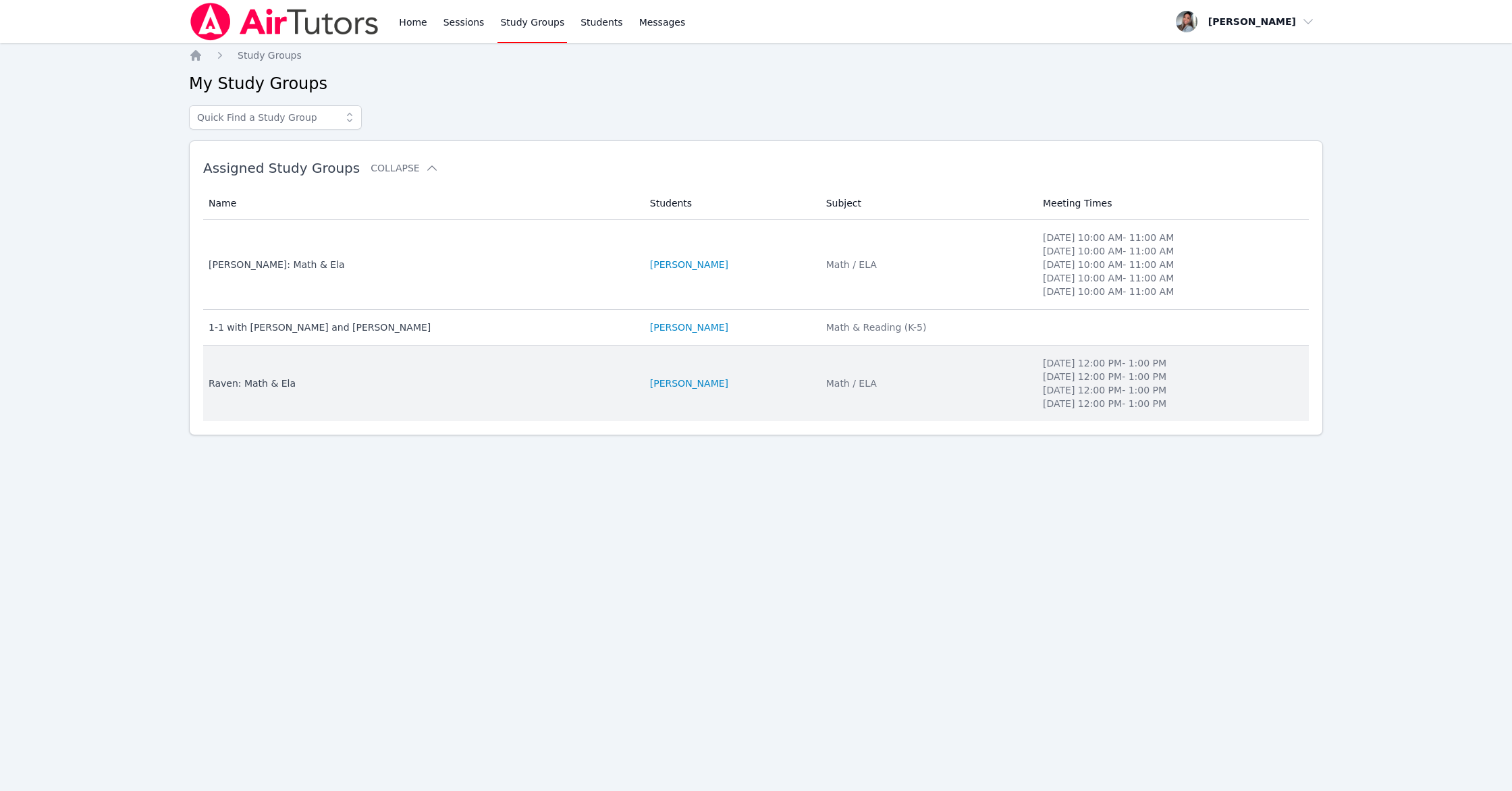
click at [797, 403] on td "Students [PERSON_NAME]" at bounding box center [730, 383] width 176 height 75
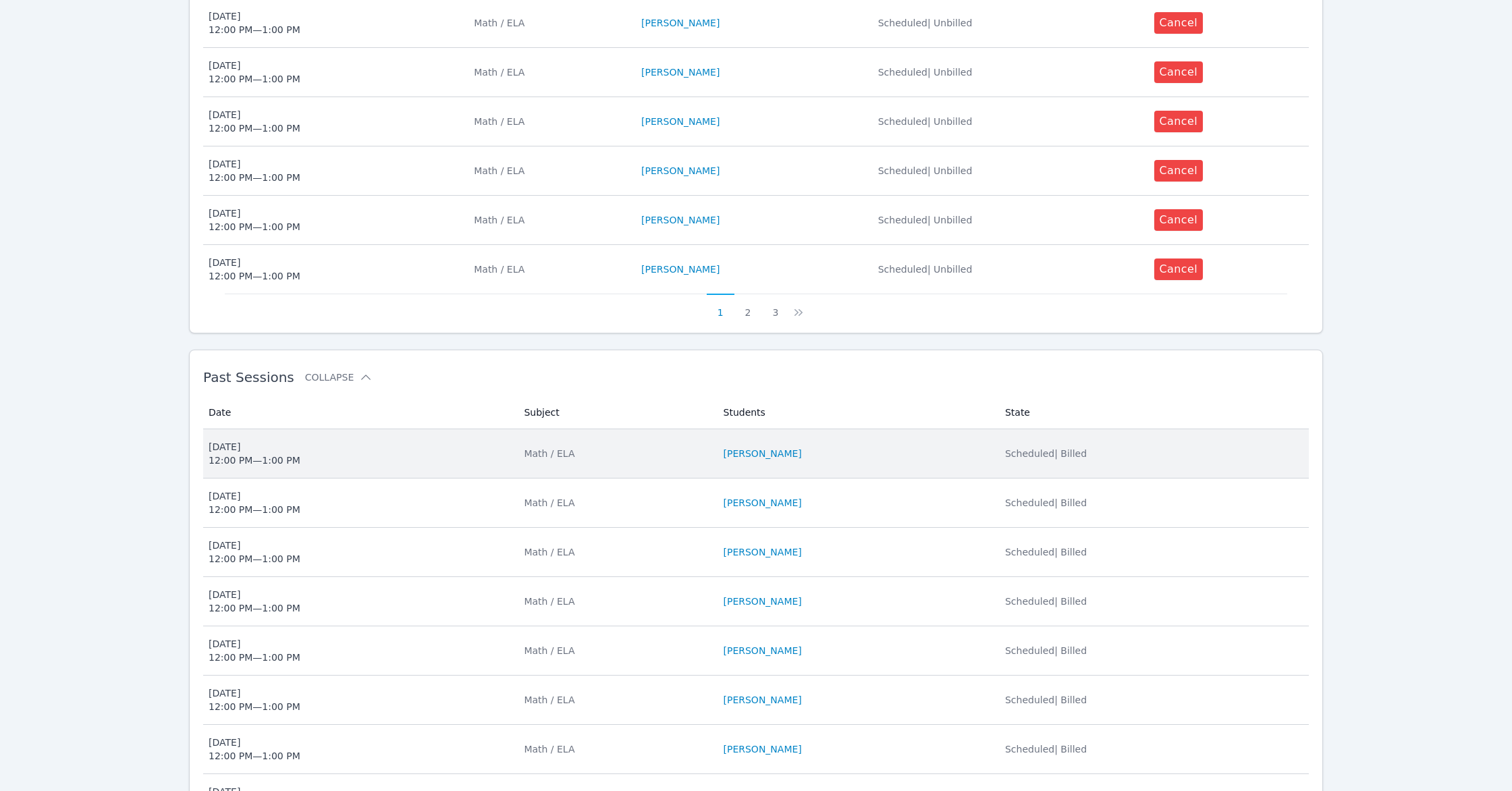
scroll to position [647, 0]
click at [854, 454] on li "[PERSON_NAME]" at bounding box center [856, 452] width 265 height 14
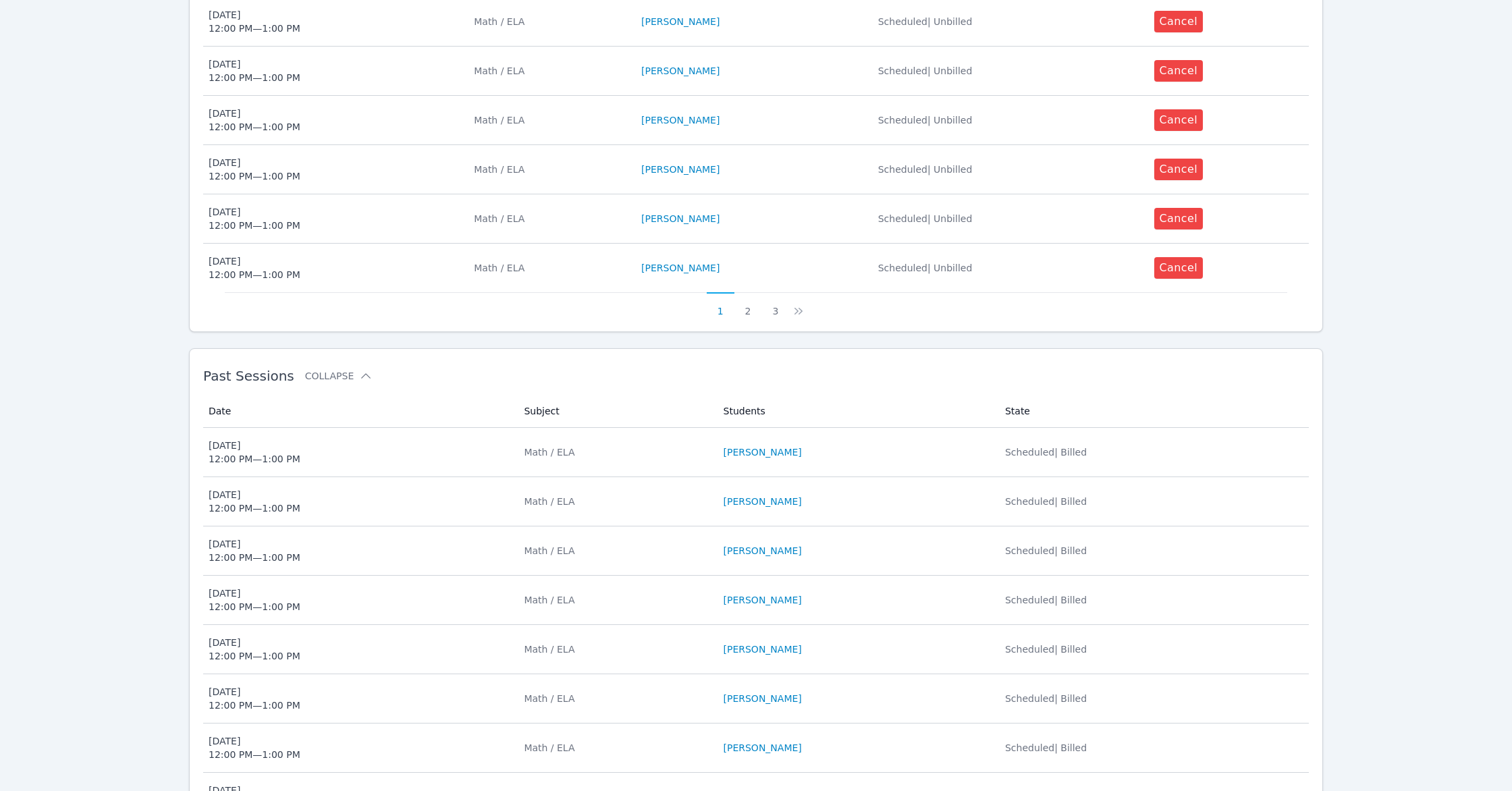
scroll to position [696, 0]
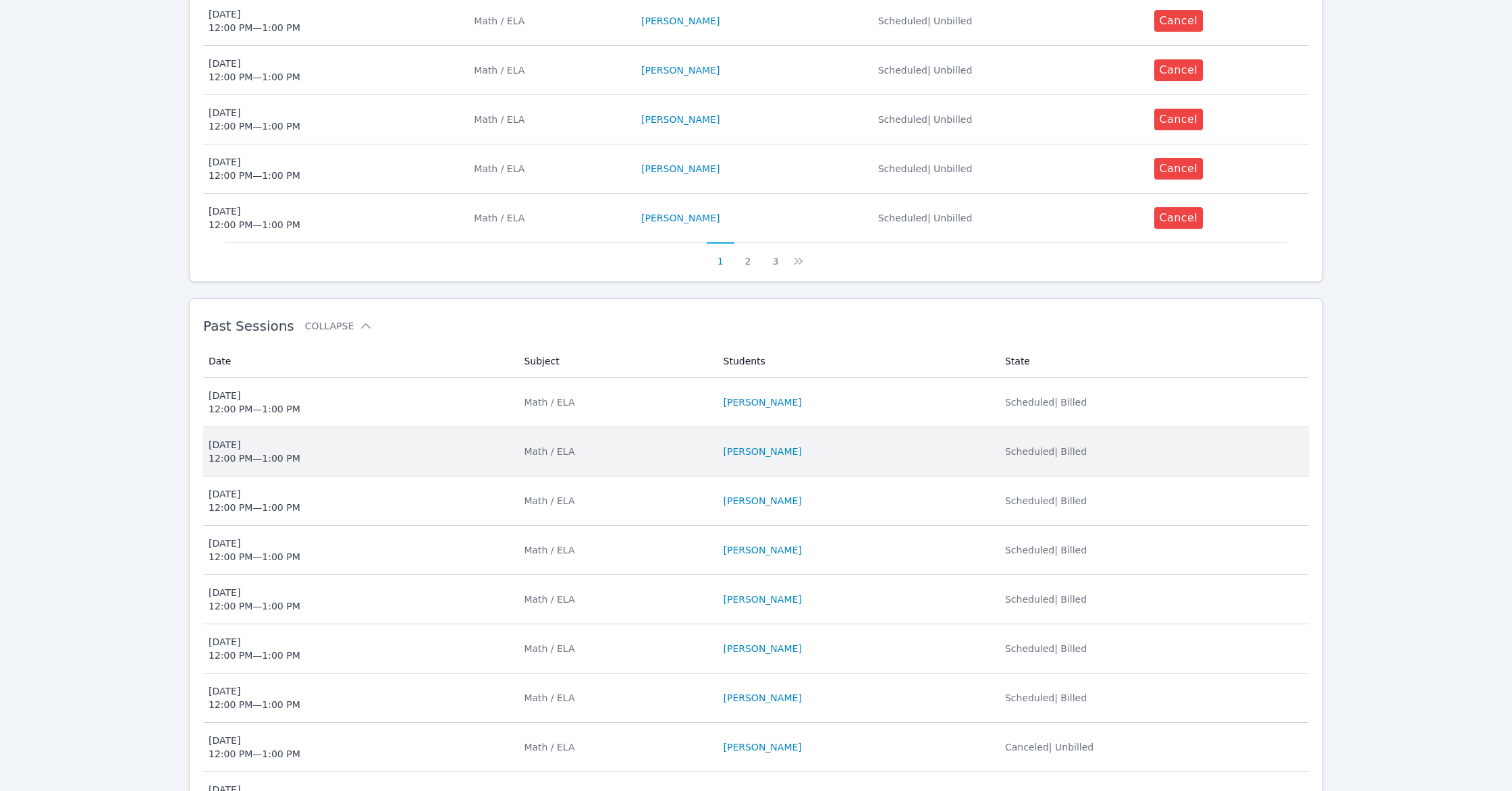
click at [839, 457] on li "[PERSON_NAME]" at bounding box center [856, 451] width 265 height 14
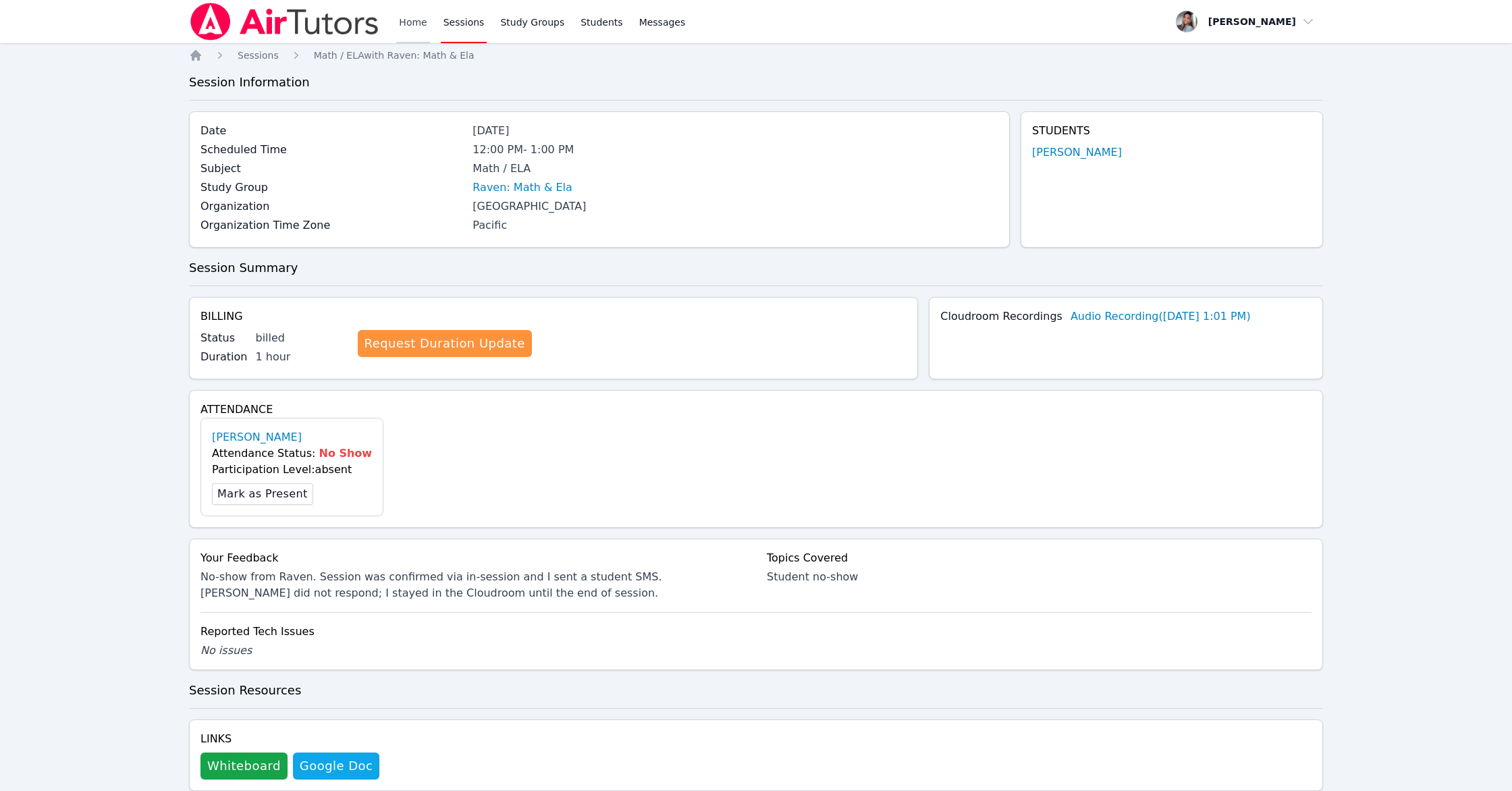
click at [424, 27] on link "Home" at bounding box center [413, 21] width 33 height 43
